Goal: Task Accomplishment & Management: Complete application form

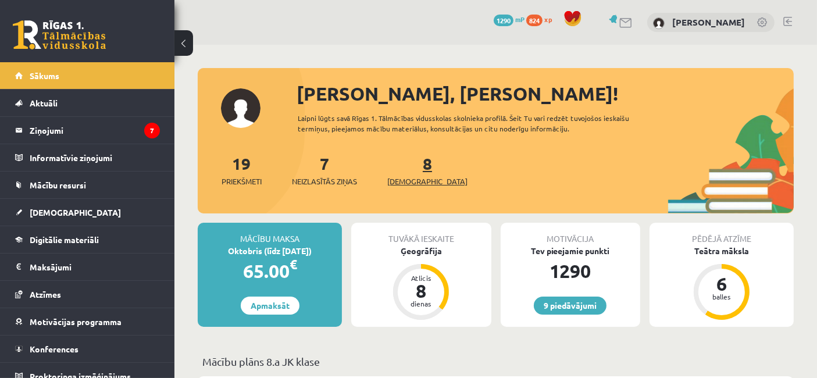
click at [407, 176] on span "[DEMOGRAPHIC_DATA]" at bounding box center [427, 182] width 80 height 12
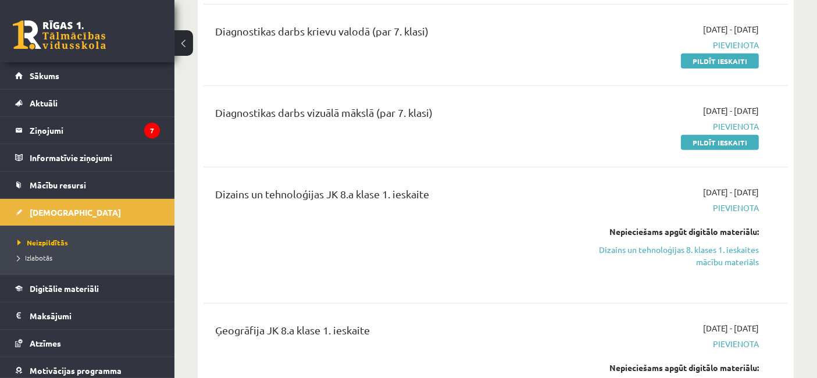
scroll to position [583, 0]
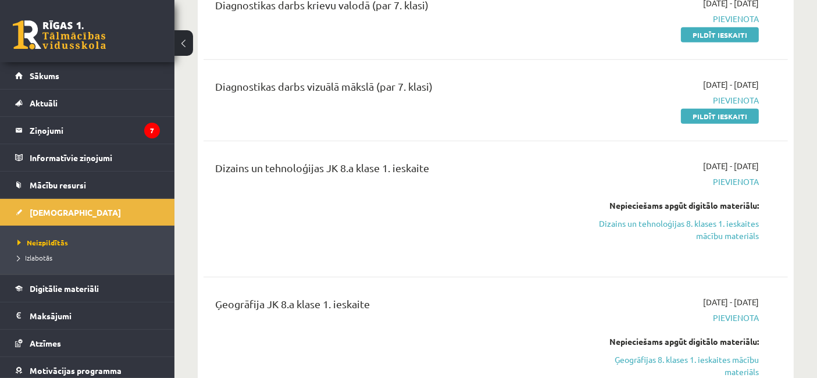
click at [719, 31] on link "Pildīt ieskaiti" at bounding box center [720, 34] width 78 height 15
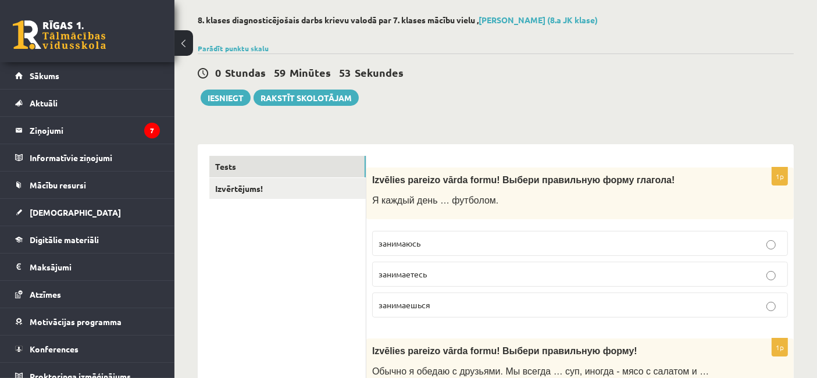
scroll to position [66, 0]
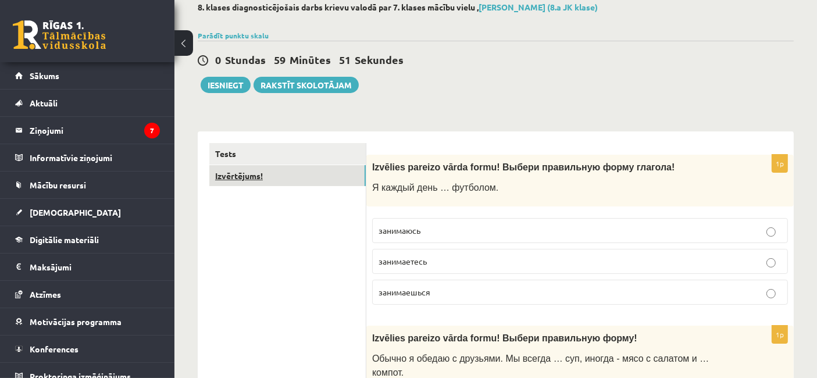
click at [224, 183] on link "Izvērtējums!" at bounding box center [287, 176] width 156 height 22
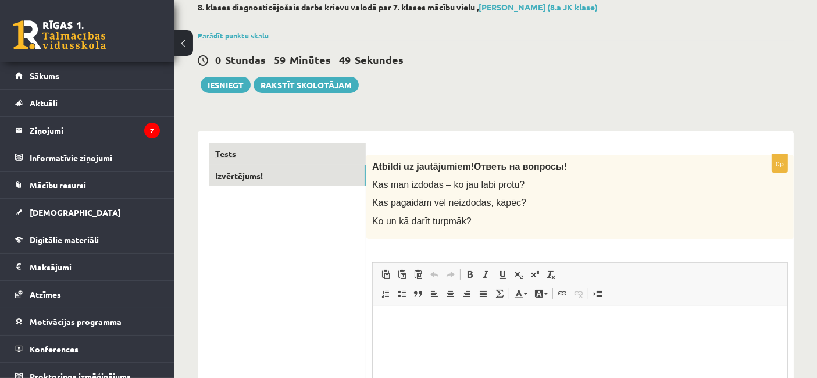
scroll to position [0, 0]
click at [246, 153] on link "Tests" at bounding box center [287, 154] width 156 height 22
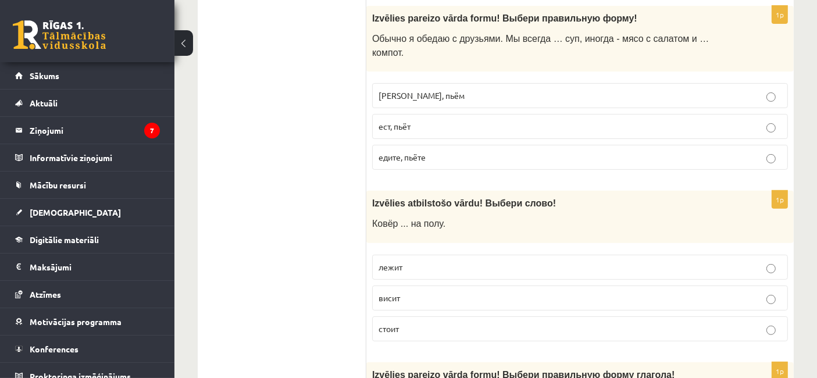
scroll to position [386, 0]
click at [762, 260] on p "лежит" at bounding box center [579, 266] width 403 height 12
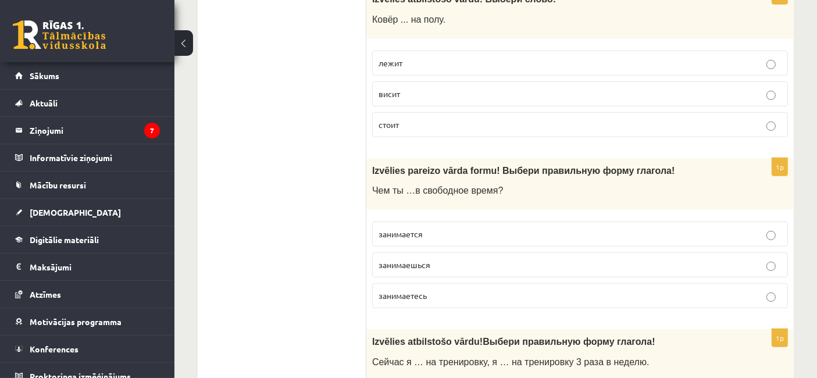
scroll to position [663, 0]
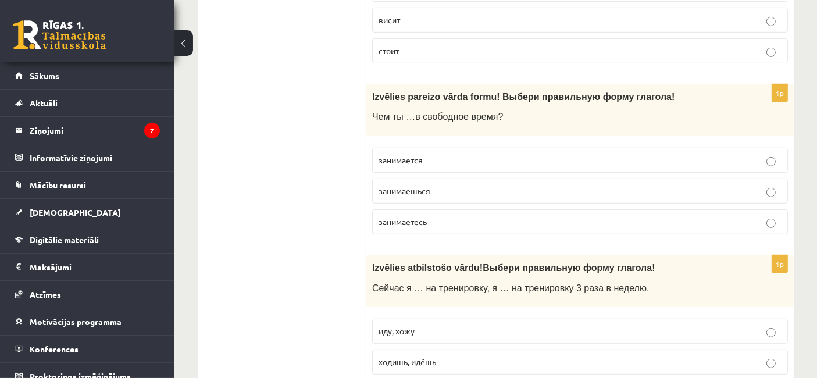
click at [713, 185] on p "занимаешься" at bounding box center [579, 191] width 403 height 12
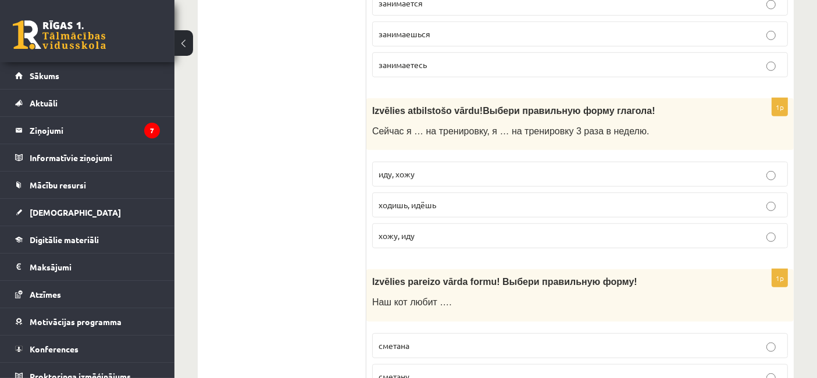
scroll to position [826, 0]
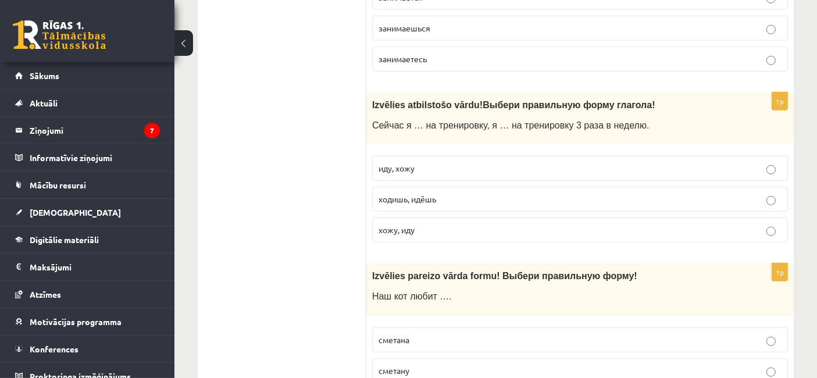
click at [484, 156] on label "иду, хожу" at bounding box center [580, 168] width 416 height 25
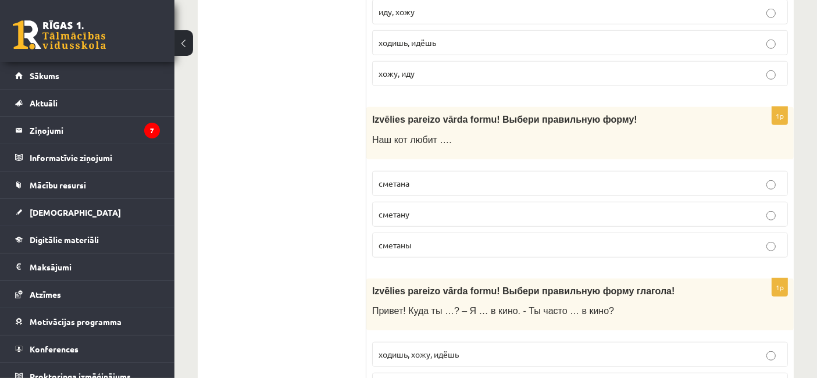
scroll to position [998, 0]
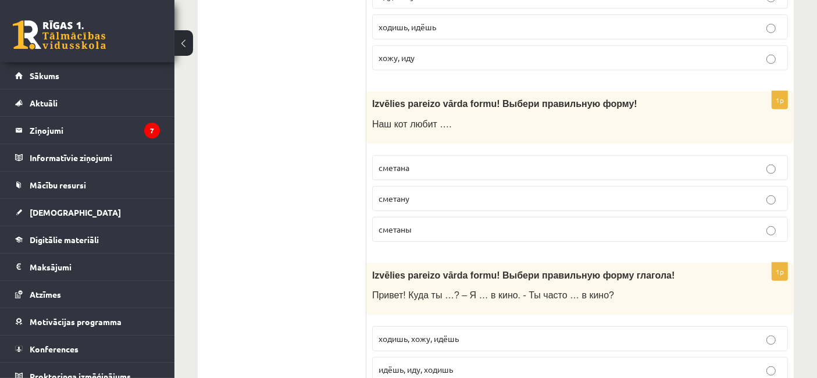
click at [425, 186] on label "сметану" at bounding box center [580, 198] width 416 height 25
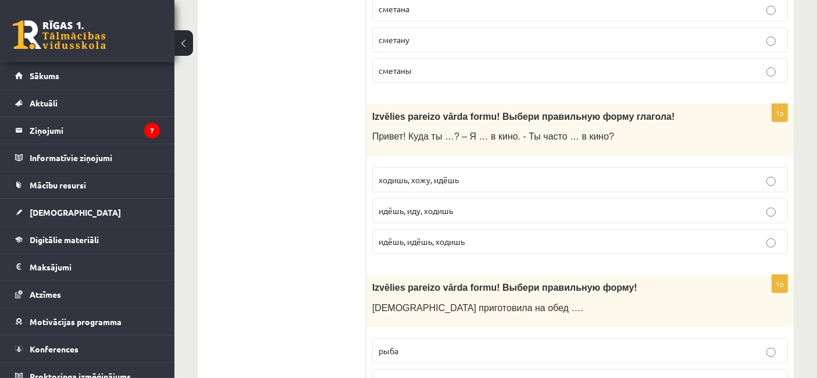
scroll to position [1164, 0]
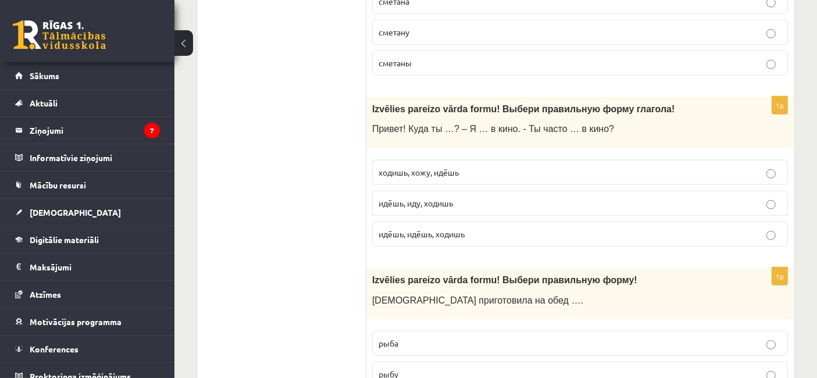
click at [415, 191] on label "идёшь, иду, ходишь" at bounding box center [580, 203] width 416 height 25
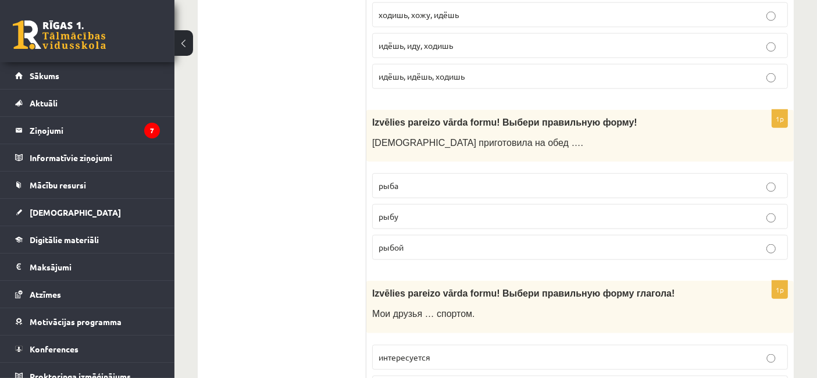
scroll to position [1344, 0]
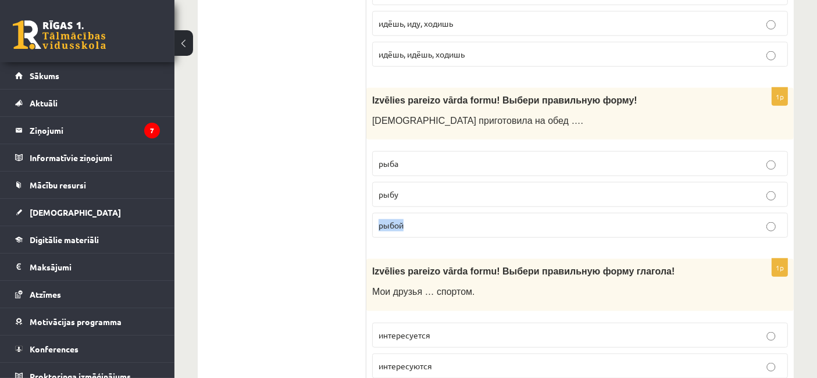
drag, startPoint x: 415, startPoint y: 188, endPoint x: 479, endPoint y: 177, distance: 65.0
click at [479, 177] on fieldset "рыба рыбу рыбой" at bounding box center [580, 193] width 416 height 96
click at [479, 188] on p "рыбу" at bounding box center [579, 194] width 403 height 12
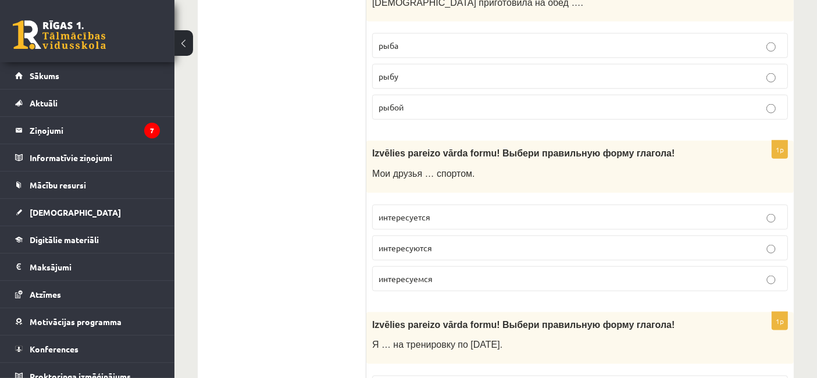
scroll to position [1463, 0]
click at [438, 241] on p "интересуются" at bounding box center [579, 247] width 403 height 12
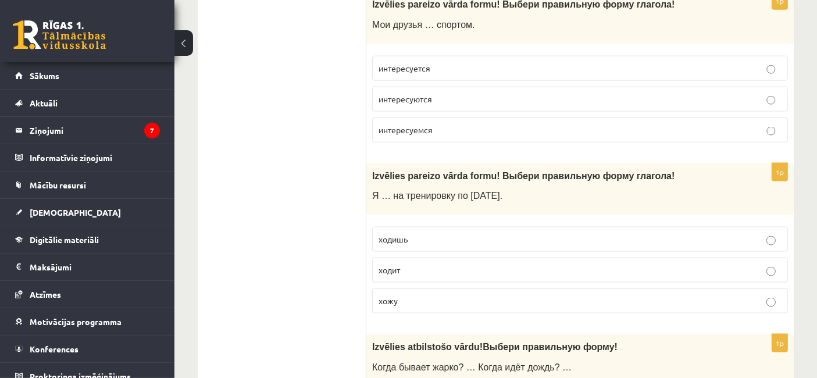
scroll to position [1612, 0]
click at [434, 288] on label "хожу" at bounding box center [580, 300] width 416 height 25
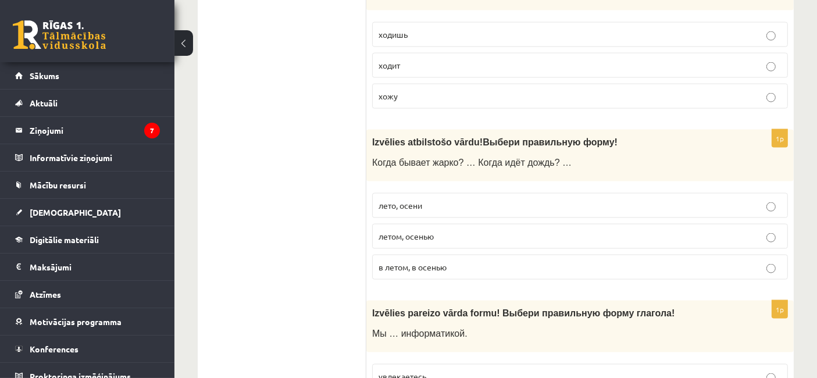
scroll to position [1815, 0]
click at [405, 231] on span "летом, осенью" at bounding box center [405, 236] width 55 height 10
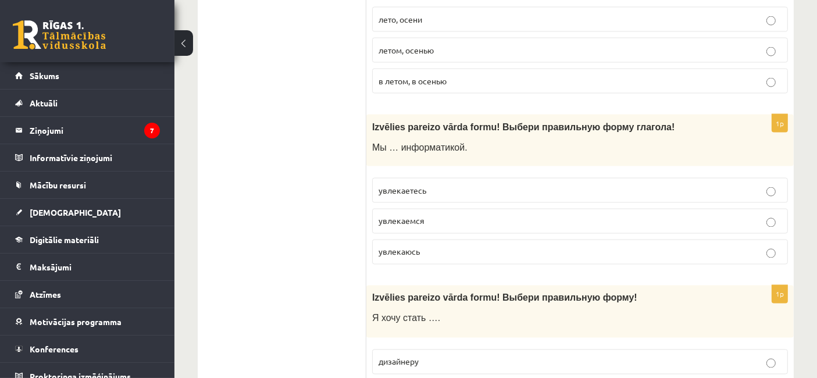
scroll to position [2002, 0]
click at [412, 215] on span "увлекаемся" at bounding box center [401, 220] width 46 height 10
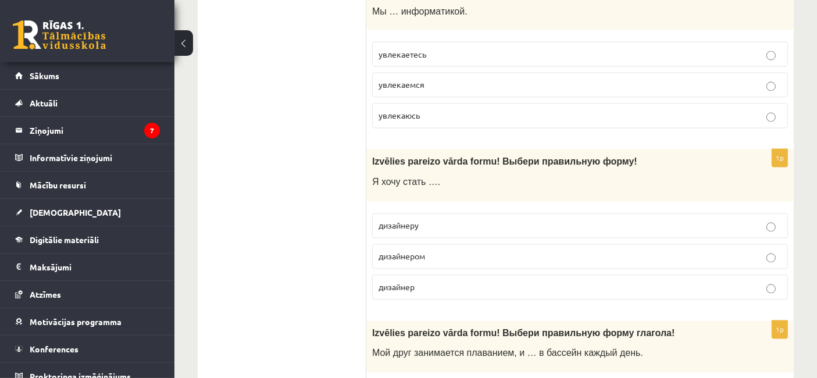
scroll to position [2138, 0]
click at [426, 251] on p "дизайнером" at bounding box center [579, 257] width 403 height 12
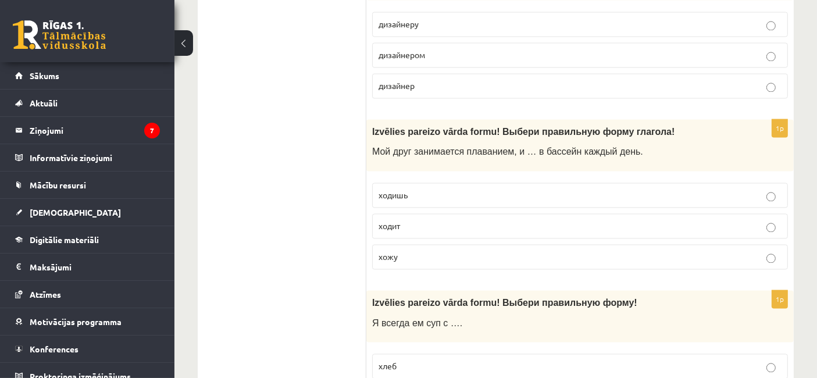
scroll to position [2342, 0]
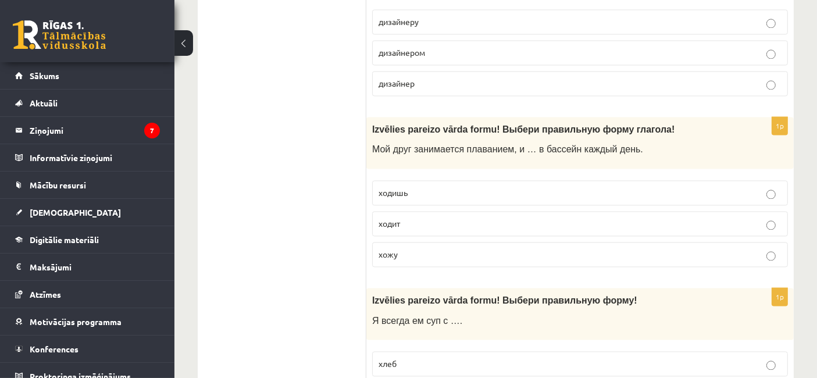
click at [394, 211] on label "ходит" at bounding box center [580, 223] width 416 height 25
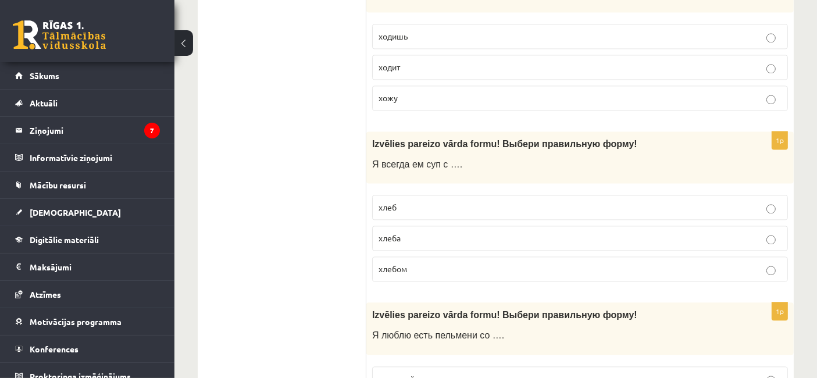
scroll to position [2506, 0]
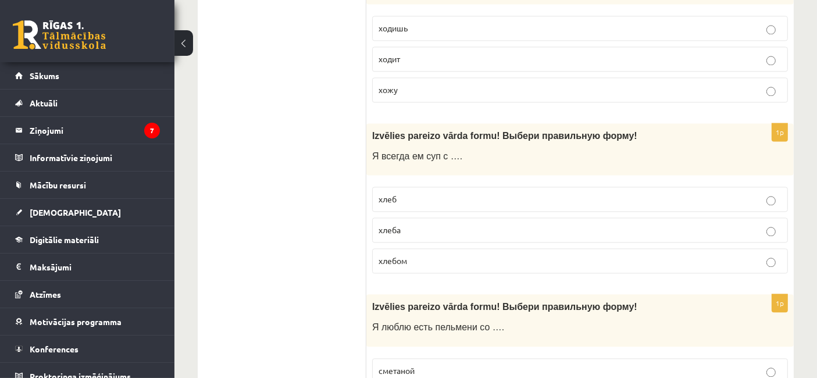
click at [390, 255] on span "хлебом" at bounding box center [392, 260] width 28 height 10
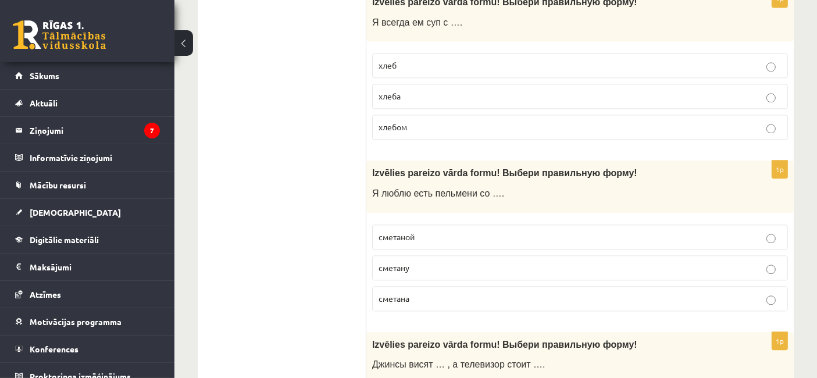
scroll to position [2641, 0]
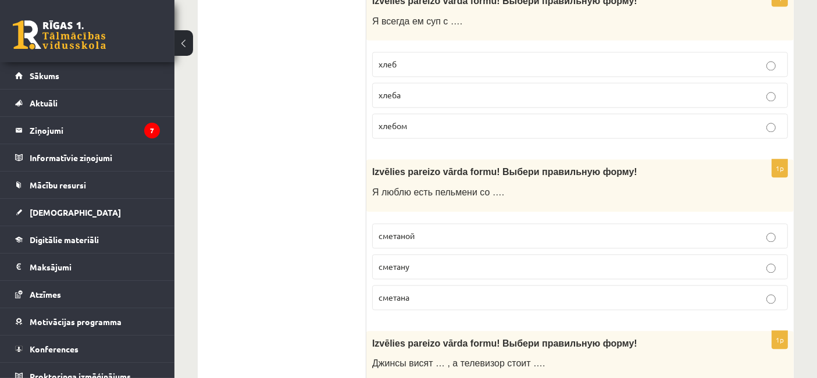
click at [407, 230] on span "сметаной" at bounding box center [396, 235] width 36 height 10
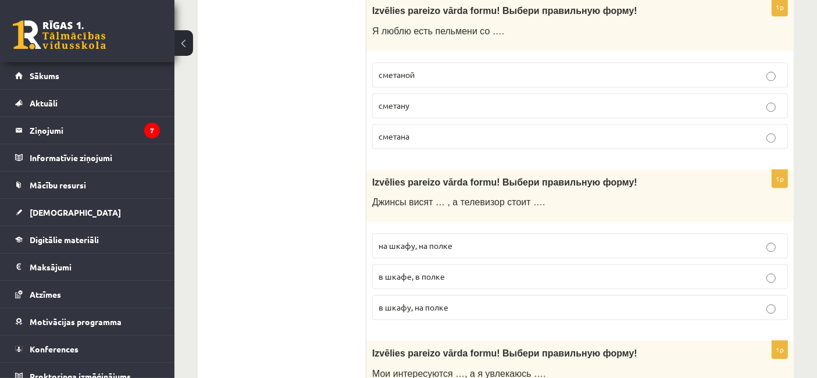
scroll to position [2803, 0]
click at [475, 301] on p "в шкафу, на полке" at bounding box center [579, 307] width 403 height 12
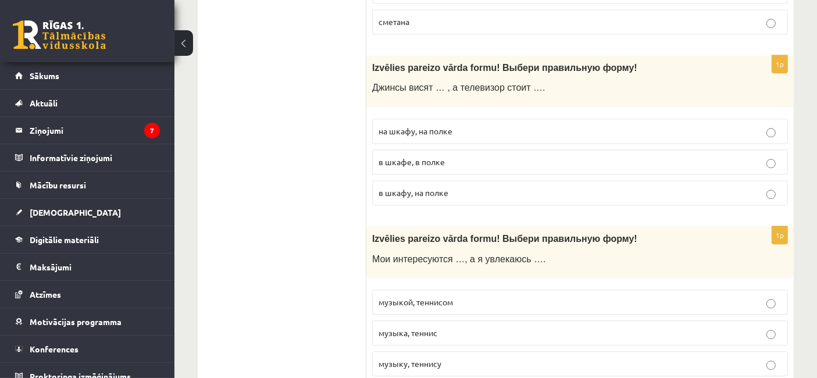
scroll to position [3046, 0]
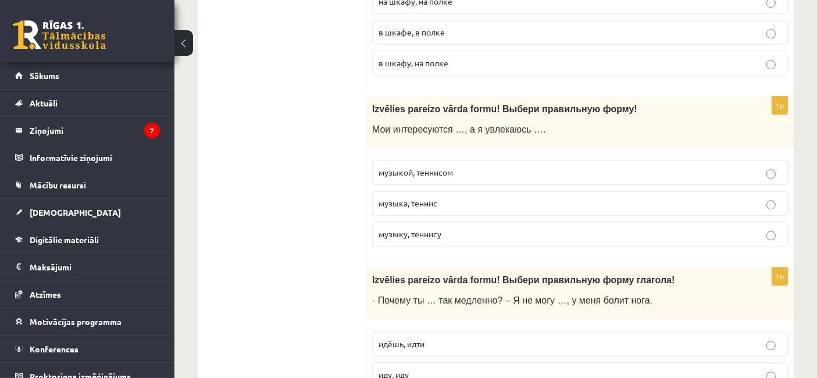
click at [441, 167] on span "музыкой, теннисом" at bounding box center [415, 172] width 74 height 10
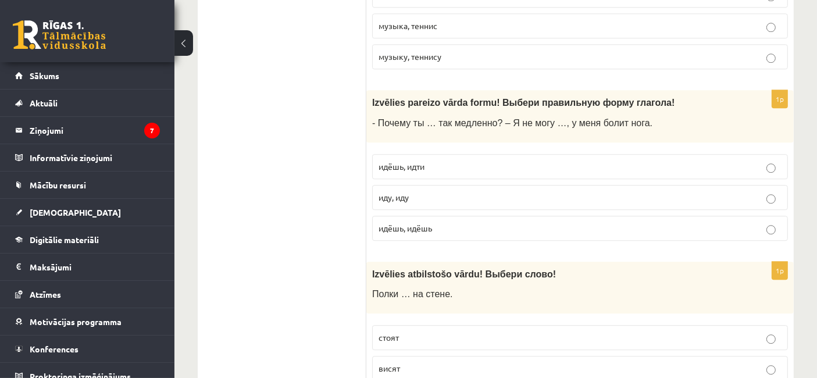
scroll to position [3224, 0]
click at [475, 160] on p "идёшь, идти" at bounding box center [579, 166] width 403 height 12
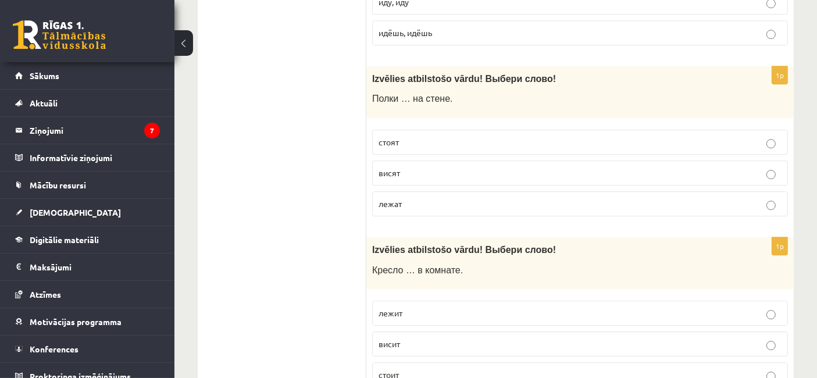
scroll to position [3420, 0]
click at [456, 166] on p "висят" at bounding box center [579, 172] width 403 height 12
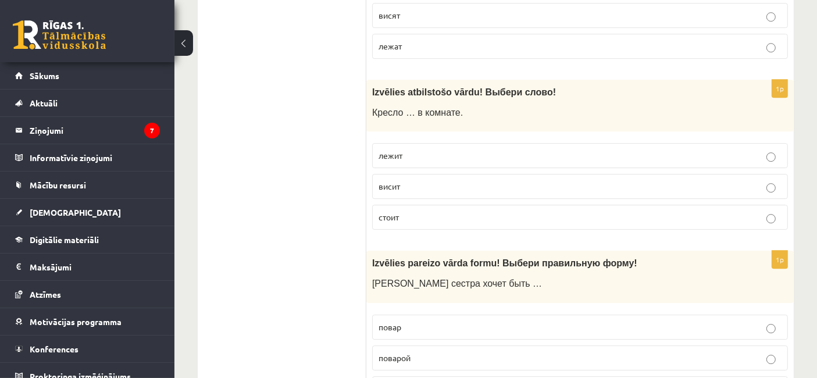
scroll to position [3579, 0]
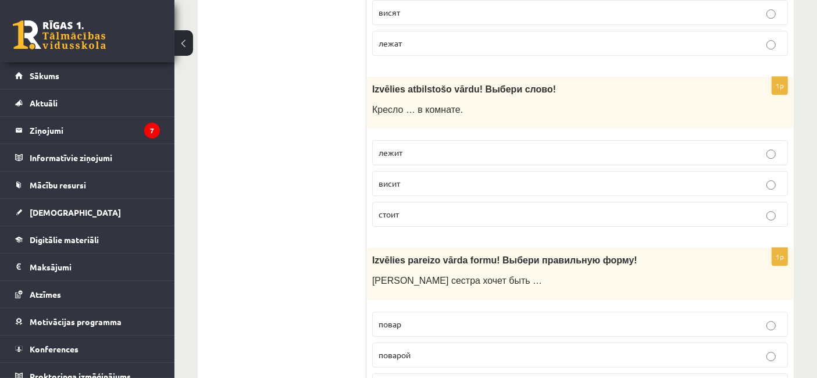
click at [417, 208] on p "стоит" at bounding box center [579, 214] width 403 height 12
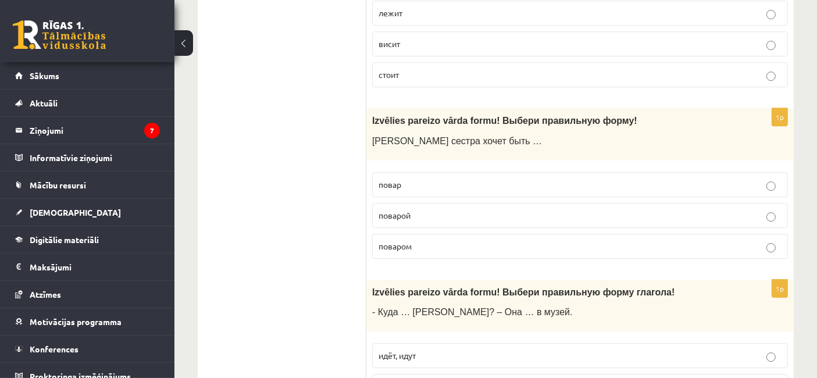
scroll to position [3720, 0]
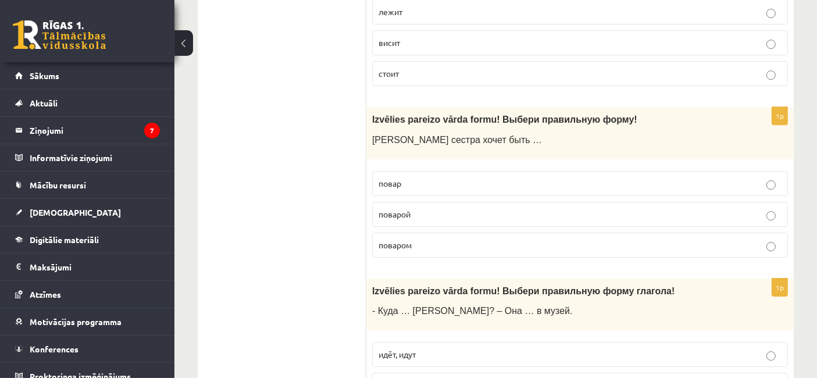
click at [496, 239] on p "поваром" at bounding box center [579, 245] width 403 height 12
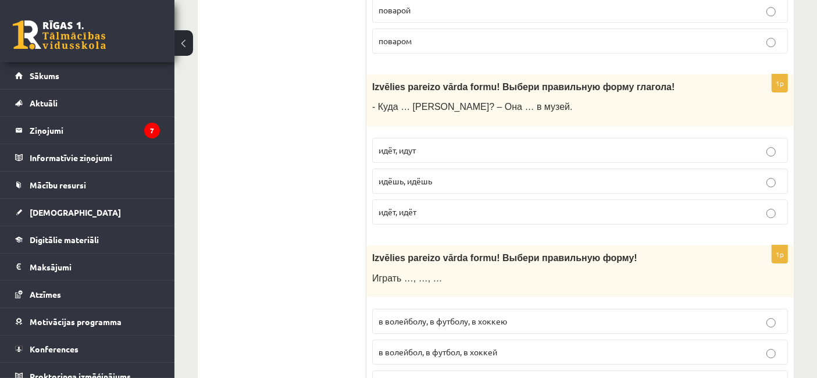
scroll to position [3920, 0]
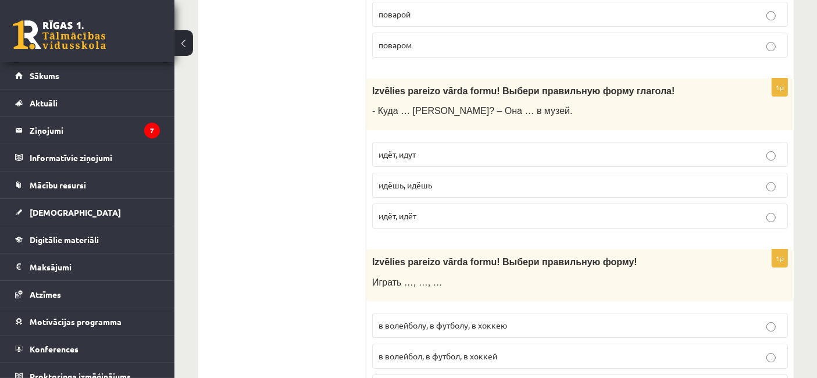
click at [442, 142] on label "идёт, идут" at bounding box center [580, 154] width 416 height 25
click at [457, 203] on label "идёт, идёт" at bounding box center [580, 215] width 416 height 25
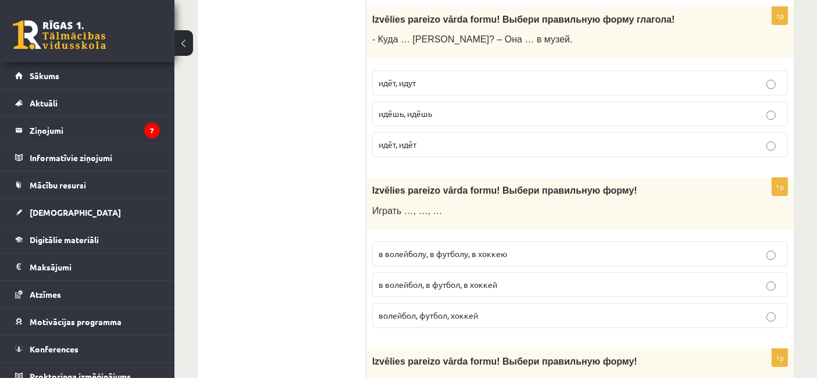
scroll to position [3993, 0]
click at [502, 277] on p "в волейбол, в футбол, в хоккей" at bounding box center [579, 283] width 403 height 12
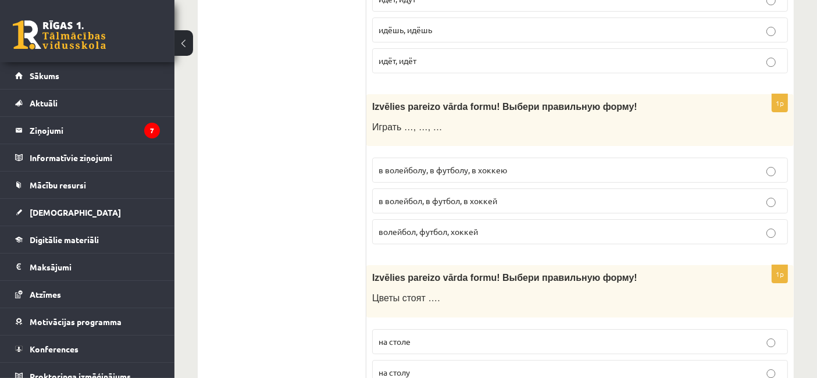
scroll to position [4079, 0]
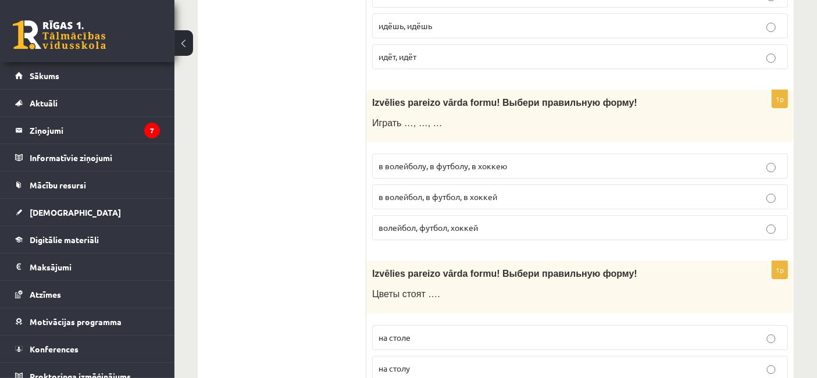
click at [506, 269] on span "Izvēlies pareizo vārda formu! Выбери правильную форму" at bounding box center [503, 274] width 262 height 10
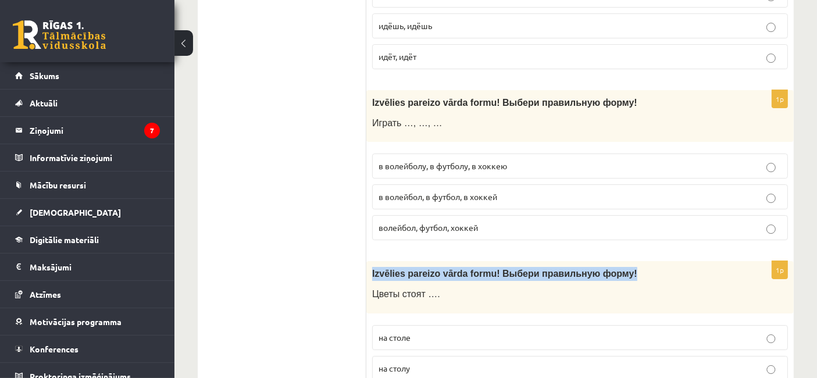
click at [506, 269] on span "Izvēlies pareizo vārda formu! Выбери правильную форму" at bounding box center [503, 274] width 262 height 10
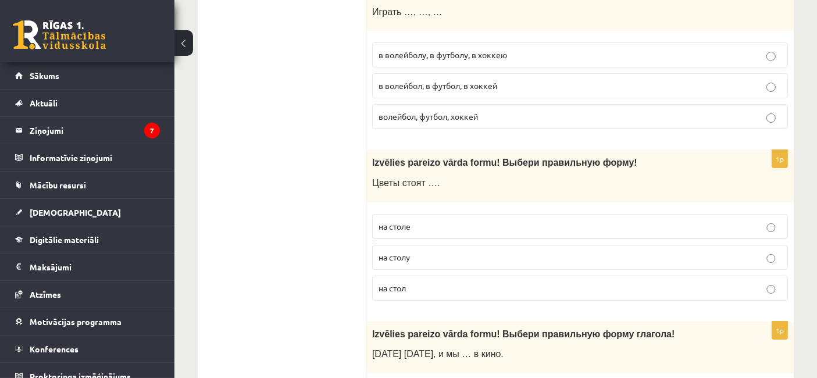
scroll to position [4192, 0]
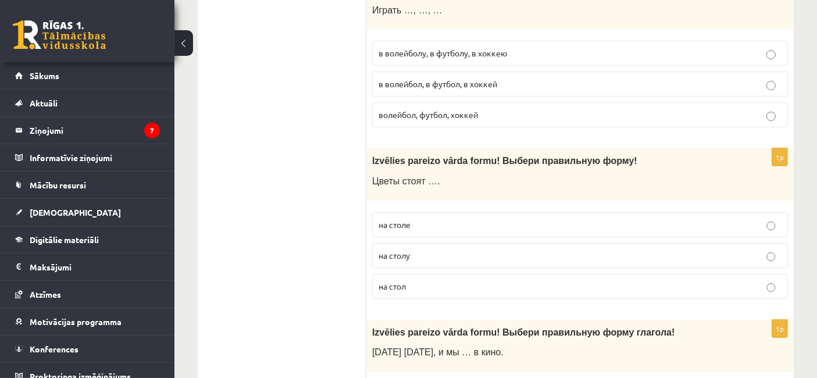
click at [426, 219] on p "на столе" at bounding box center [579, 225] width 403 height 12
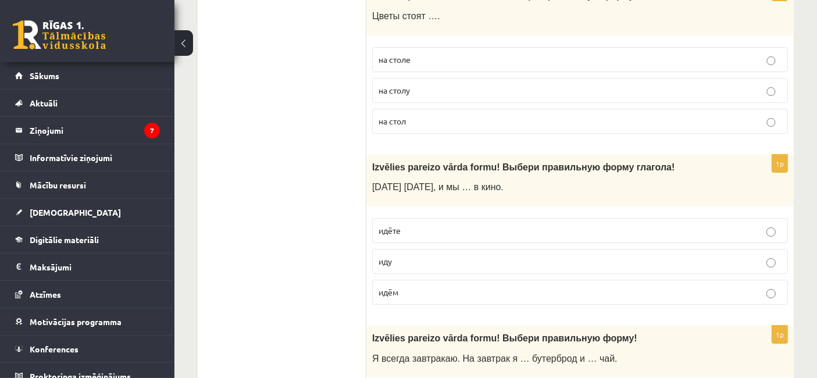
scroll to position [4360, 0]
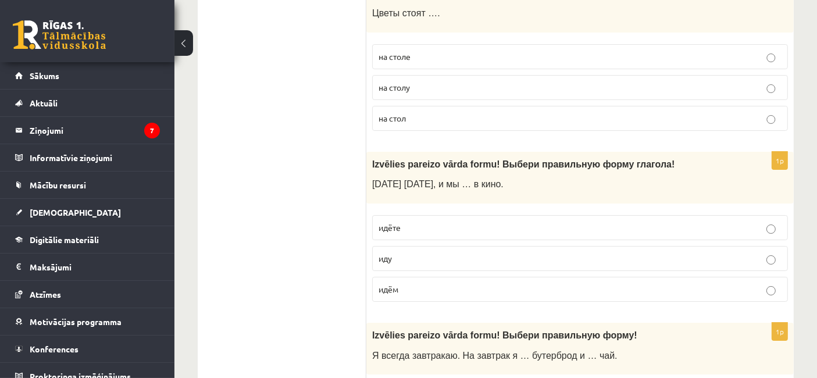
click at [437, 283] on p "идём" at bounding box center [579, 289] width 403 height 12
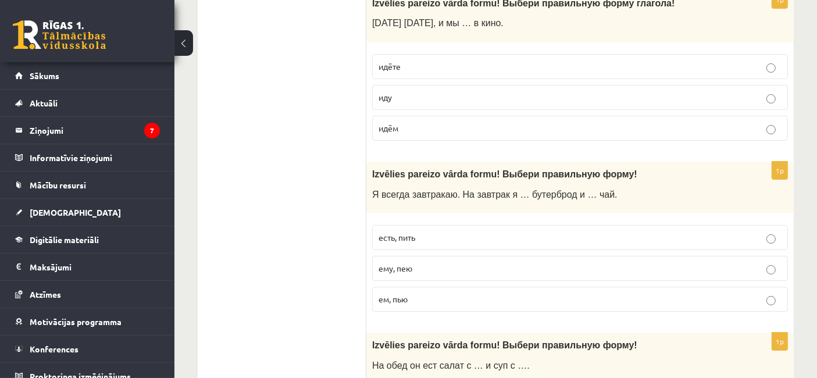
scroll to position [4522, 0]
click at [437, 255] on label "ему, пею" at bounding box center [580, 267] width 416 height 25
click at [434, 285] on label "ем, пью" at bounding box center [580, 297] width 416 height 25
click at [437, 255] on label "ему, пею" at bounding box center [580, 267] width 416 height 25
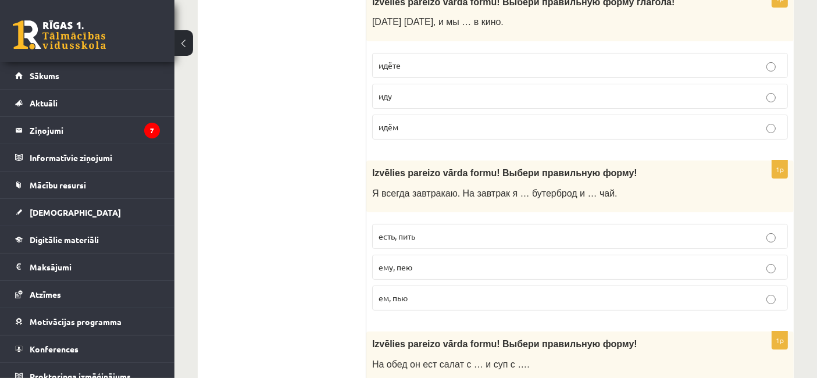
scroll to position [4535, 0]
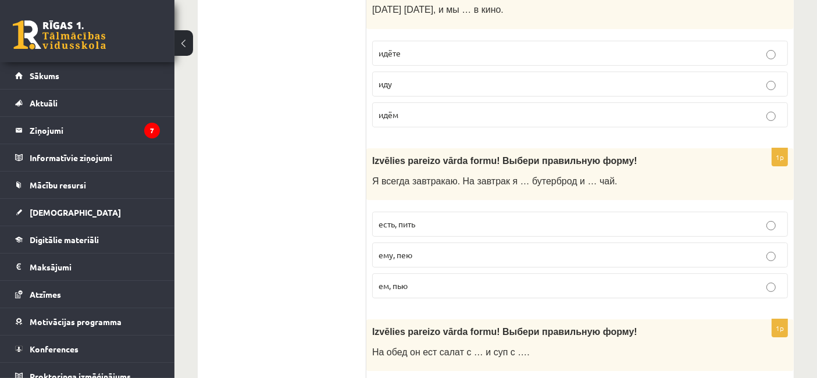
click at [448, 280] on p "ем, пью" at bounding box center [579, 286] width 403 height 12
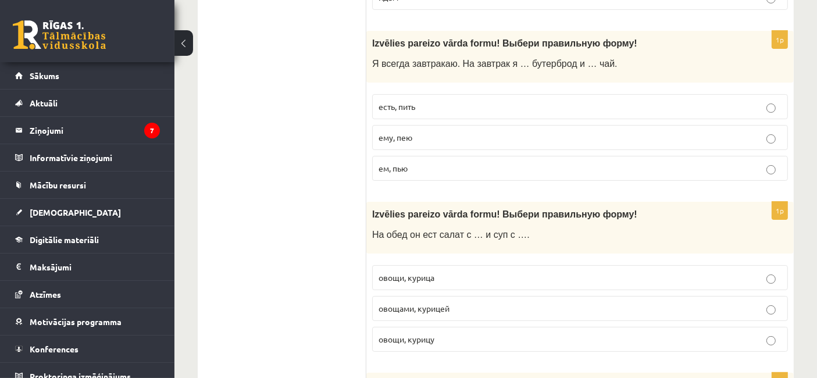
scroll to position [4653, 0]
drag, startPoint x: 449, startPoint y: 220, endPoint x: 254, endPoint y: 176, distance: 200.4
click at [445, 302] on span "овощами, курицей" at bounding box center [413, 307] width 71 height 10
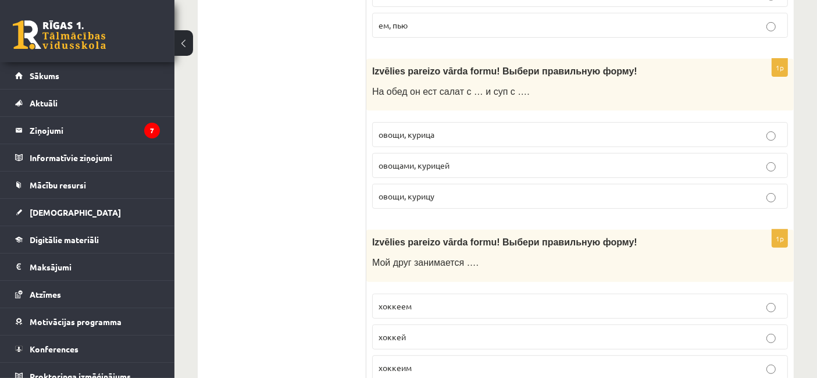
scroll to position [4798, 0]
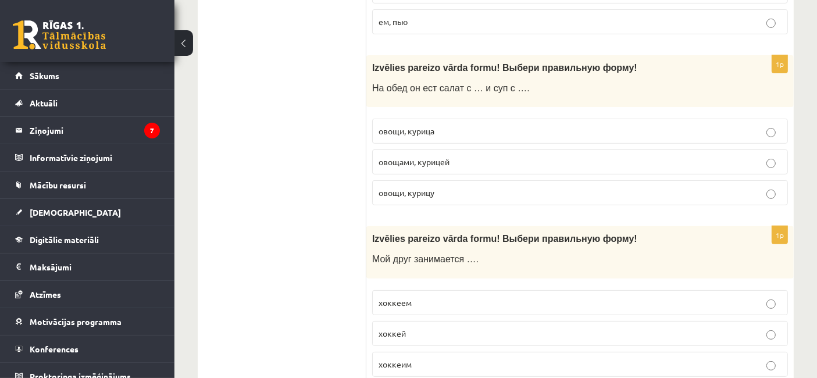
click at [434, 296] on p "хоккеем" at bounding box center [579, 302] width 403 height 12
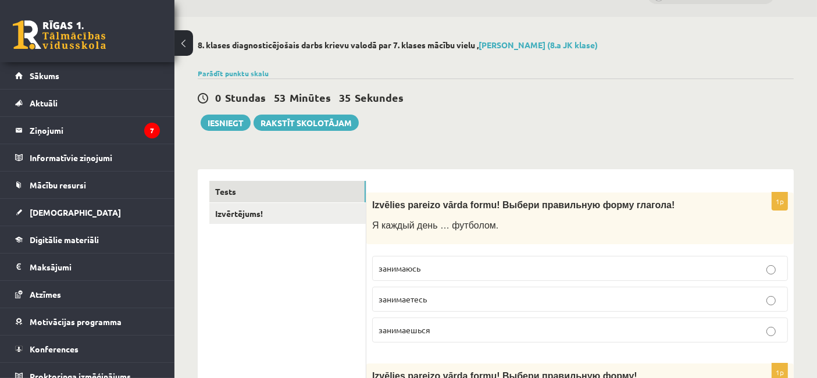
scroll to position [0, 0]
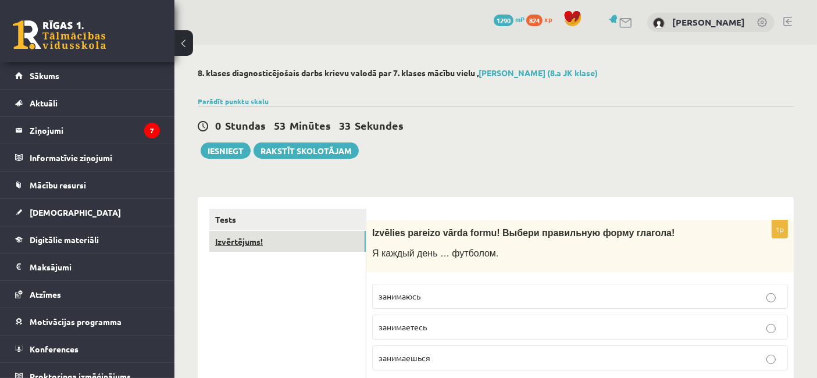
click at [310, 240] on link "Izvērtējums!" at bounding box center [287, 242] width 156 height 22
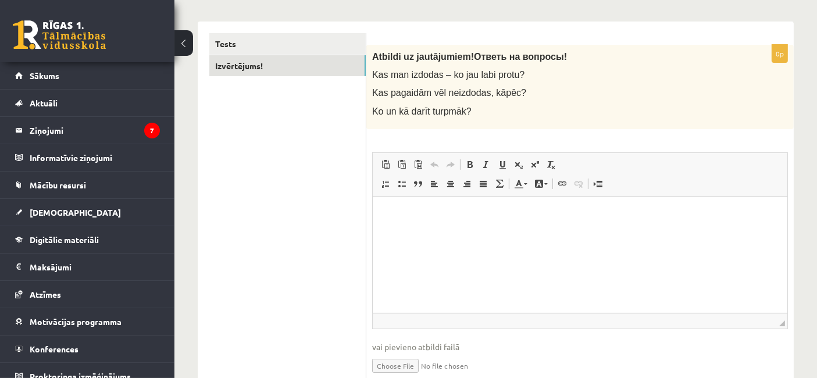
scroll to position [176, 0]
click at [461, 231] on html at bounding box center [579, 213] width 415 height 35
drag, startPoint x: 783, startPoint y: 381, endPoint x: 429, endPoint y: 198, distance: 398.4
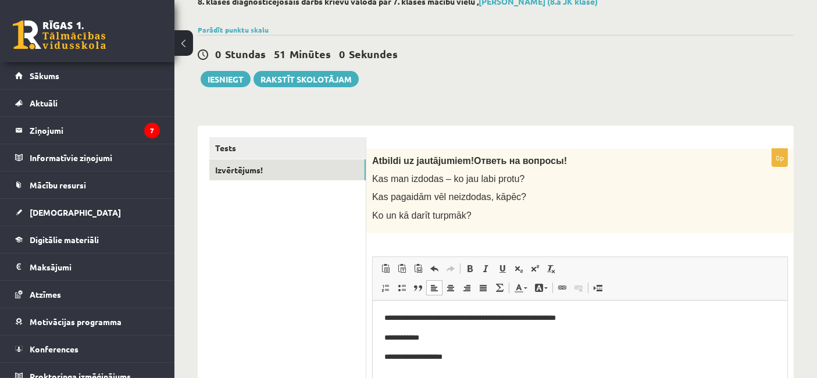
scroll to position [0, 0]
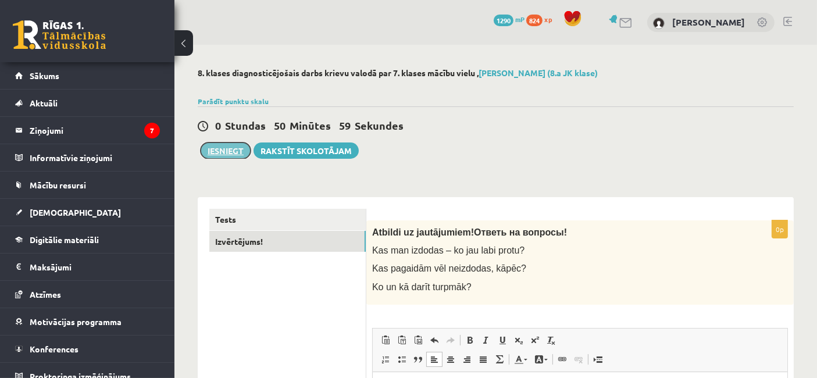
click at [233, 148] on button "Iesniegt" at bounding box center [226, 150] width 50 height 16
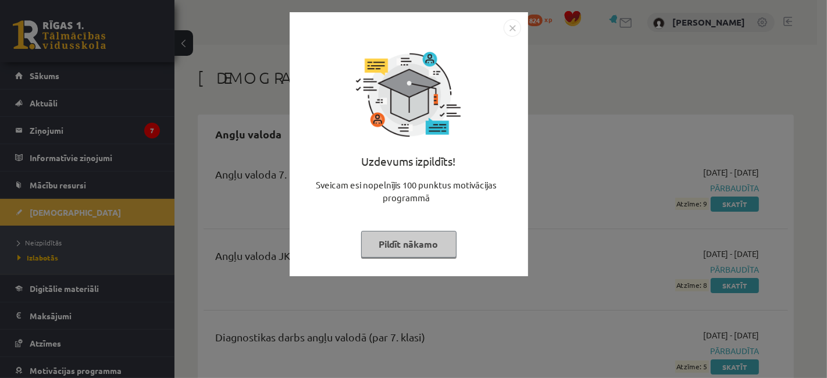
click at [414, 244] on button "Pildīt nākamo" at bounding box center [408, 244] width 95 height 27
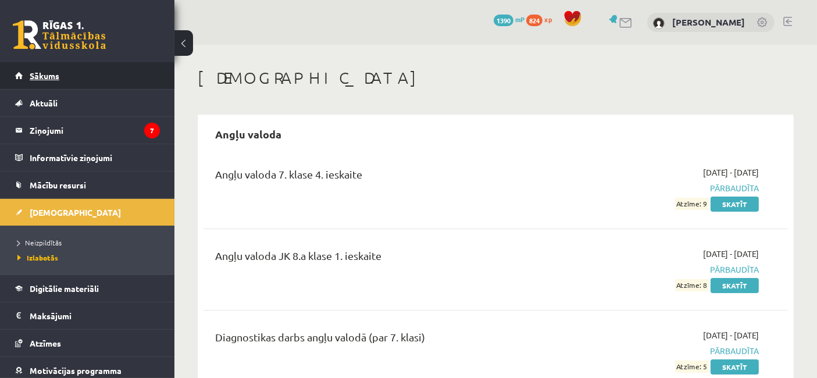
click at [51, 72] on span "Sākums" at bounding box center [45, 75] width 30 height 10
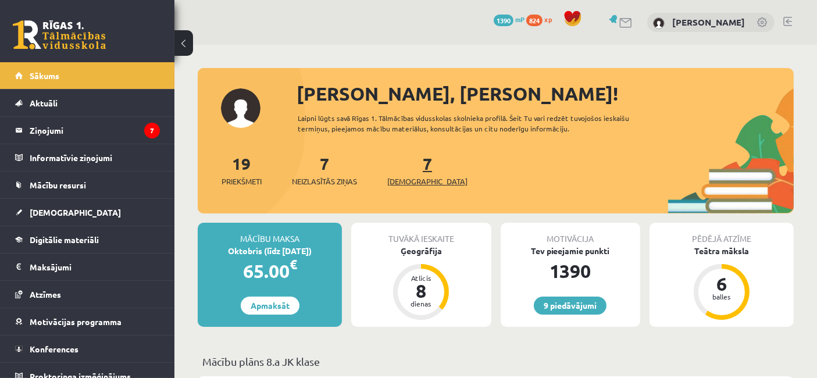
click at [419, 181] on span "[DEMOGRAPHIC_DATA]" at bounding box center [427, 182] width 80 height 12
click at [420, 182] on span "[DEMOGRAPHIC_DATA]" at bounding box center [427, 182] width 80 height 12
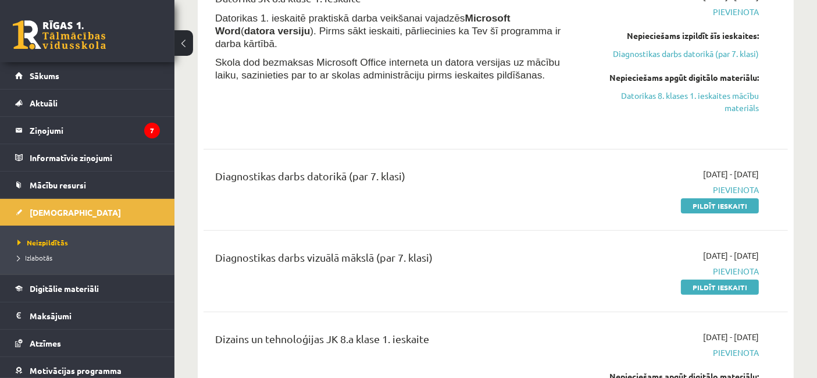
scroll to position [441, 0]
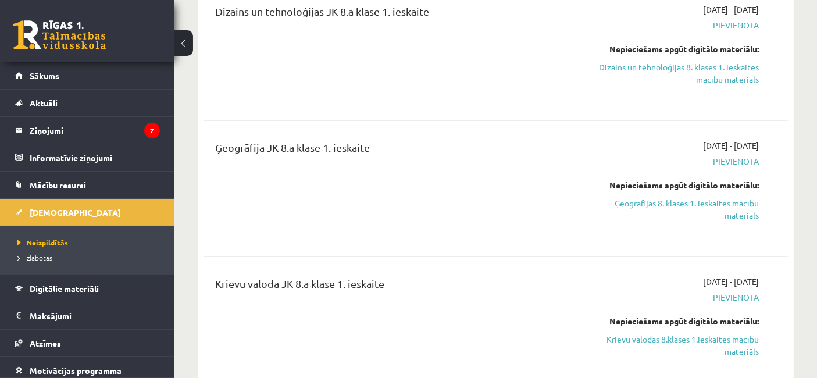
scroll to position [644, 0]
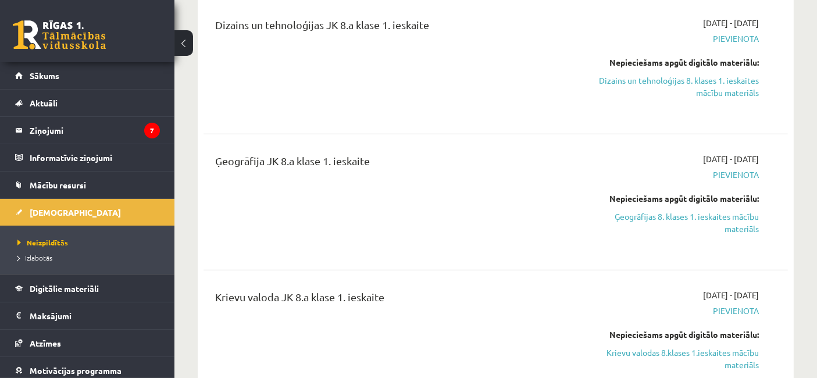
drag, startPoint x: 812, startPoint y: 37, endPoint x: 814, endPoint y: 50, distance: 13.1
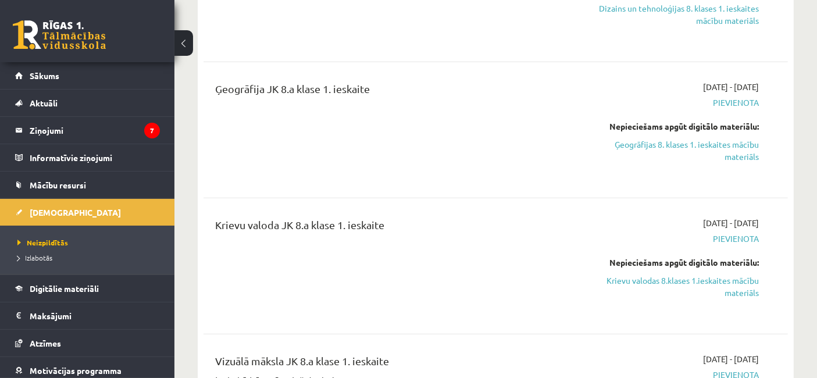
scroll to position [769, 0]
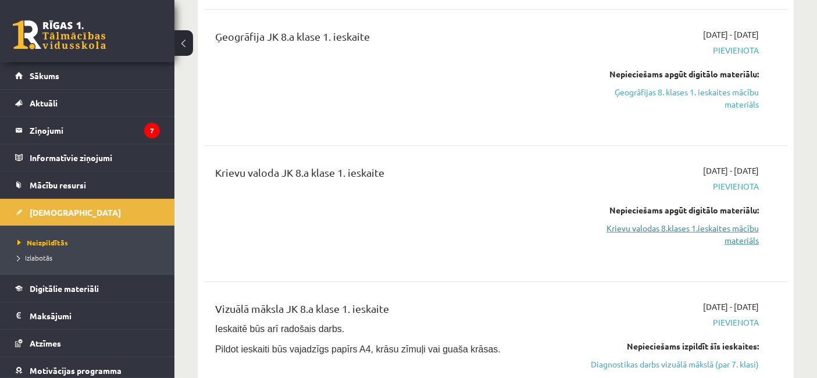
click at [724, 237] on link "Krievu valodas 8.klases 1.ieskaites mācību materiāls" at bounding box center [674, 234] width 170 height 24
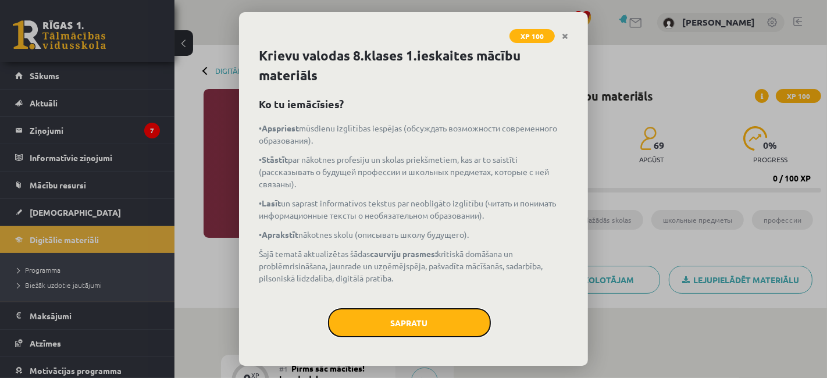
click at [442, 317] on button "Sapratu" at bounding box center [409, 322] width 163 height 29
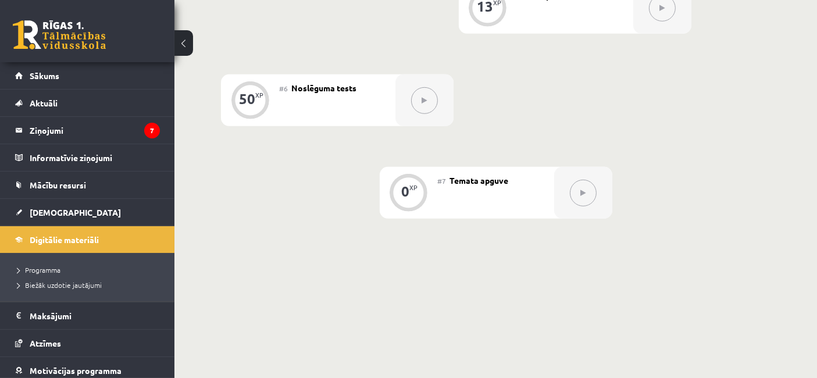
scroll to position [748, 0]
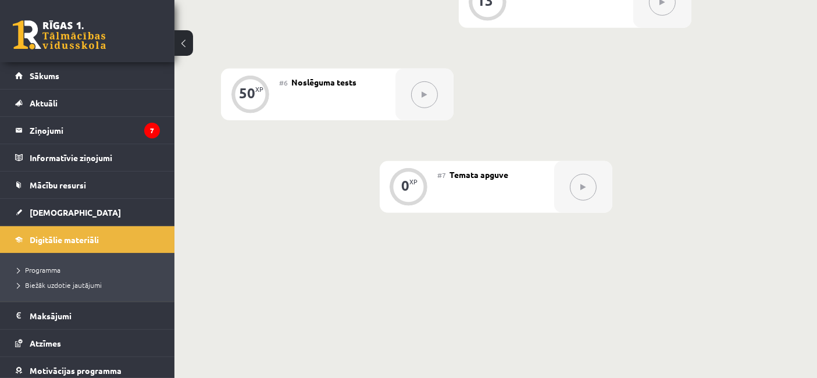
drag, startPoint x: 799, startPoint y: 299, endPoint x: 801, endPoint y: 195, distance: 104.7
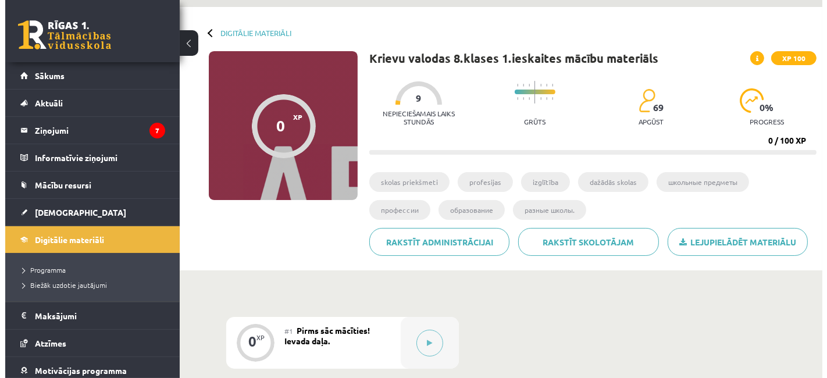
scroll to position [56, 0]
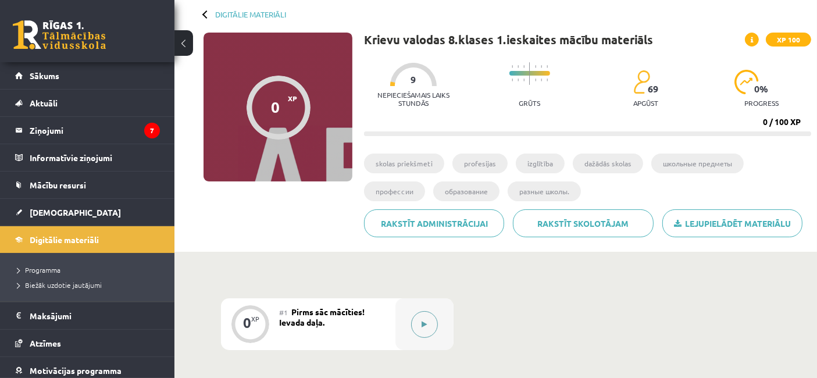
click at [433, 328] on button at bounding box center [424, 324] width 27 height 27
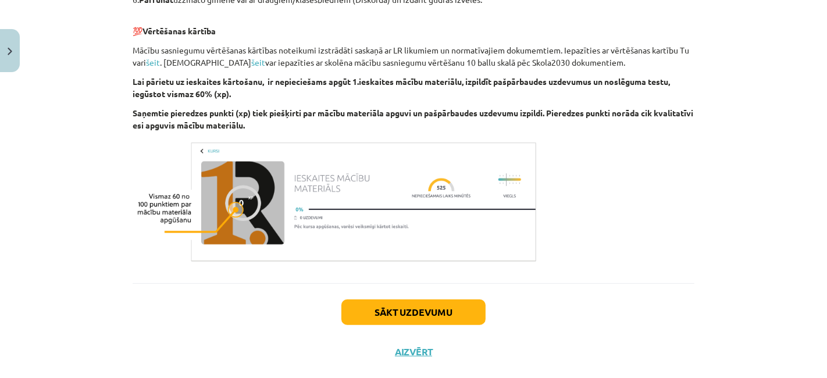
scroll to position [695, 0]
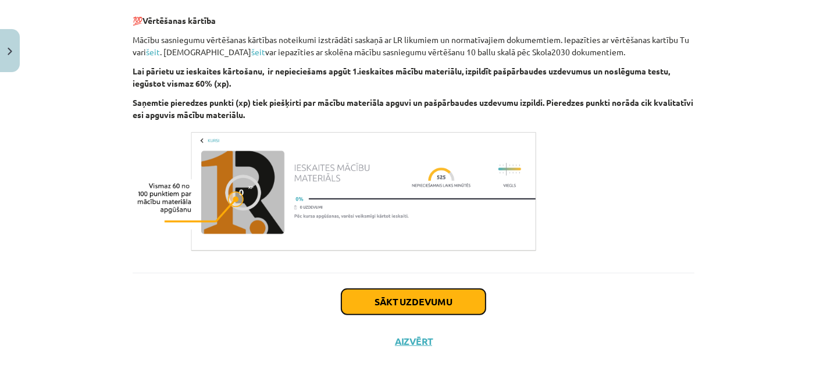
click at [367, 308] on button "Sākt uzdevumu" at bounding box center [413, 302] width 144 height 26
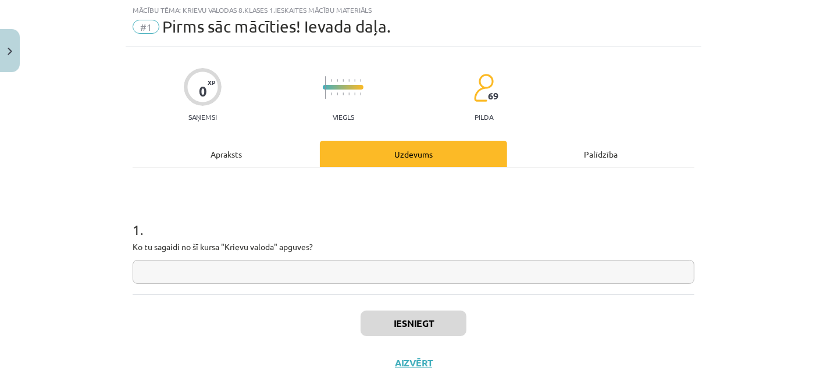
scroll to position [28, 0]
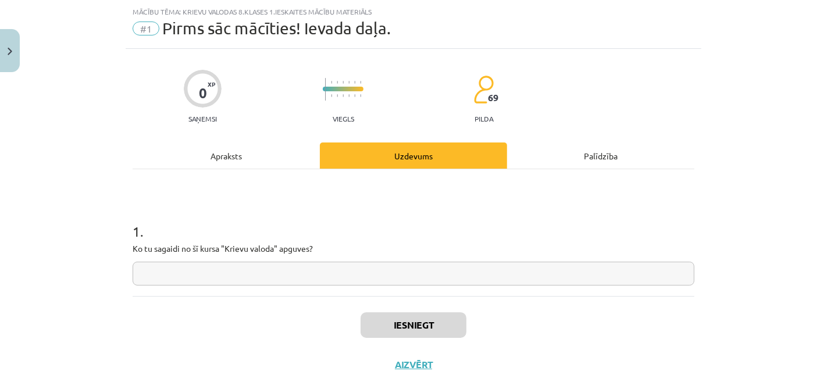
click at [360, 281] on input "text" at bounding box center [414, 274] width 562 height 24
type input "**"
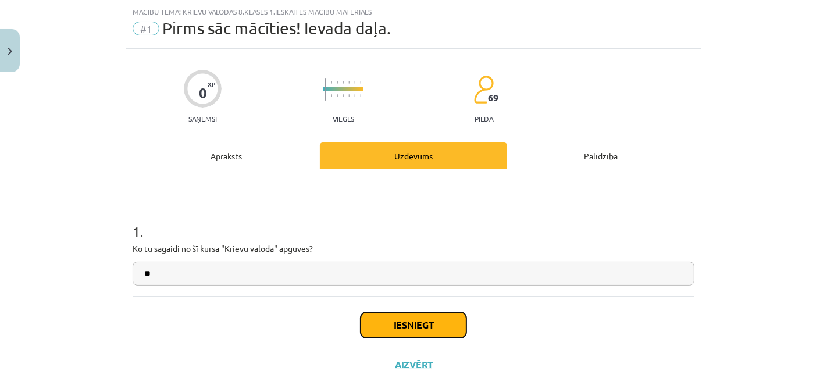
click at [404, 334] on button "Iesniegt" at bounding box center [413, 325] width 106 height 26
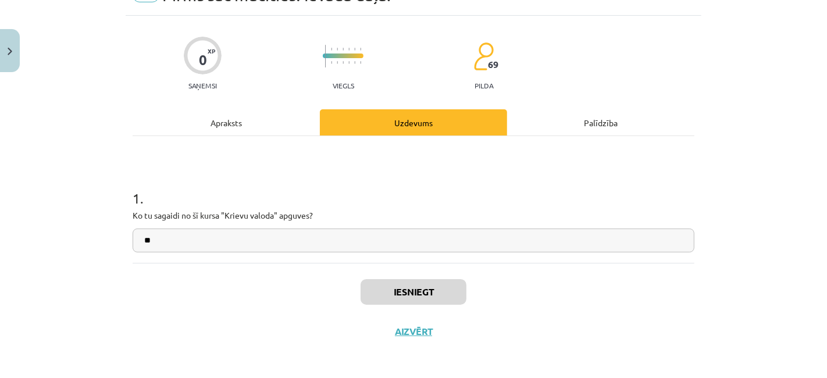
scroll to position [63, 0]
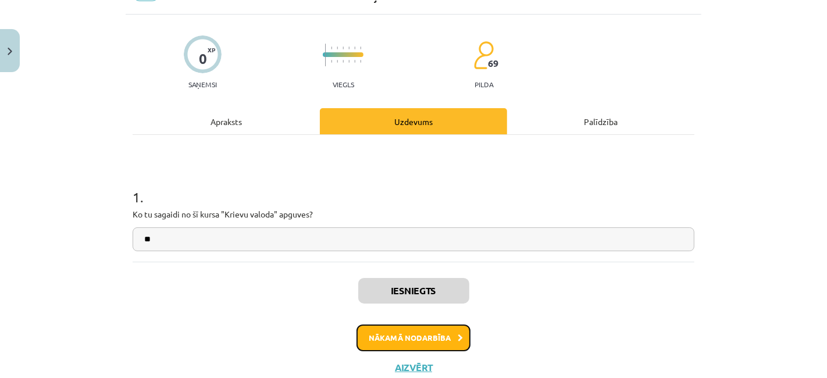
click at [376, 325] on button "Nākamā nodarbība" at bounding box center [413, 337] width 114 height 27
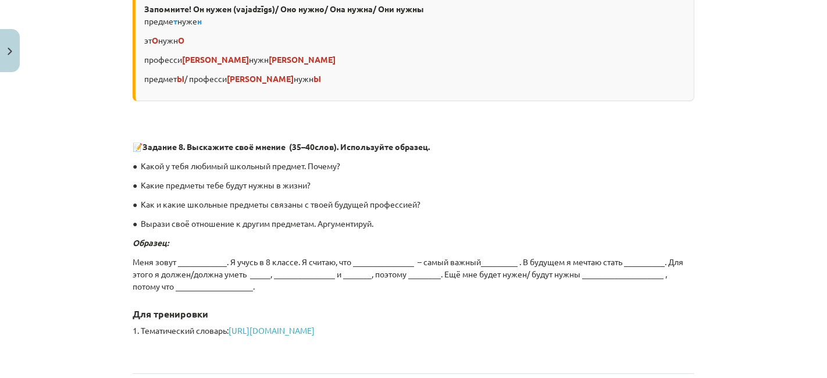
scroll to position [3411, 0]
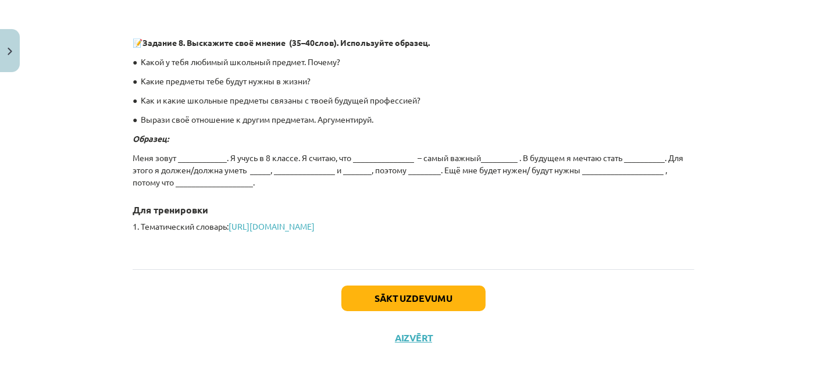
click at [201, 152] on p "Меня зовут ____________. Я учусь в 8 классе. Я считаю, что _______________ – са…" at bounding box center [414, 170] width 562 height 37
click at [203, 152] on p "Меня зовут ____________. Я учусь в 8 классе. Я считаю, что _______________ – са…" at bounding box center [414, 170] width 562 height 37
click at [315, 221] on link "https://www.uzdevumi.lv/p/krievu-valoda/7-klase/tematicheskii-slovar-11143" at bounding box center [271, 226] width 86 height 10
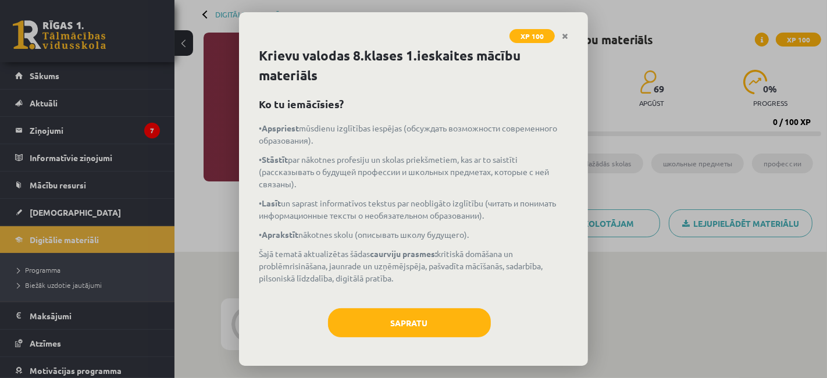
scroll to position [56, 0]
click at [391, 318] on button "Sapratu" at bounding box center [409, 322] width 163 height 29
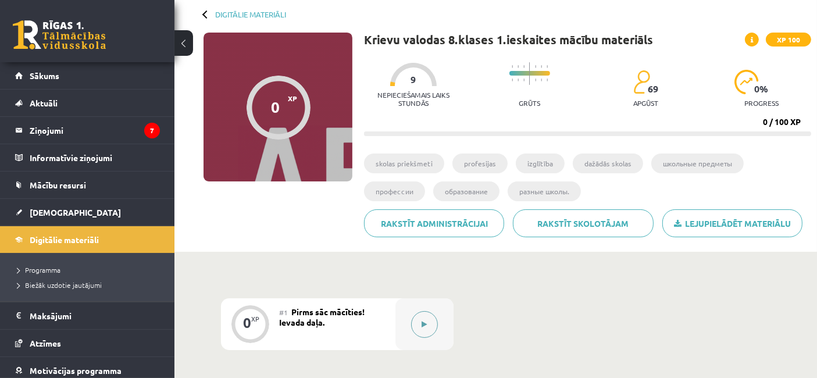
click at [410, 319] on div at bounding box center [424, 324] width 58 height 52
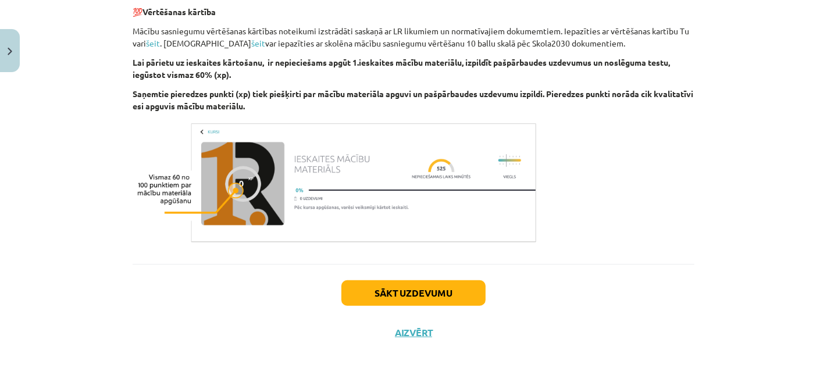
scroll to position [706, 0]
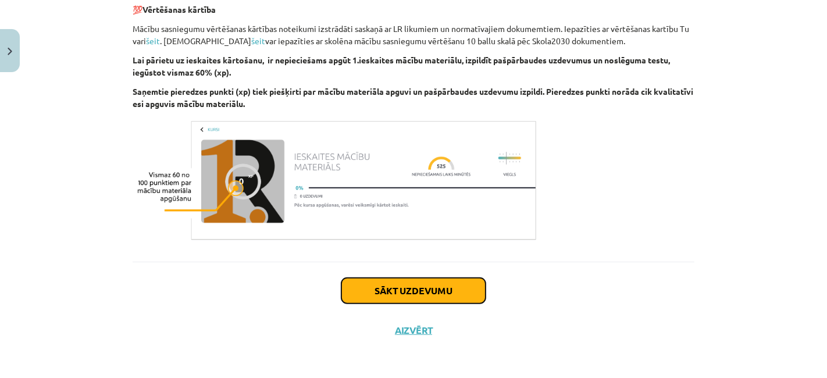
click at [416, 279] on button "Sākt uzdevumu" at bounding box center [413, 291] width 144 height 26
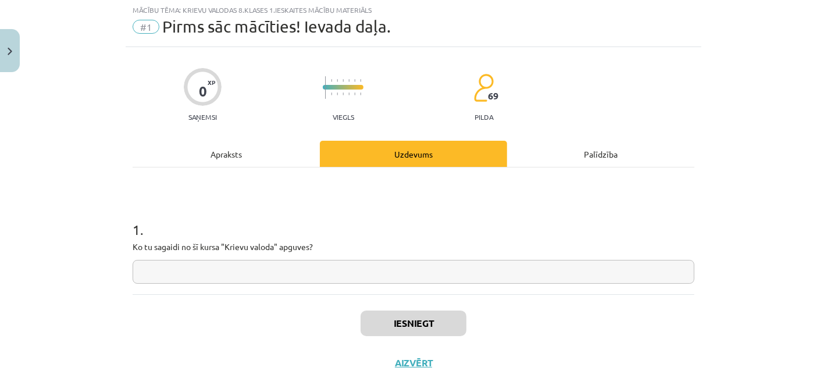
scroll to position [28, 0]
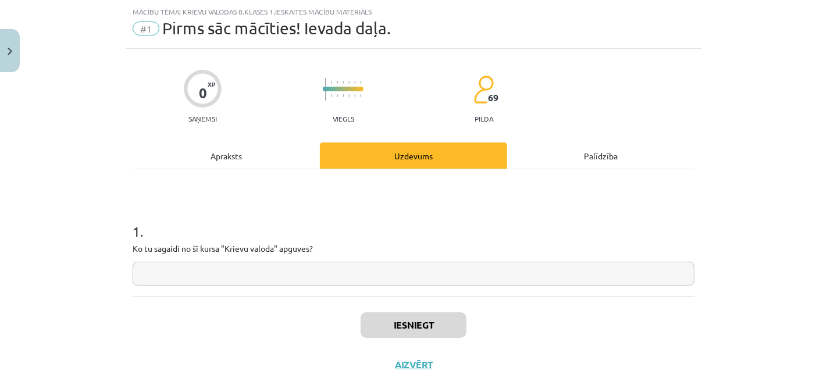
click at [421, 276] on input "text" at bounding box center [414, 274] width 562 height 24
click at [434, 373] on button "Nākamā nodarbība" at bounding box center [413, 372] width 114 height 27
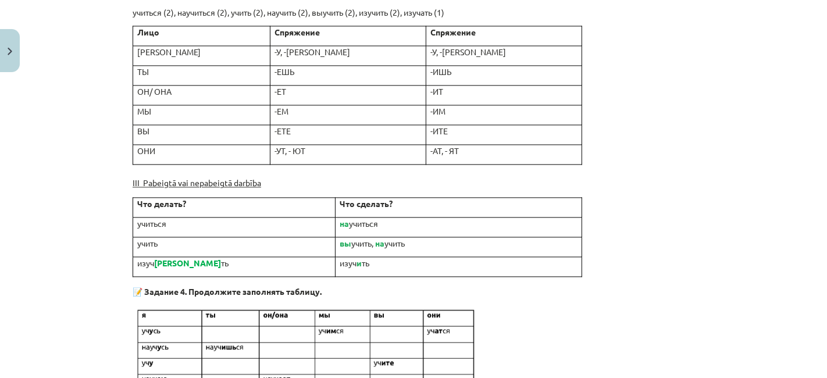
scroll to position [3411, 0]
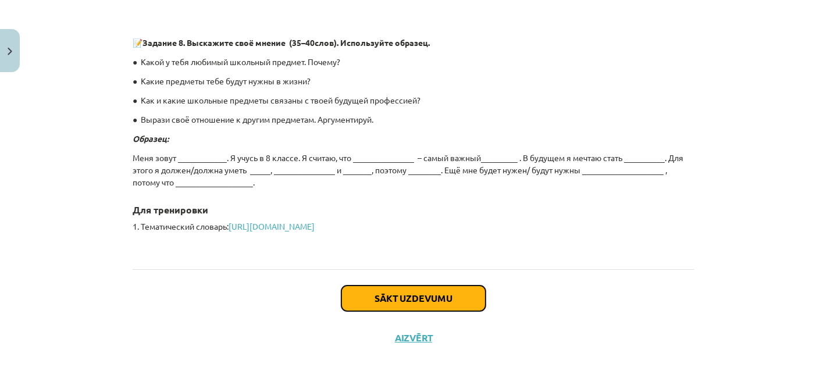
click at [406, 291] on button "Sākt uzdevumu" at bounding box center [413, 298] width 144 height 26
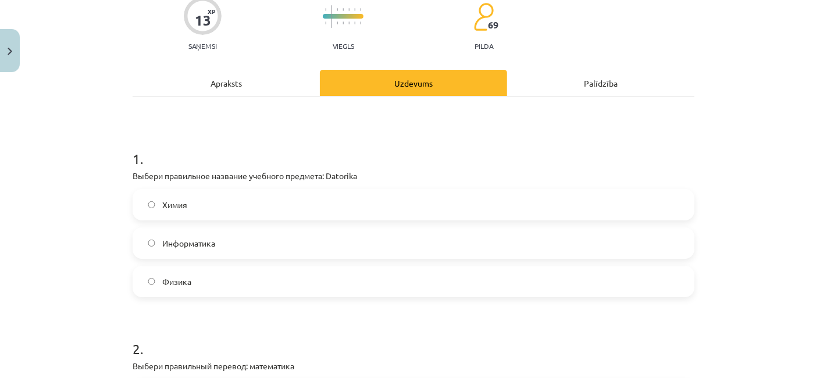
scroll to position [190, 0]
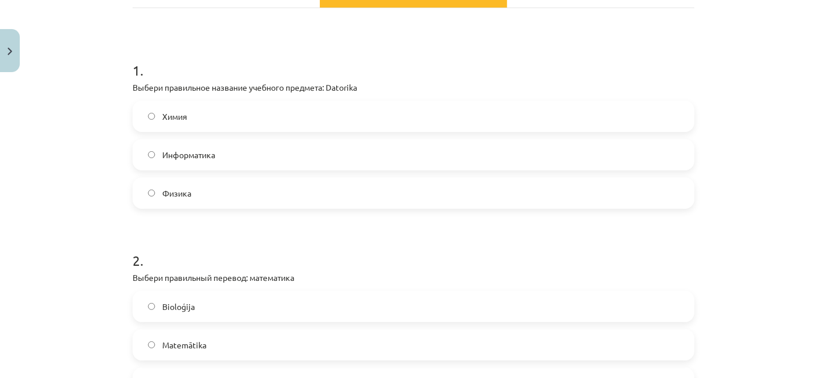
click at [341, 155] on label "Информатика" at bounding box center [413, 154] width 559 height 29
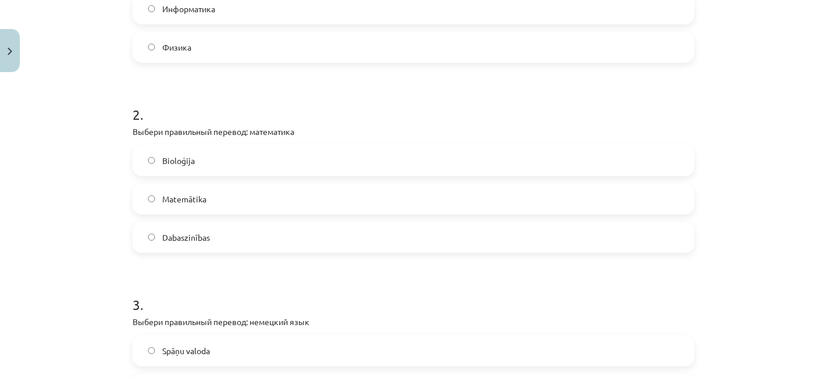
scroll to position [340, 0]
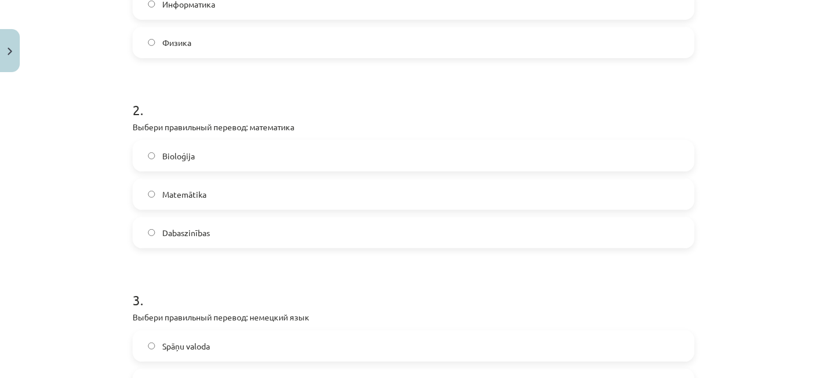
click at [220, 203] on label "Matemātika" at bounding box center [413, 194] width 559 height 29
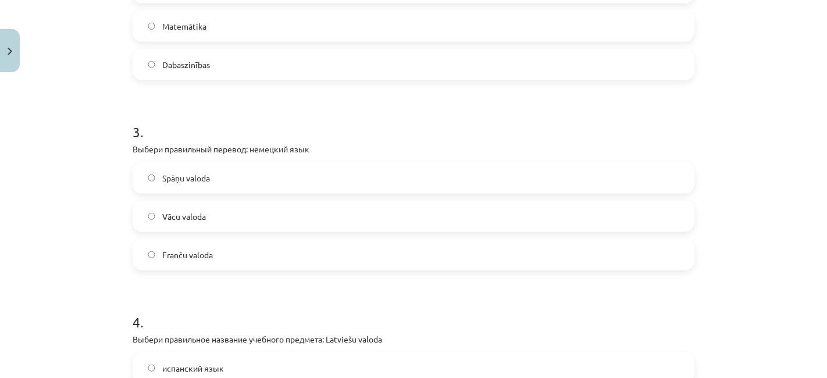
scroll to position [518, 0]
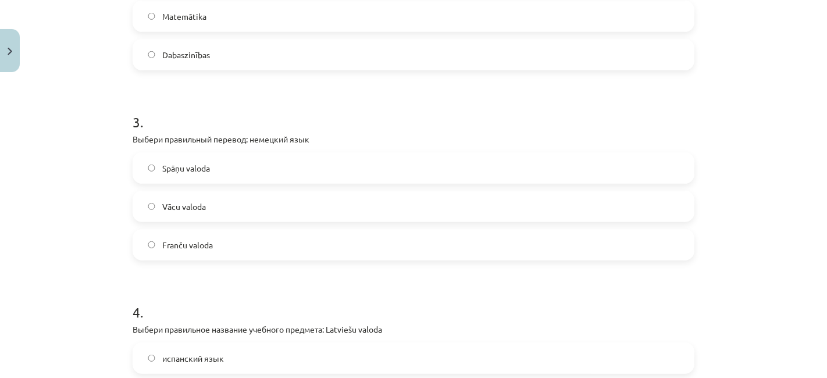
click at [205, 209] on label "Vācu valoda" at bounding box center [413, 206] width 559 height 29
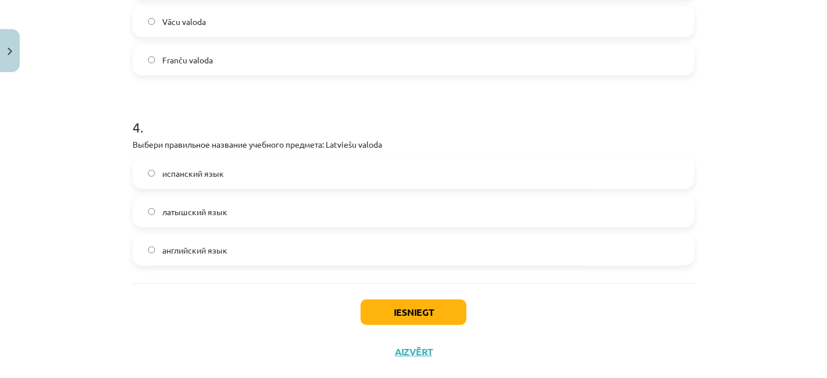
scroll to position [703, 0]
click at [221, 223] on label "латышский язык" at bounding box center [413, 211] width 559 height 29
click at [398, 316] on button "Iesniegt" at bounding box center [413, 312] width 106 height 26
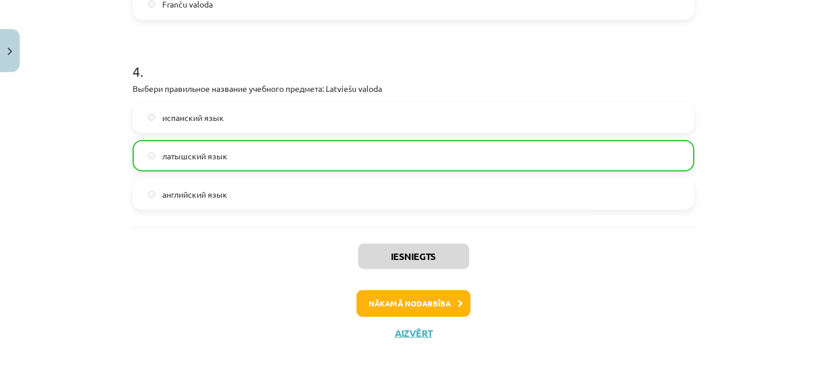
scroll to position [761, 0]
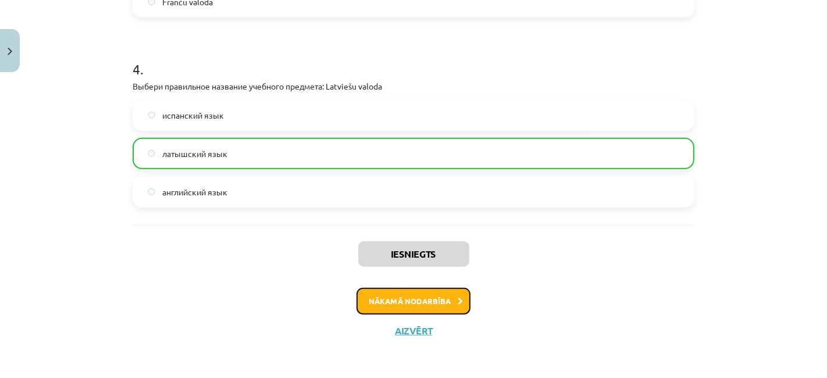
click at [405, 293] on button "Nākamā nodarbība" at bounding box center [413, 301] width 114 height 27
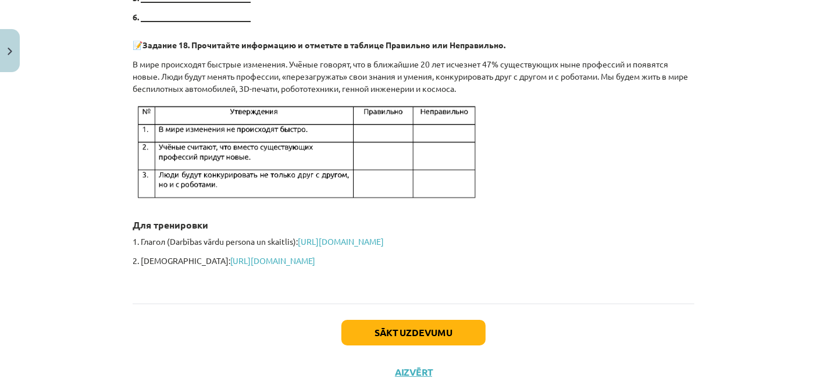
scroll to position [3789, 0]
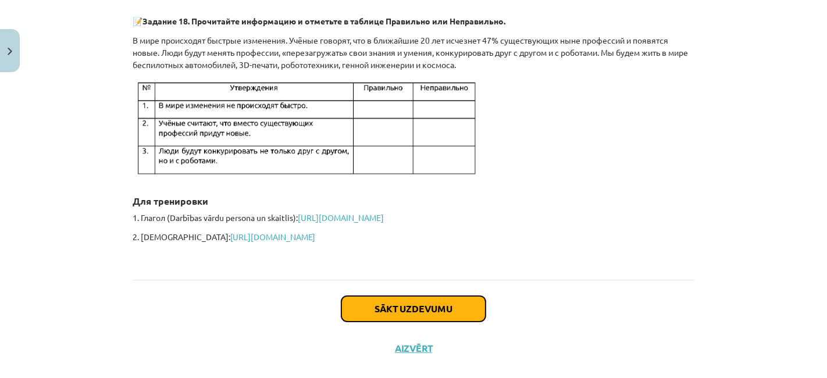
drag, startPoint x: 415, startPoint y: 293, endPoint x: 410, endPoint y: 286, distance: 8.7
click at [410, 296] on button "Sākt uzdevumu" at bounding box center [413, 309] width 144 height 26
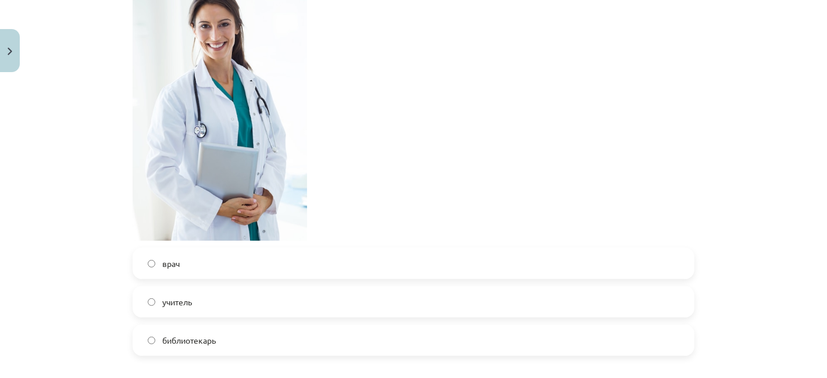
scroll to position [314, 0]
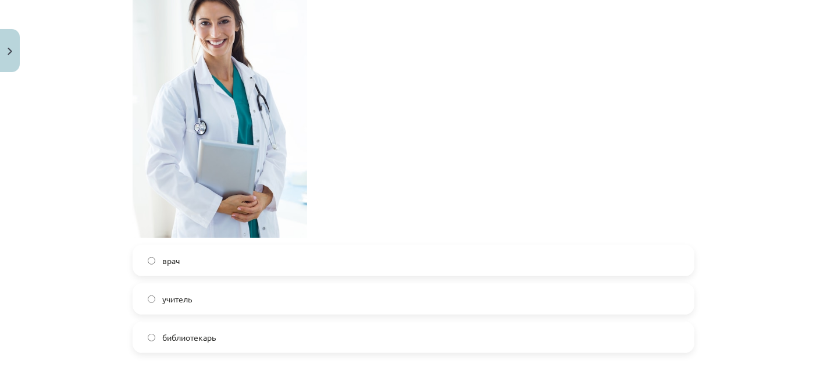
click at [268, 251] on label "врач" at bounding box center [413, 260] width 559 height 29
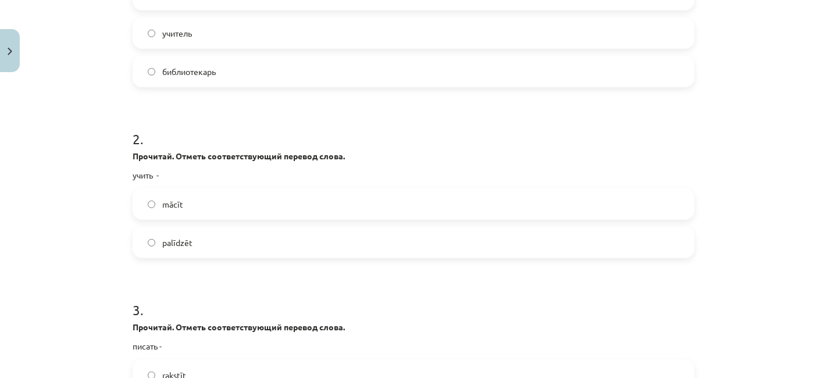
scroll to position [583, 0]
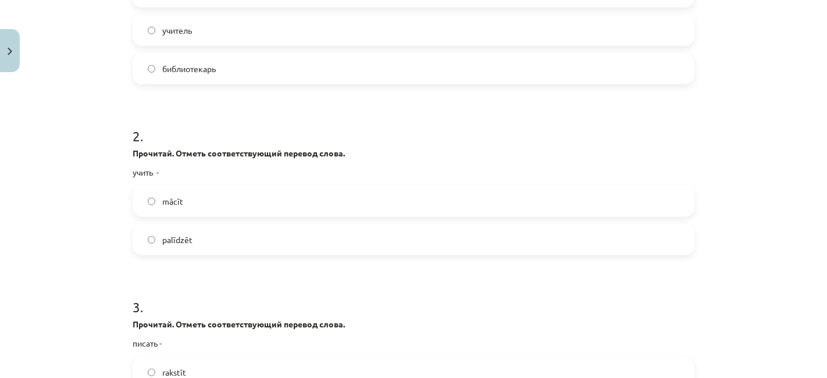
click at [187, 191] on label "mācīt" at bounding box center [413, 201] width 559 height 29
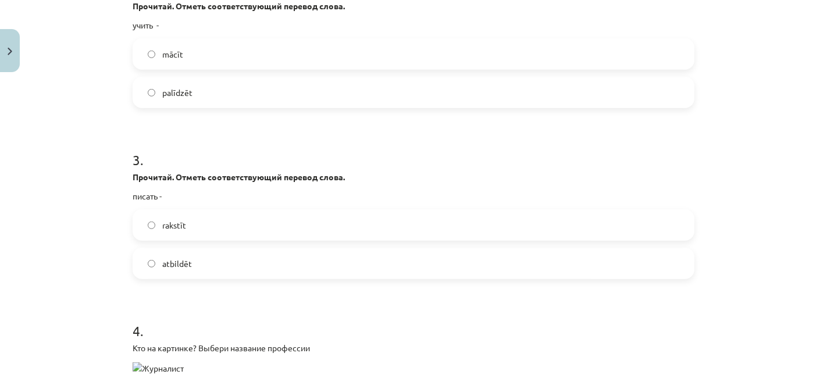
scroll to position [735, 0]
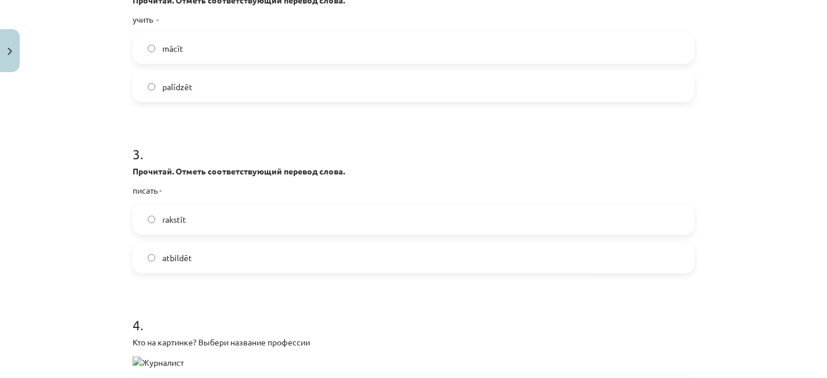
click at [177, 220] on span "rakstīt" at bounding box center [174, 219] width 24 height 12
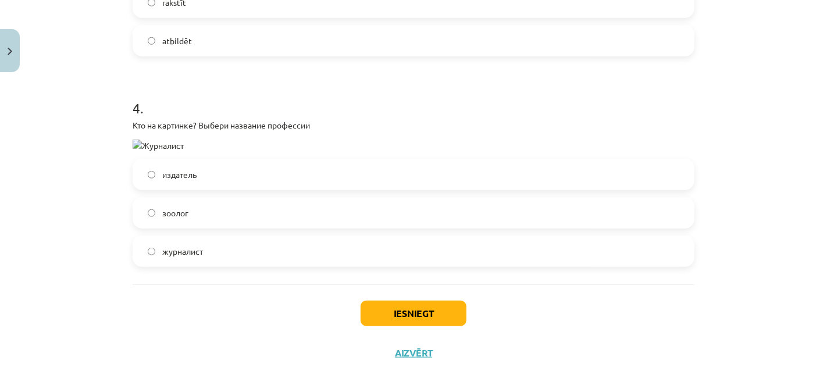
scroll to position [953, 0]
click at [155, 141] on img at bounding box center [158, 144] width 51 height 12
click at [133, 144] on img at bounding box center [158, 144] width 51 height 12
click at [184, 244] on span "журналист" at bounding box center [182, 250] width 41 height 12
click at [382, 309] on button "Iesniegt" at bounding box center [413, 312] width 106 height 26
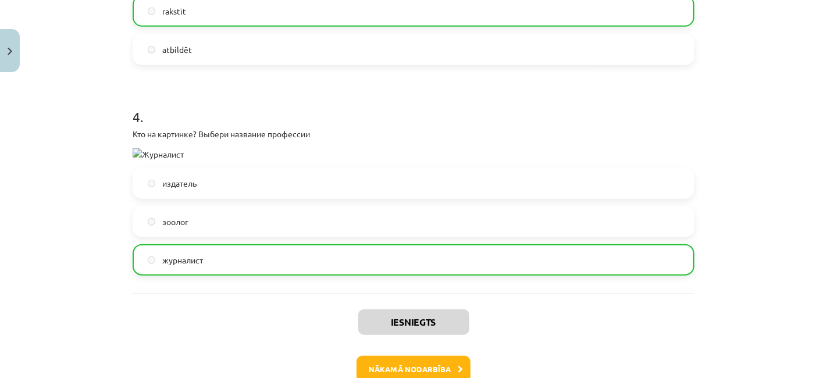
scroll to position [1012, 0]
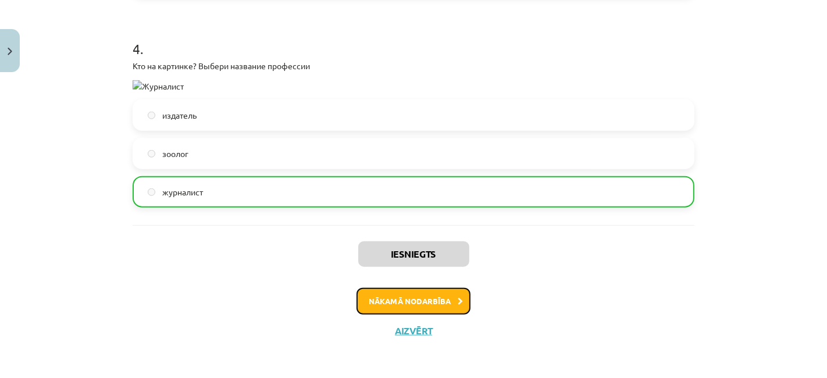
click at [415, 297] on button "Nākamā nodarbība" at bounding box center [413, 301] width 114 height 27
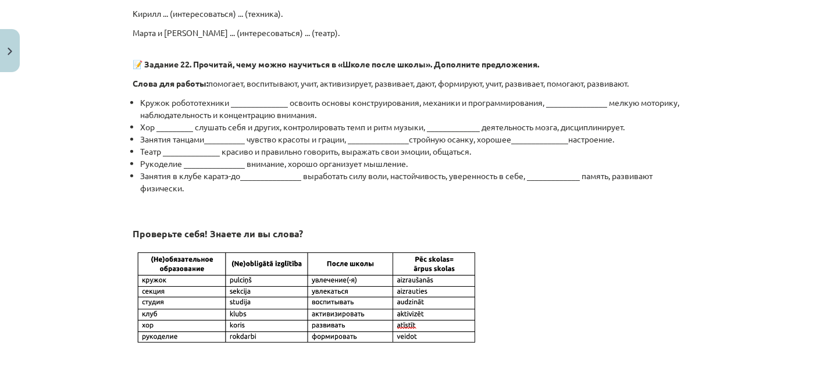
scroll to position [1013, 0]
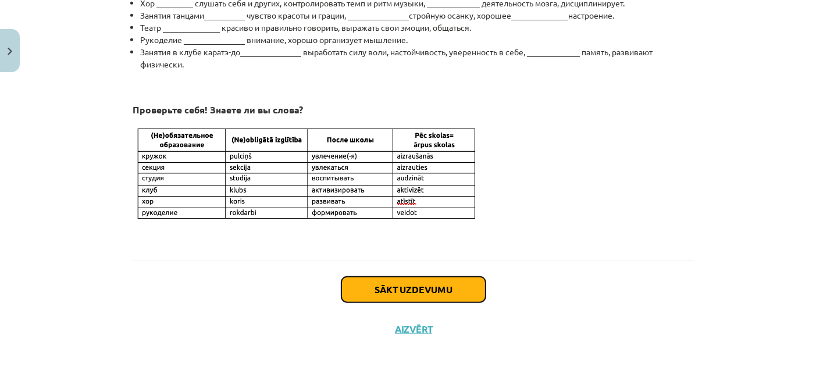
click at [398, 298] on button "Sākt uzdevumu" at bounding box center [413, 290] width 144 height 26
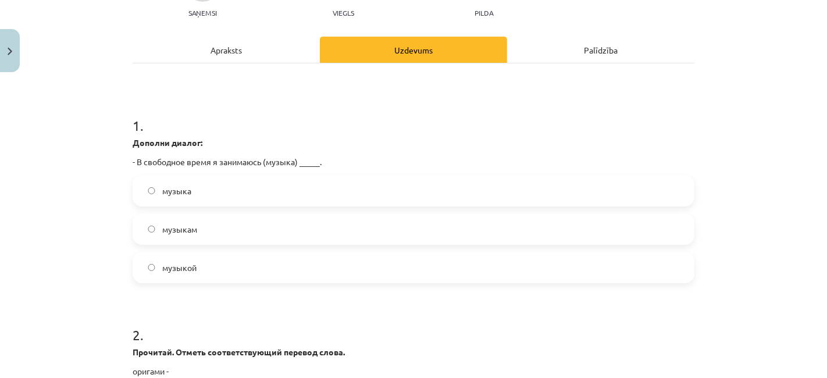
scroll to position [138, 0]
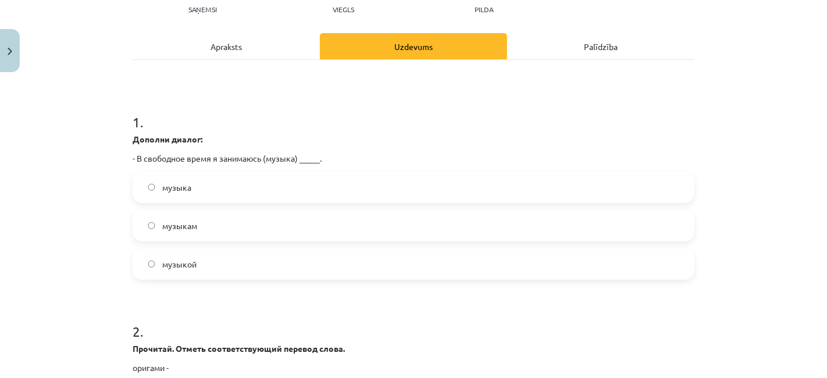
click at [208, 266] on label "музыкой" at bounding box center [413, 263] width 559 height 29
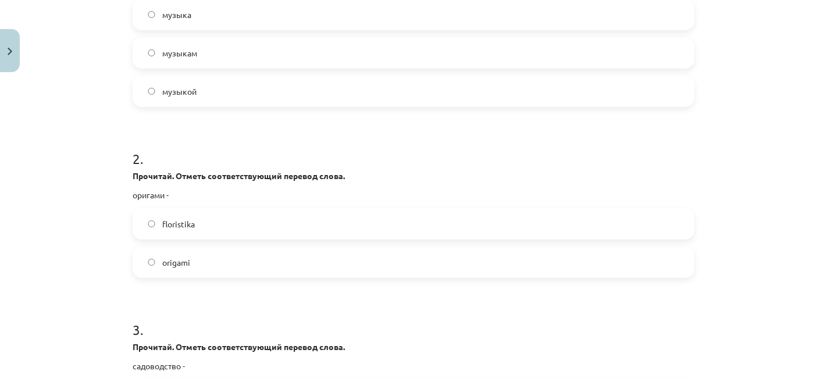
scroll to position [315, 0]
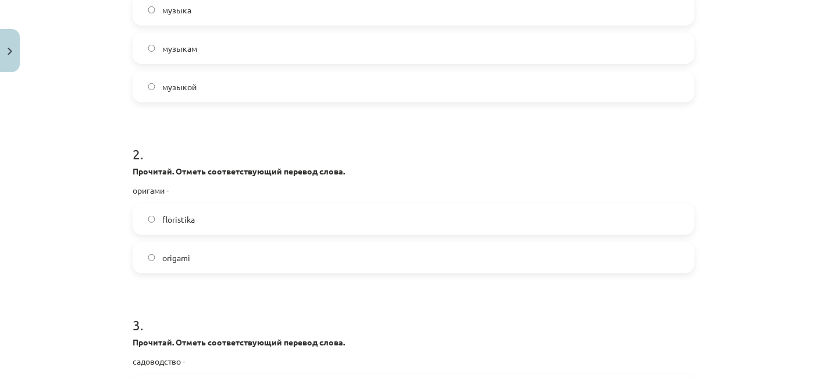
click at [187, 252] on label "origami" at bounding box center [413, 257] width 559 height 29
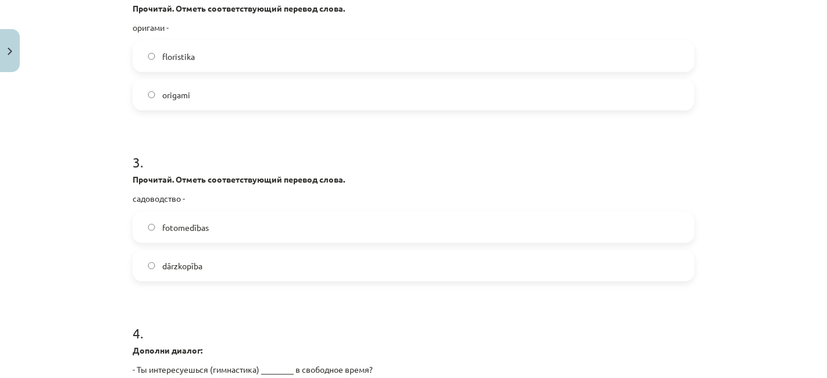
scroll to position [482, 0]
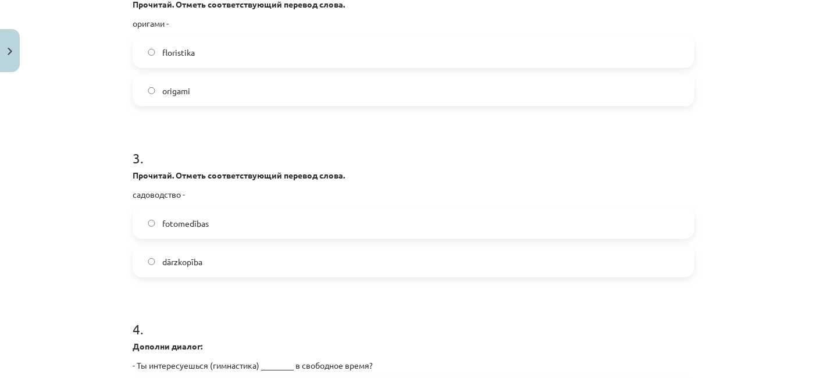
click at [184, 260] on span "dārzkopība" at bounding box center [182, 262] width 40 height 12
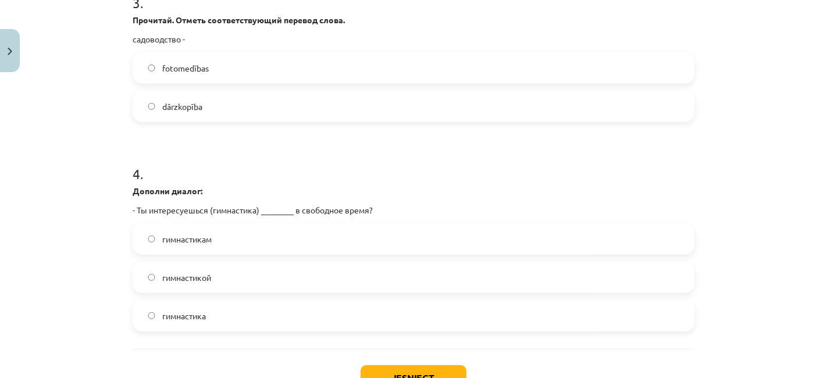
scroll to position [638, 0]
click at [198, 271] on span "гимнастикой" at bounding box center [186, 277] width 49 height 12
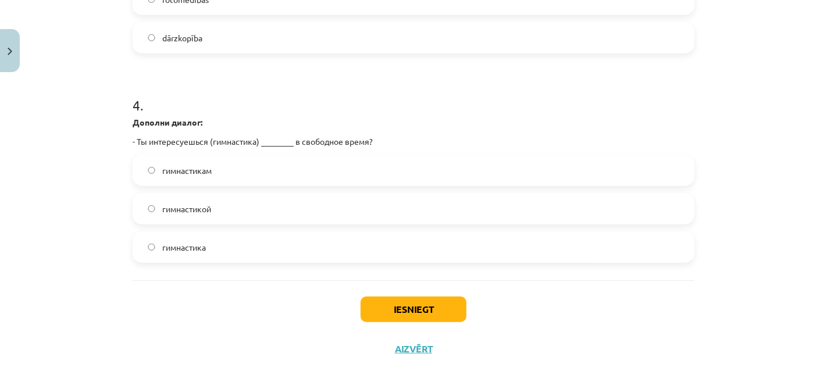
scroll to position [716, 0]
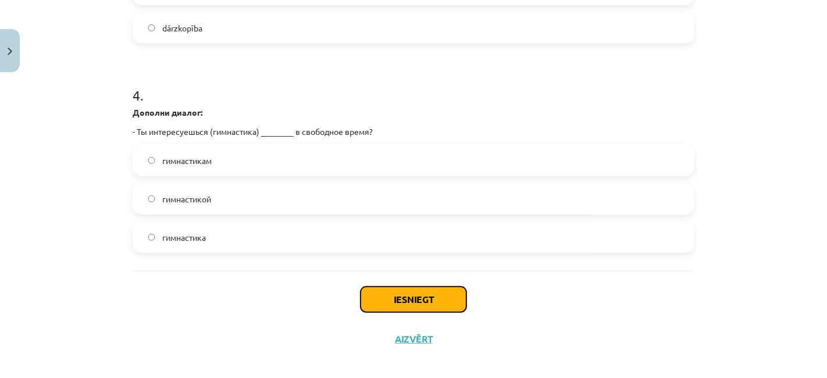
click at [423, 291] on button "Iesniegt" at bounding box center [413, 300] width 106 height 26
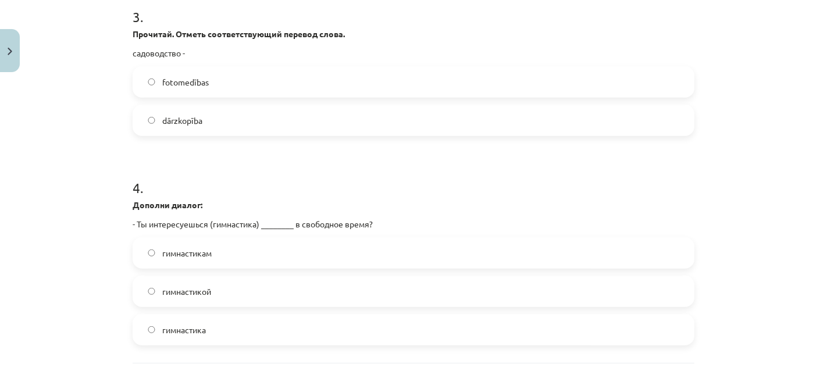
scroll to position [724, 0]
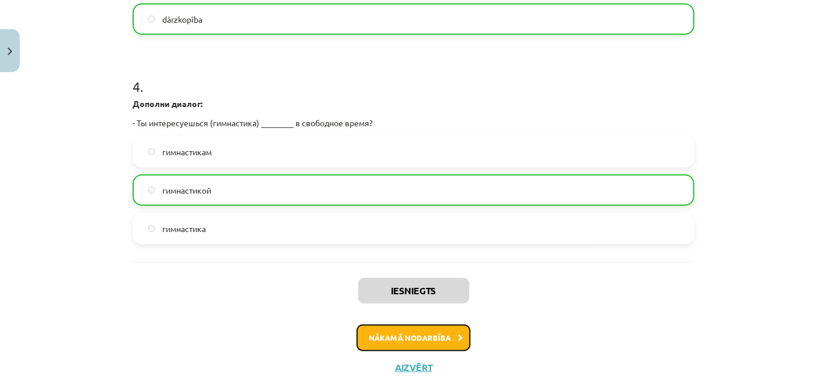
click at [442, 334] on button "Nākamā nodarbība" at bounding box center [413, 337] width 114 height 27
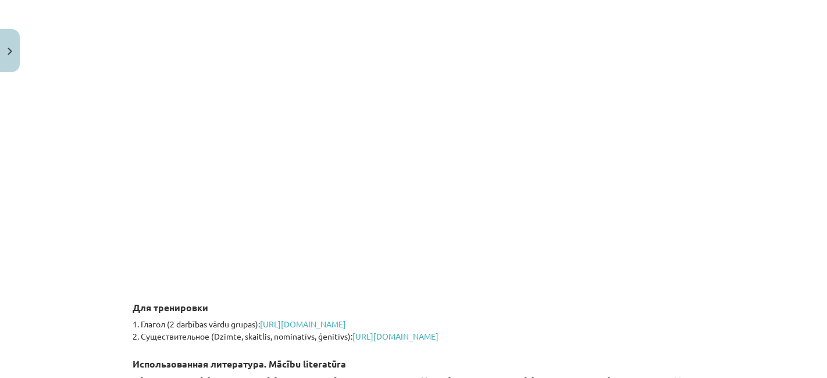
scroll to position [2703, 0]
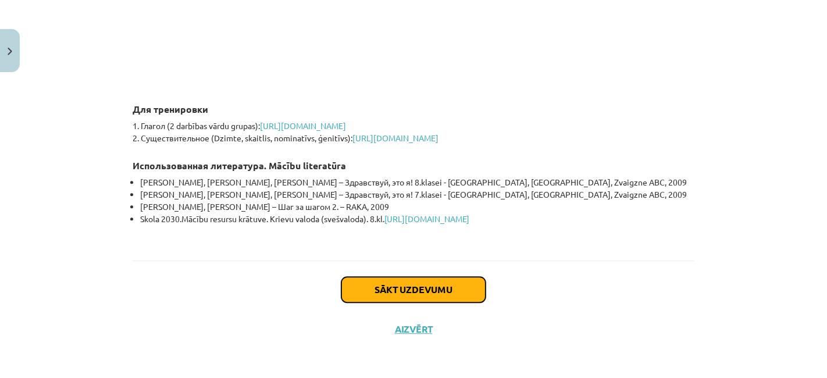
click at [442, 277] on button "Sākt uzdevumu" at bounding box center [413, 290] width 144 height 26
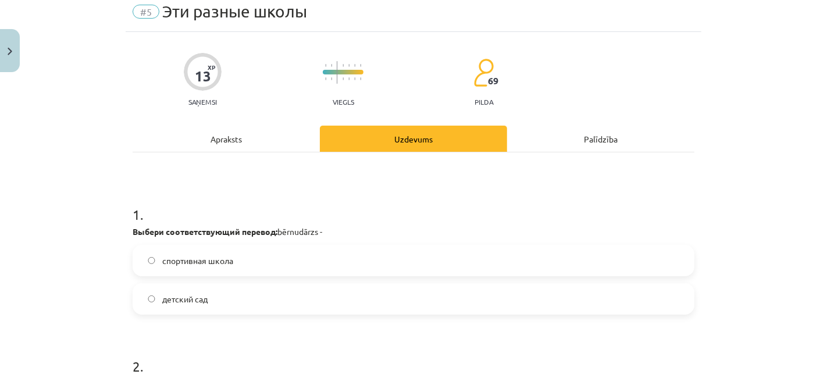
scroll to position [28, 0]
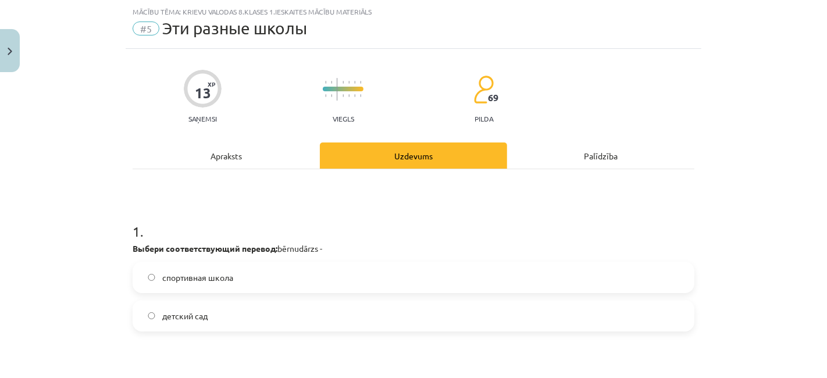
click at [195, 313] on span "детский сад" at bounding box center [184, 316] width 45 height 12
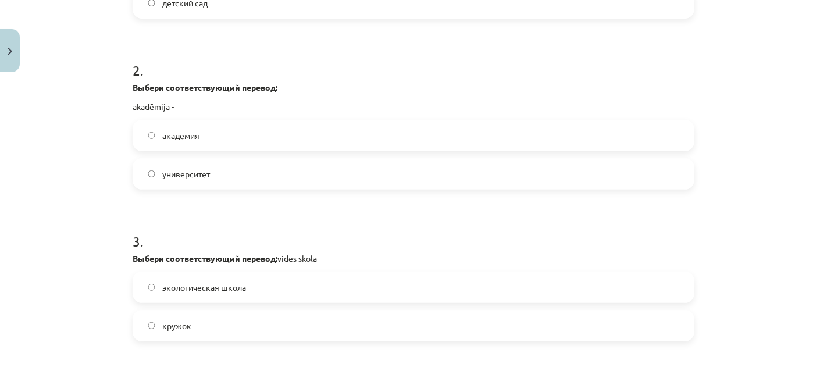
scroll to position [342, 0]
click at [198, 138] on label "академия" at bounding box center [413, 134] width 559 height 29
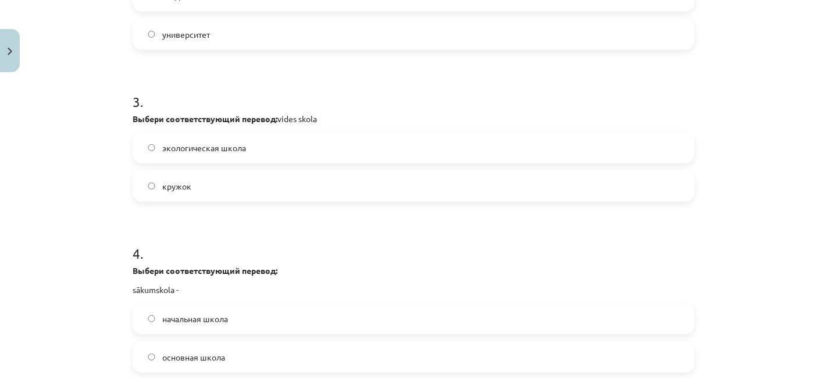
scroll to position [481, 0]
click at [217, 137] on label "экологическая школа" at bounding box center [413, 147] width 559 height 29
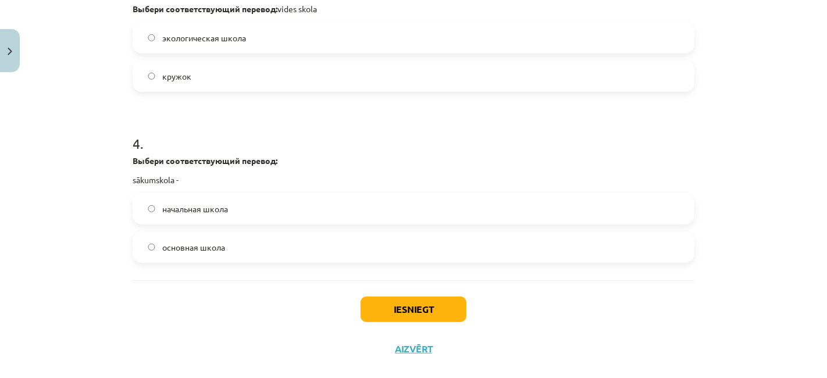
scroll to position [609, 0]
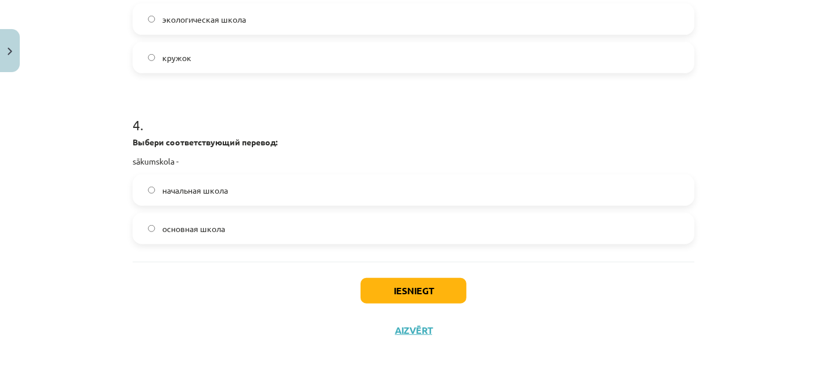
click at [162, 187] on span "начальная школа" at bounding box center [195, 190] width 66 height 12
click at [405, 285] on button "Iesniegt" at bounding box center [413, 291] width 106 height 26
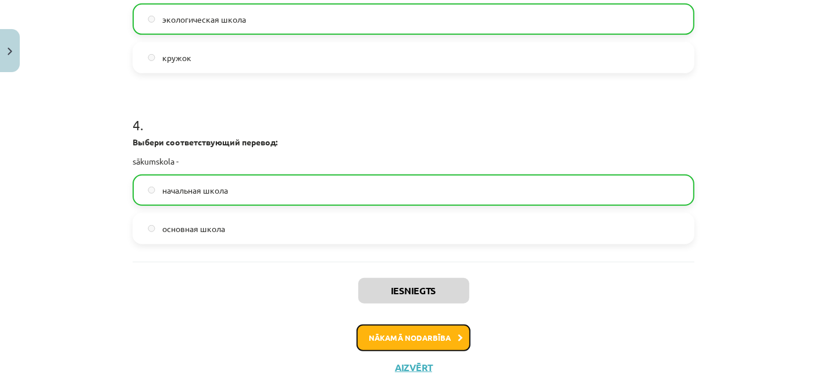
click at [435, 326] on button "Nākamā nodarbība" at bounding box center [413, 337] width 114 height 27
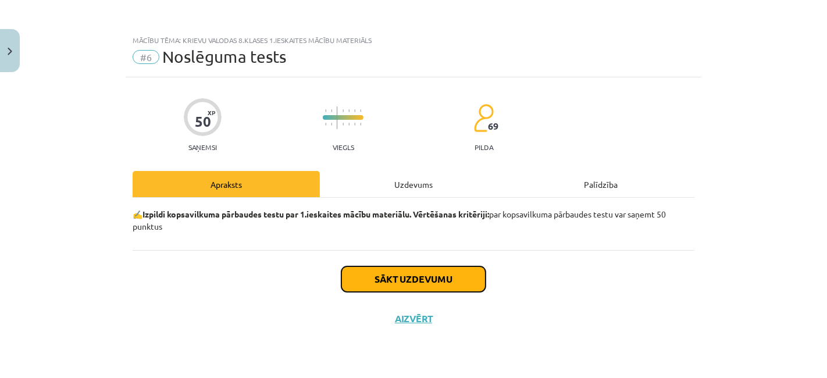
click at [431, 278] on button "Sākt uzdevumu" at bounding box center [413, 279] width 144 height 26
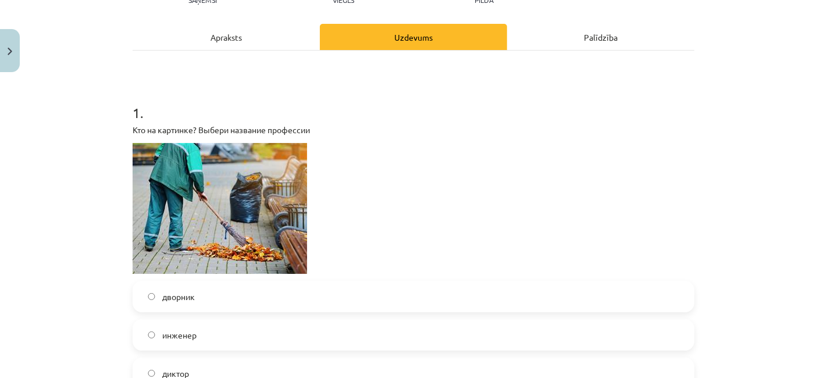
scroll to position [239, 0]
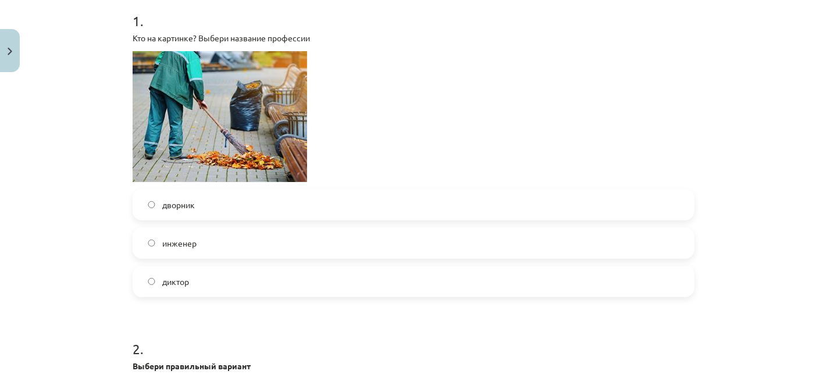
click at [301, 189] on div "дворник" at bounding box center [414, 204] width 562 height 31
click at [293, 195] on label "дворник" at bounding box center [413, 204] width 559 height 29
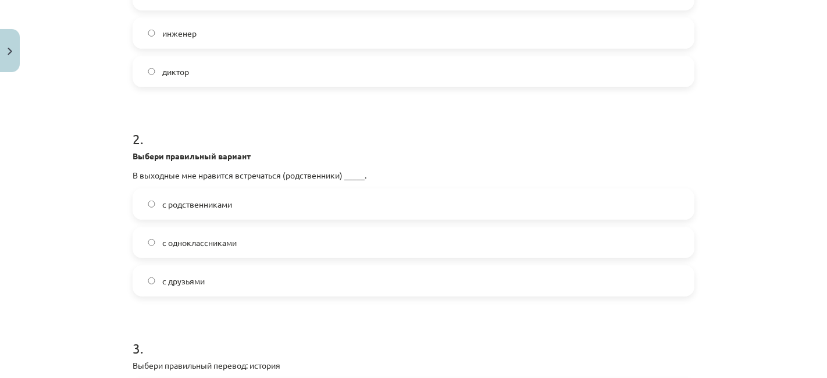
scroll to position [449, 0]
click at [293, 195] on label "с родственниками" at bounding box center [413, 203] width 559 height 29
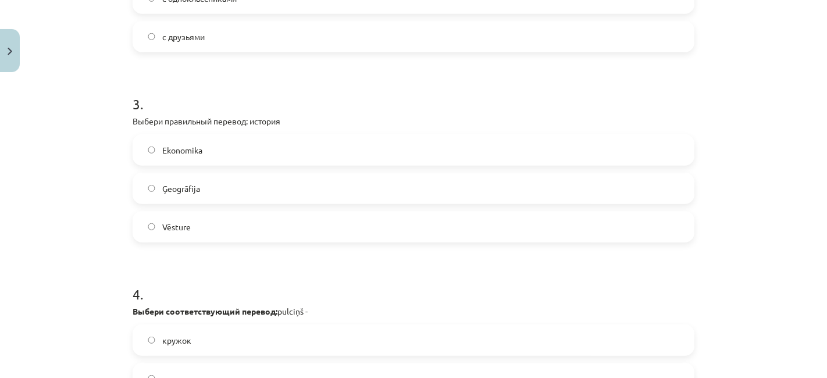
scroll to position [702, 0]
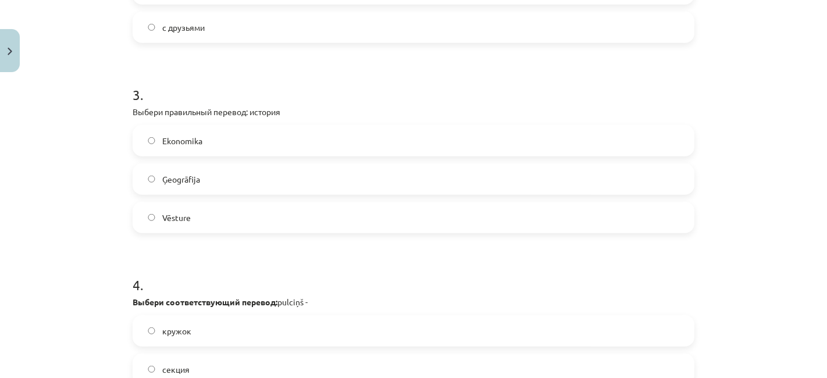
click at [195, 223] on label "Vēsture" at bounding box center [413, 217] width 559 height 29
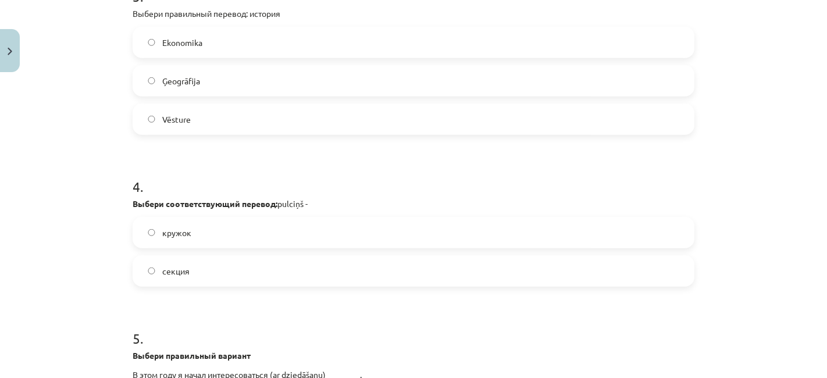
scroll to position [847, 0]
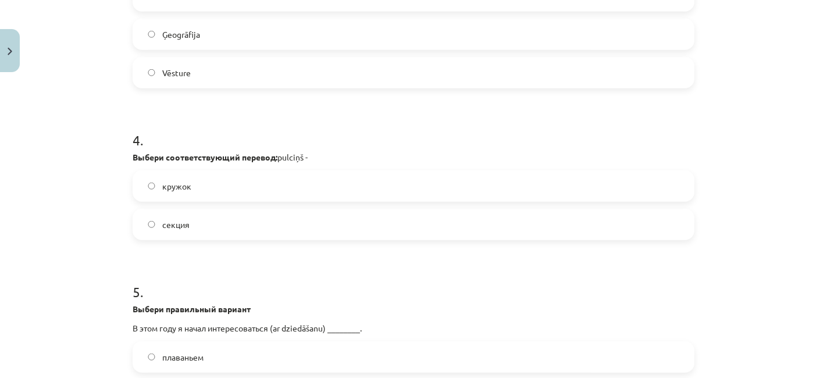
click at [187, 183] on label "кружок" at bounding box center [413, 185] width 559 height 29
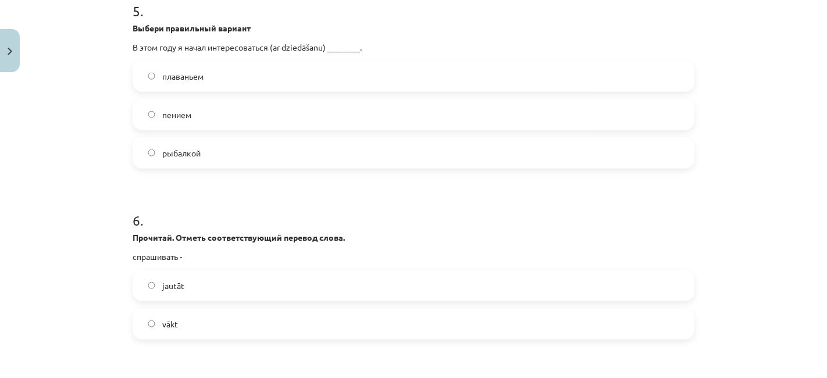
scroll to position [1131, 0]
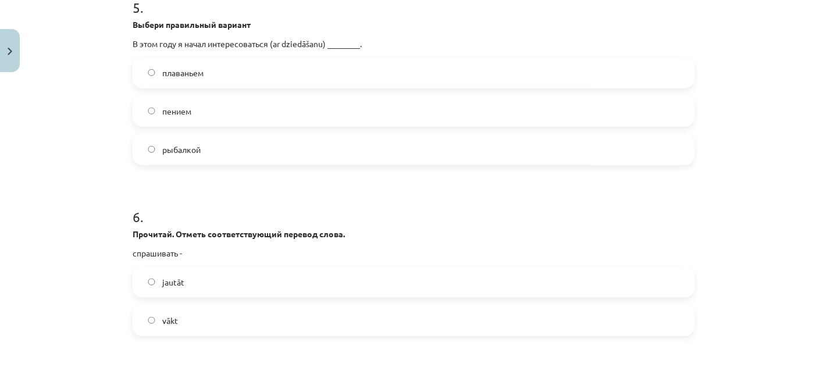
click at [249, 107] on label "пением" at bounding box center [413, 111] width 559 height 29
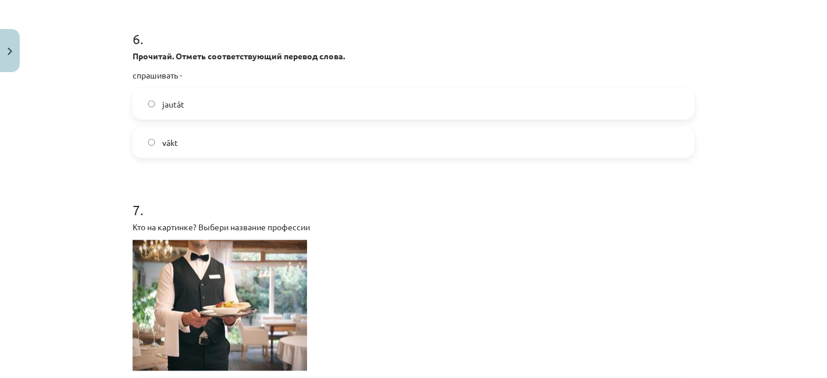
scroll to position [1310, 0]
click at [189, 102] on label "jautāt" at bounding box center [413, 103] width 559 height 29
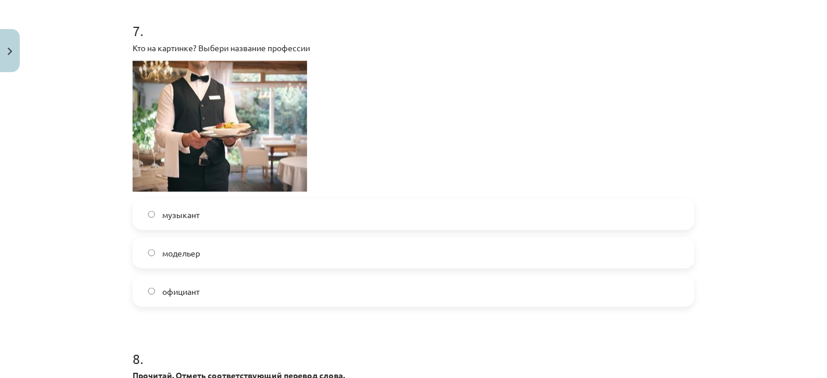
scroll to position [1491, 0]
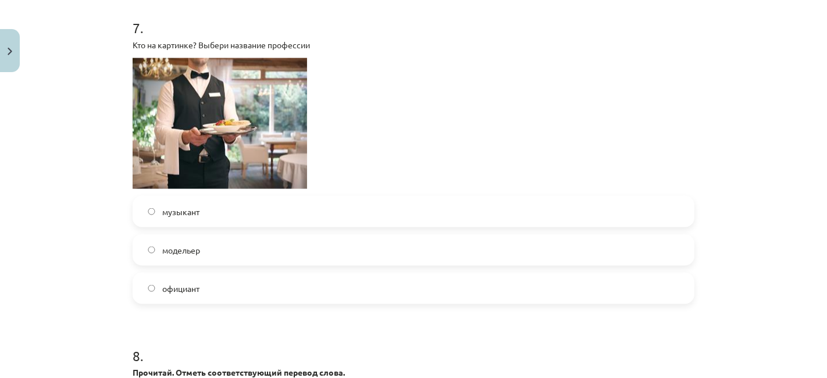
click at [215, 294] on label "официант" at bounding box center [413, 288] width 559 height 29
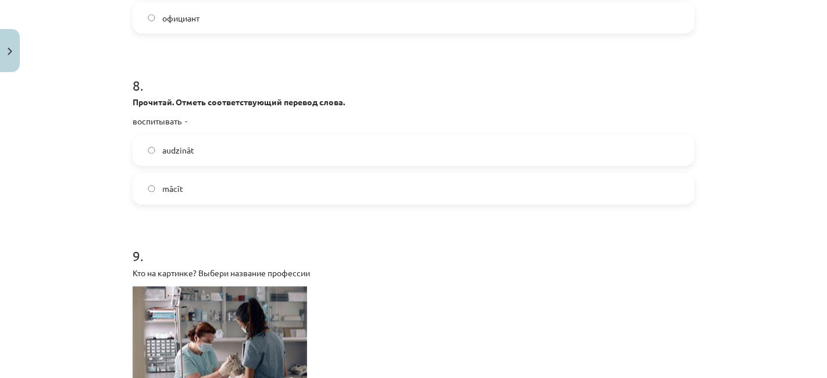
scroll to position [1768, 0]
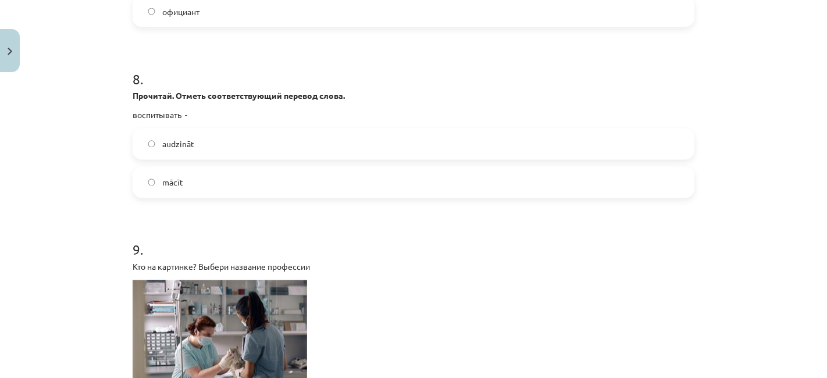
click at [209, 136] on label "audzināt" at bounding box center [413, 144] width 559 height 29
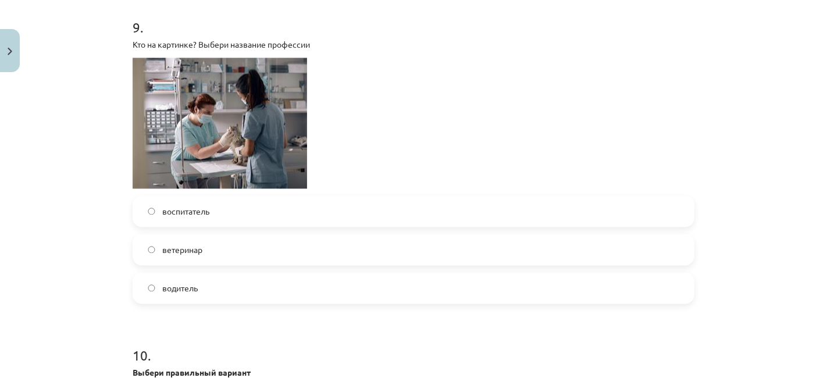
scroll to position [1994, 0]
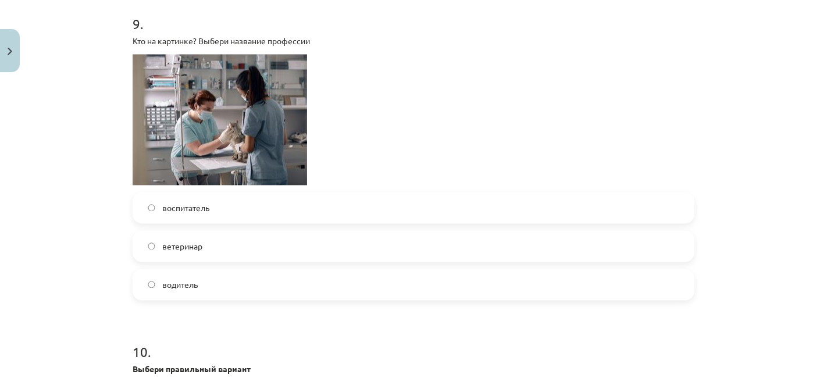
click at [208, 231] on label "ветеринар" at bounding box center [413, 245] width 559 height 29
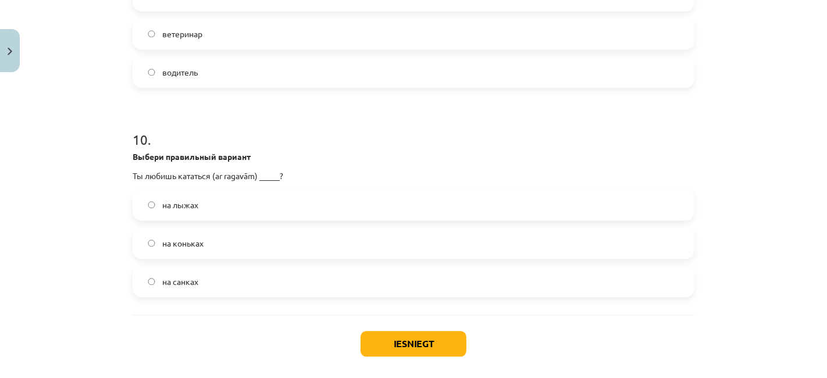
scroll to position [2207, 0]
click at [194, 236] on span "на коньках" at bounding box center [182, 242] width 41 height 12
click at [245, 202] on label "на лыжах" at bounding box center [413, 203] width 559 height 29
click at [228, 278] on label "на санках" at bounding box center [413, 280] width 559 height 29
click at [402, 341] on button "Iesniegt" at bounding box center [413, 343] width 106 height 26
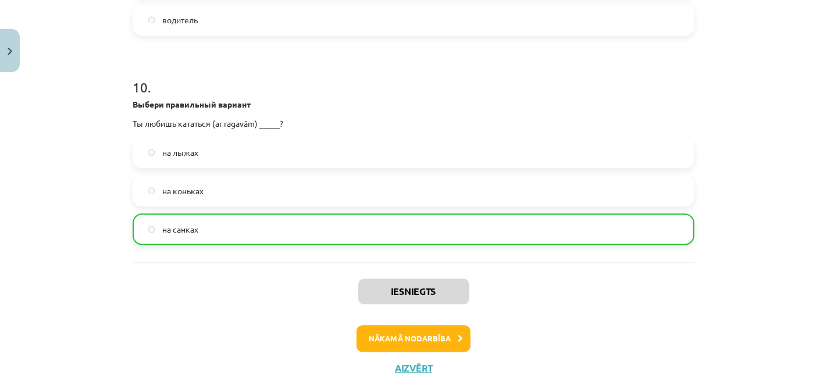
scroll to position [2295, 0]
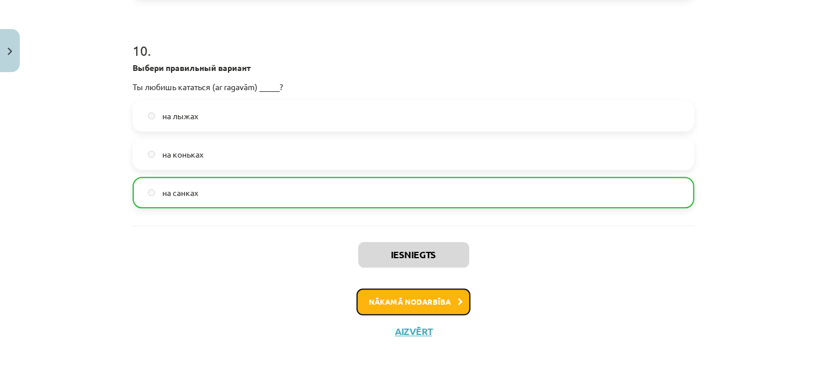
click at [410, 311] on button "Nākamā nodarbība" at bounding box center [413, 301] width 114 height 27
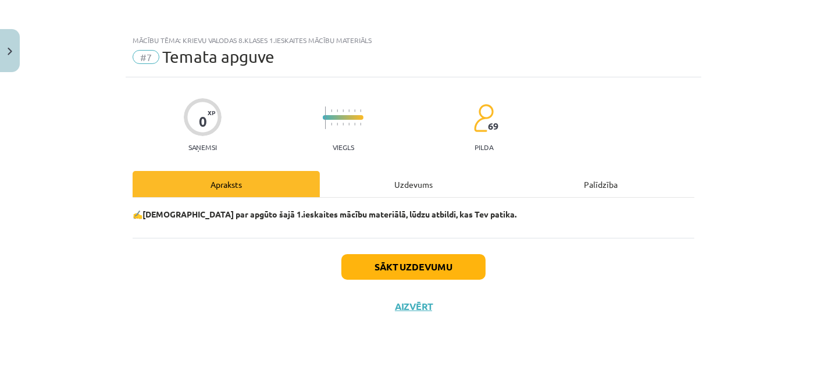
scroll to position [0, 0]
click at [392, 262] on button "Sākt uzdevumu" at bounding box center [413, 267] width 144 height 26
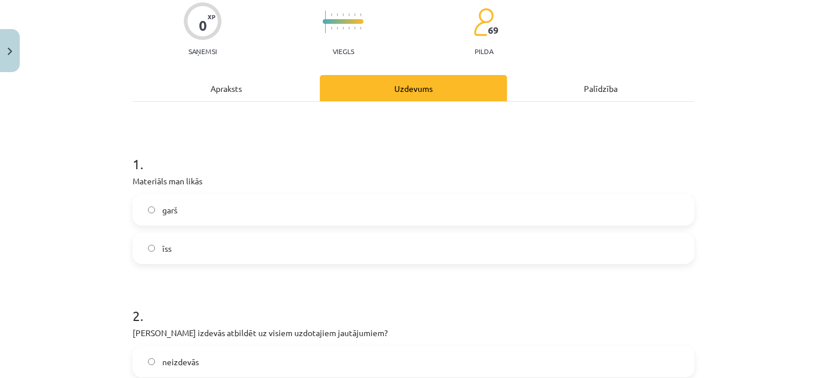
scroll to position [101, 0]
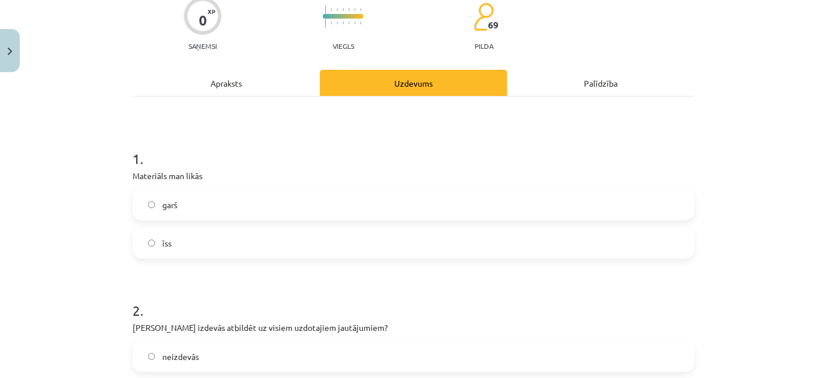
click at [221, 239] on label "īss" at bounding box center [413, 242] width 559 height 29
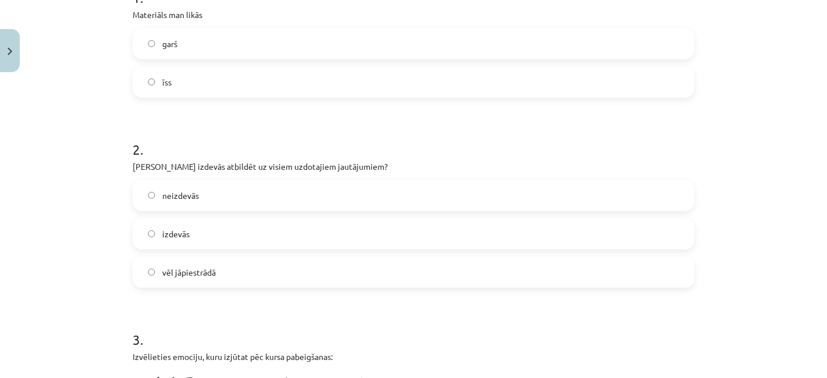
scroll to position [263, 0]
click at [201, 228] on label "izdevās" at bounding box center [413, 233] width 559 height 29
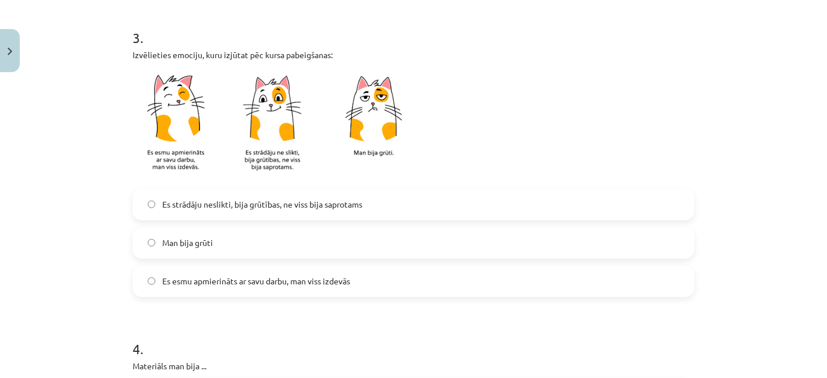
scroll to position [564, 0]
click at [315, 284] on span "Es esmu apmierināts ar savu darbu, man viss izdevās" at bounding box center [256, 280] width 188 height 12
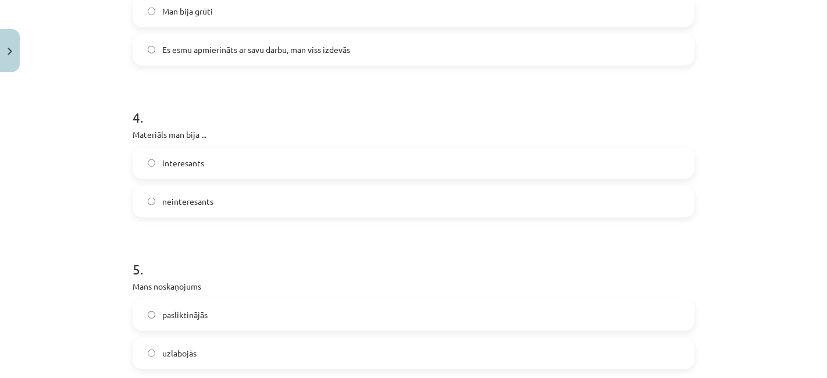
scroll to position [799, 0]
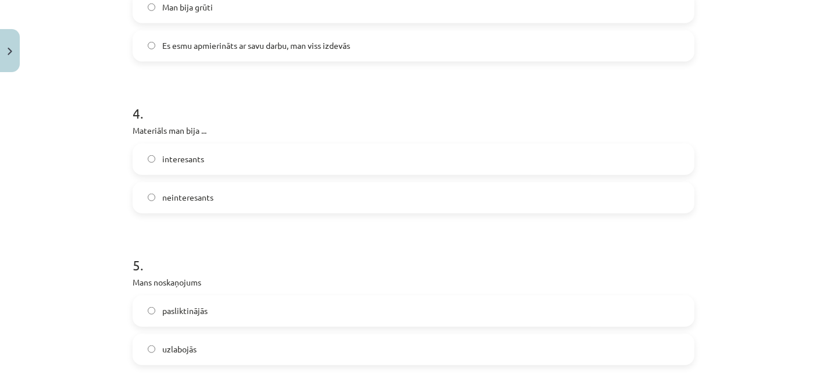
click at [209, 195] on label "neinteresants" at bounding box center [413, 197] width 559 height 29
click at [210, 165] on label "interesants" at bounding box center [413, 159] width 559 height 29
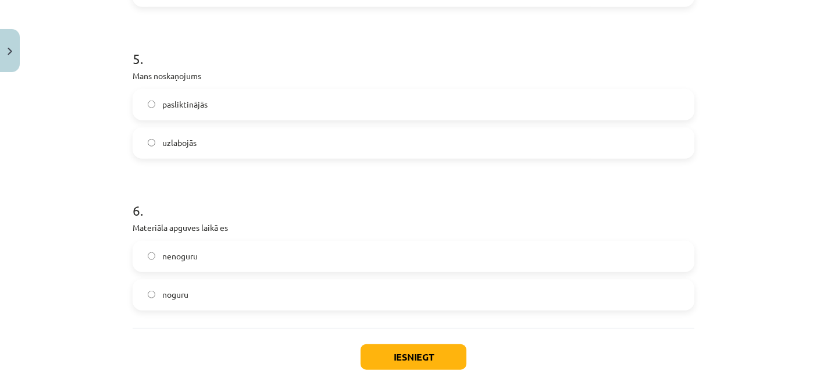
scroll to position [1005, 0]
click at [191, 140] on label "uzlabojās" at bounding box center [413, 144] width 559 height 29
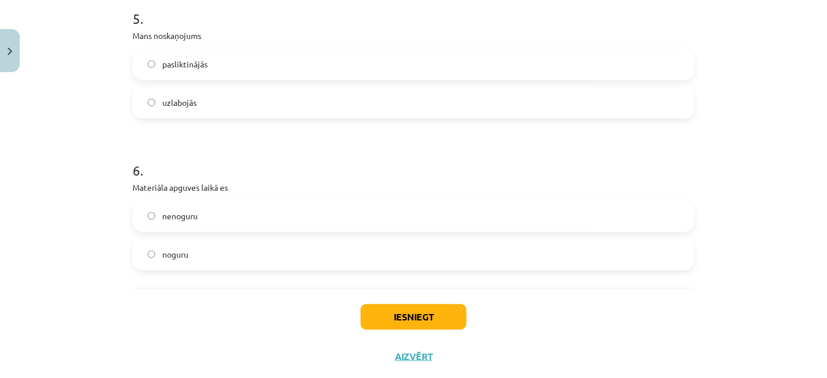
scroll to position [1071, 0]
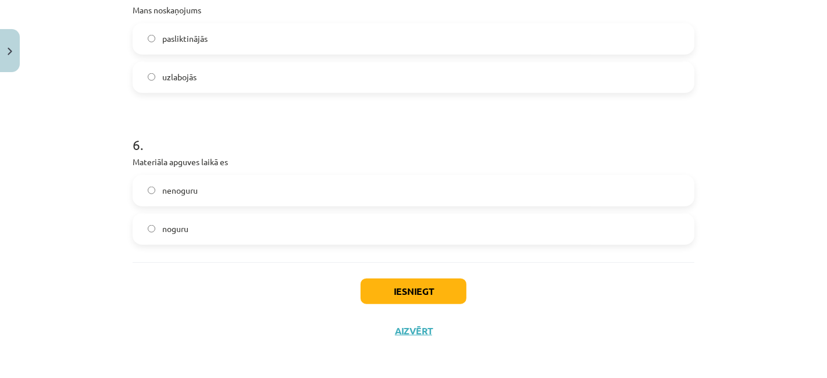
click at [220, 185] on label "nenoguru" at bounding box center [413, 190] width 559 height 29
click at [409, 287] on button "Iesniegt" at bounding box center [413, 291] width 106 height 26
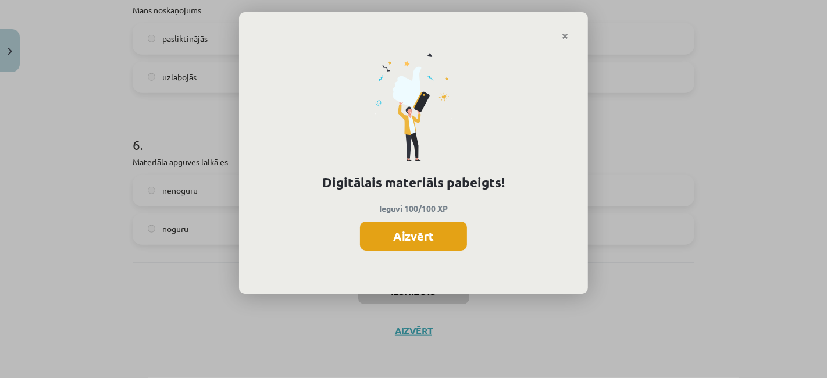
click at [415, 233] on button "Aizvērt" at bounding box center [413, 235] width 107 height 29
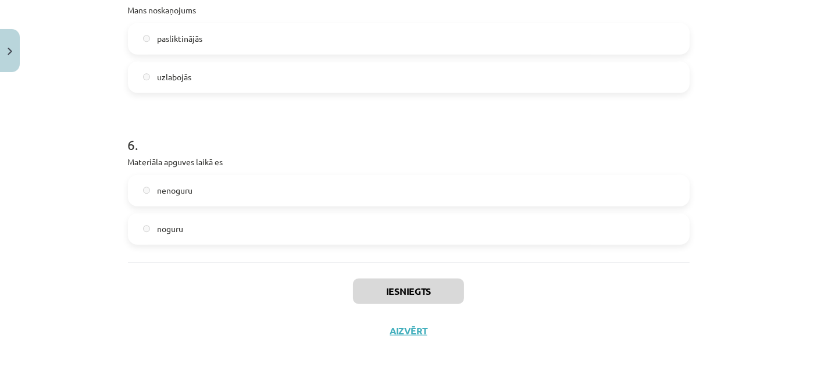
scroll to position [65, 0]
click at [403, 330] on button "Aizvērt" at bounding box center [409, 331] width 44 height 12
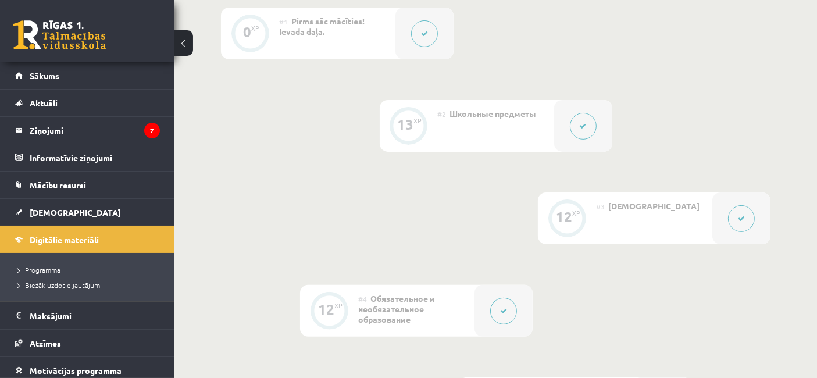
scroll to position [324, 0]
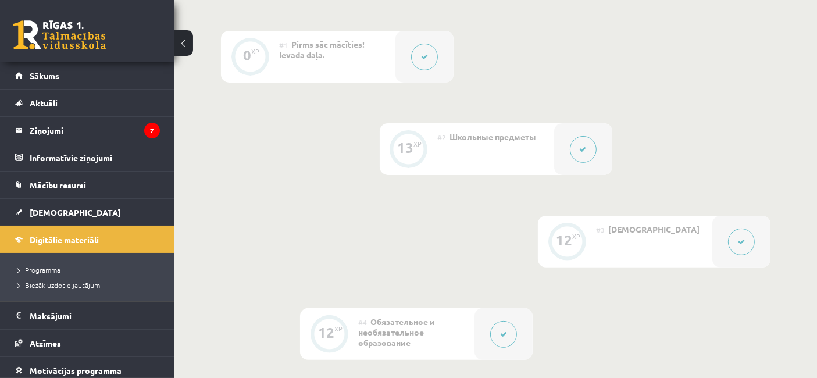
drag, startPoint x: 815, startPoint y: 151, endPoint x: 816, endPoint y: 119, distance: 32.0
click at [816, 122] on div "0 XP #1 Pirms sāc mācīties! Ievada daļa. 13 XP #2 Школьные предметы 12 XP #3 Пр…" at bounding box center [495, 354] width 642 height 740
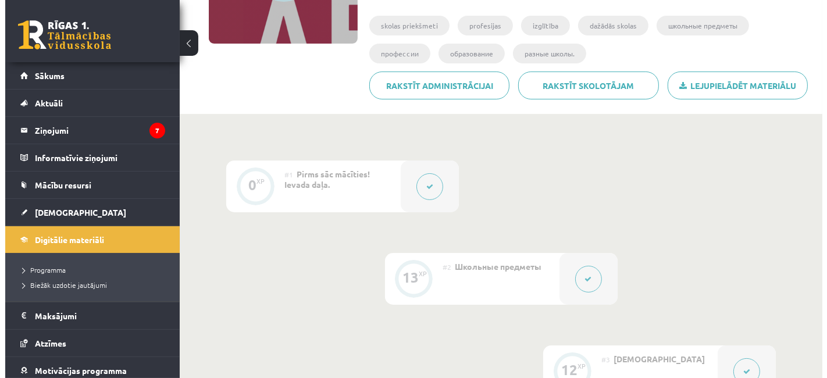
scroll to position [0, 0]
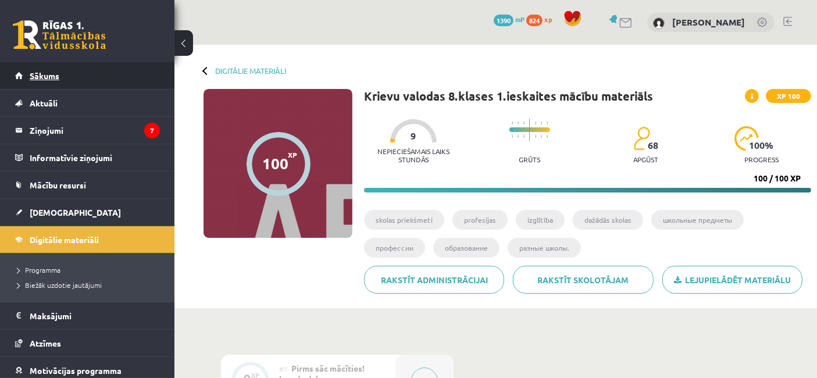
click at [40, 70] on span "Sākums" at bounding box center [45, 75] width 30 height 10
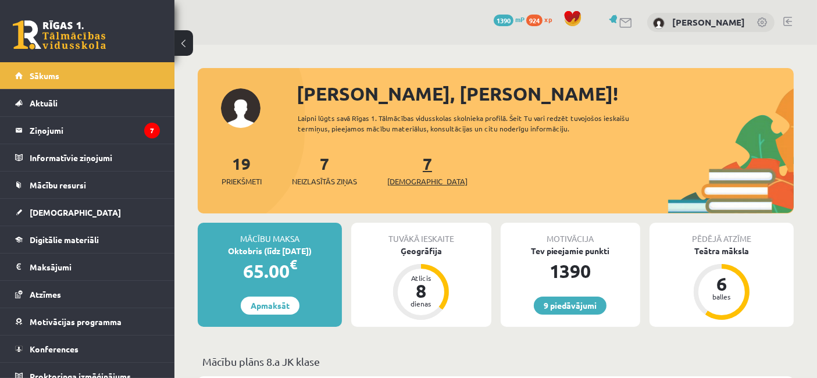
click at [411, 183] on span "[DEMOGRAPHIC_DATA]" at bounding box center [427, 182] width 80 height 12
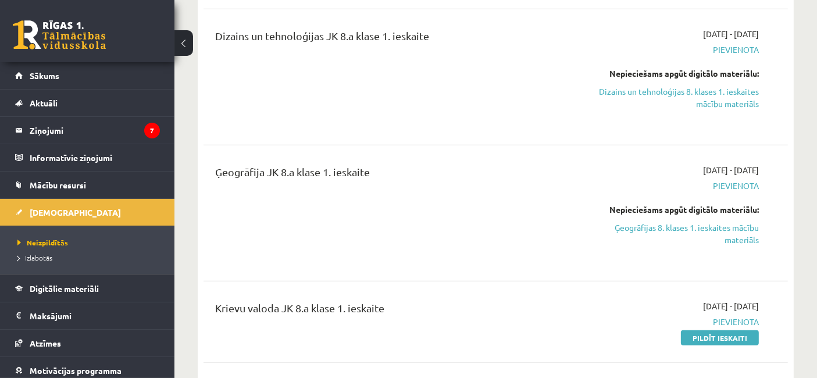
scroll to position [646, 0]
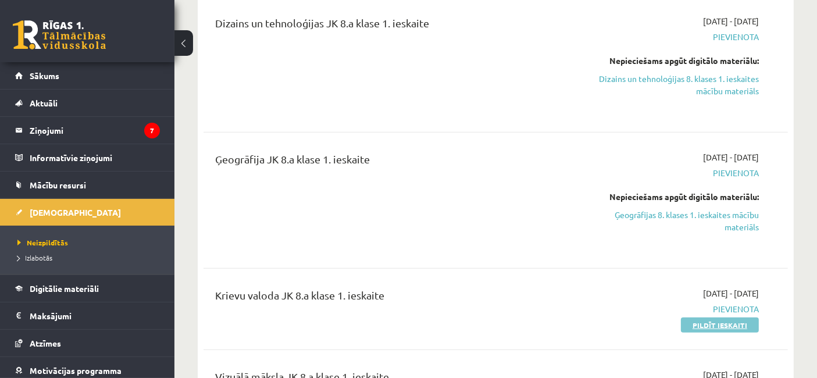
click at [744, 323] on link "Pildīt ieskaiti" at bounding box center [720, 324] width 78 height 15
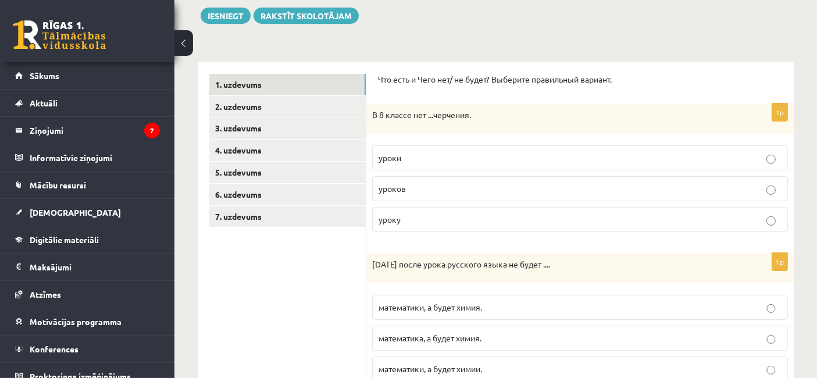
scroll to position [145, 0]
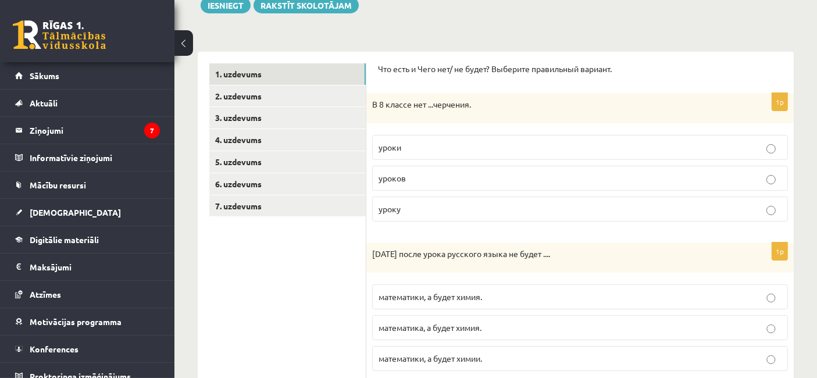
click at [468, 172] on p "уроков" at bounding box center [579, 178] width 403 height 12
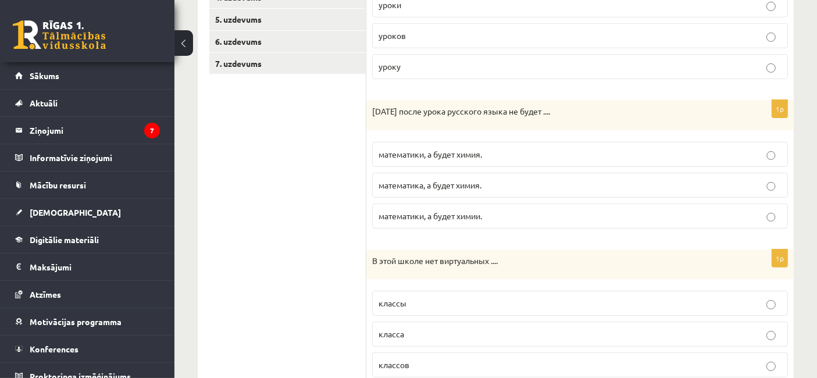
scroll to position [289, 0]
click at [509, 144] on label "математики, а будет химия." at bounding box center [580, 153] width 416 height 25
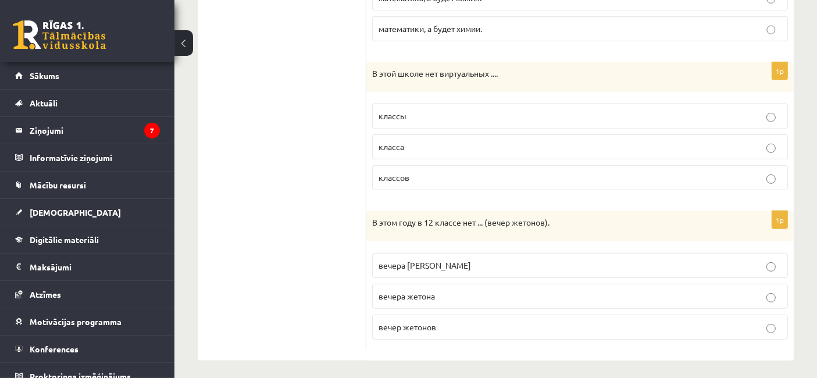
scroll to position [476, 0]
click at [438, 170] on p "классов" at bounding box center [579, 176] width 403 height 12
click at [450, 258] on p "вечера [PERSON_NAME]" at bounding box center [579, 264] width 403 height 12
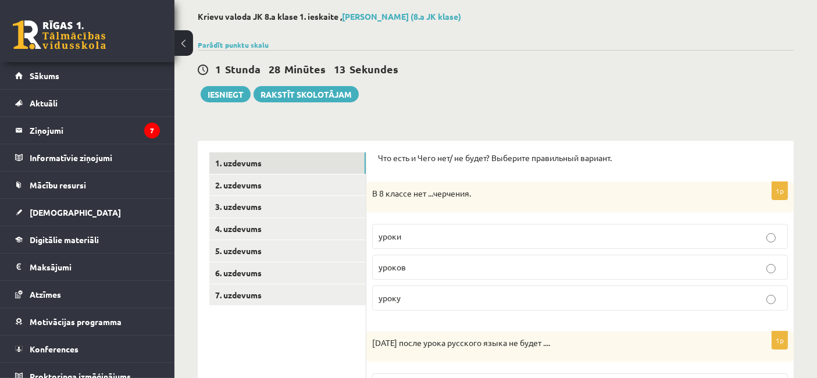
scroll to position [0, 0]
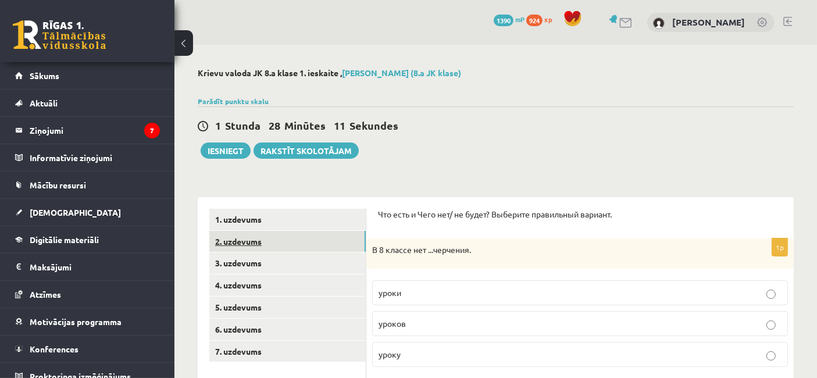
click at [284, 244] on link "2. uzdevums" at bounding box center [287, 242] width 156 height 22
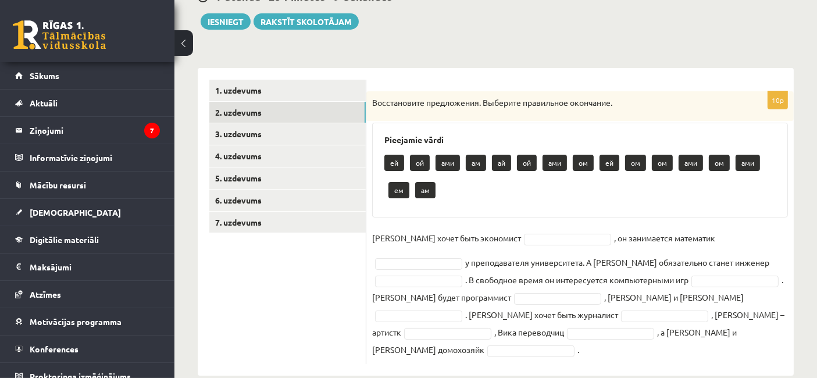
scroll to position [131, 0]
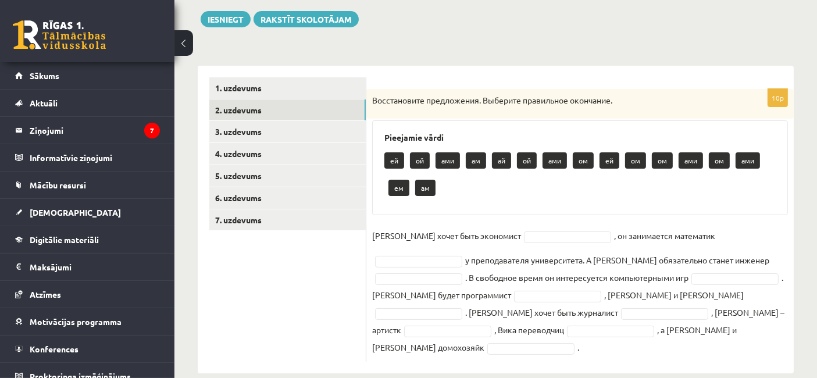
click at [522, 242] on fieldset "[PERSON_NAME] хочет быть экономист , он занимается математик у преподавателя ун…" at bounding box center [580, 291] width 416 height 129
click at [423, 192] on p "ам" at bounding box center [425, 188] width 20 height 16
click at [421, 187] on p "ам" at bounding box center [425, 188] width 20 height 16
click at [510, 245] on fieldset "Юра хочет быть экономист , он занимается математик у преподавателя университета…" at bounding box center [580, 291] width 416 height 129
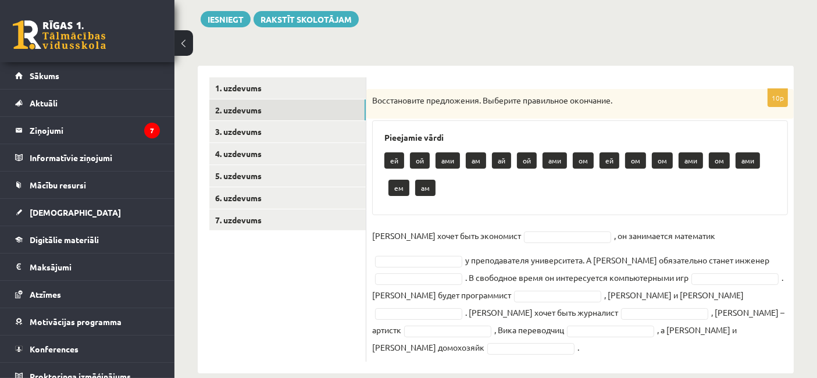
click at [578, 158] on p "ом" at bounding box center [583, 160] width 21 height 16
copy p "ом"
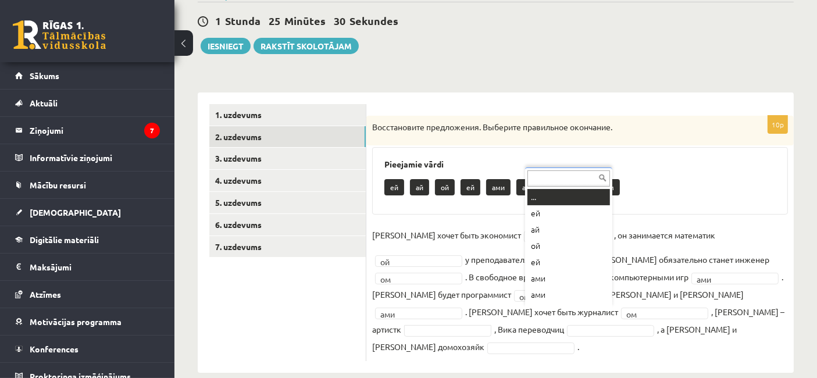
scroll to position [13, 0]
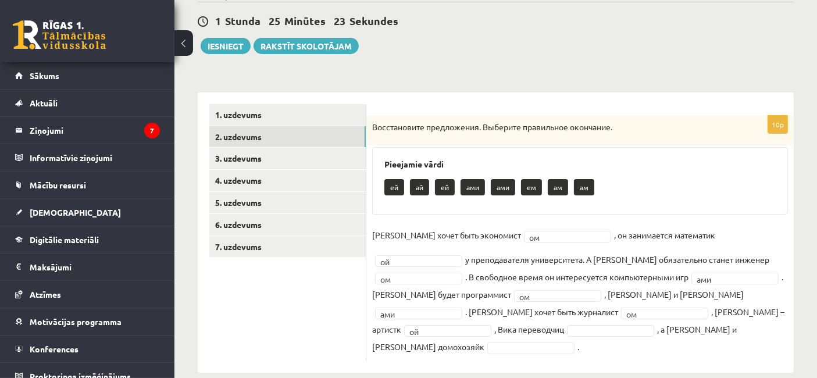
click at [728, 305] on fieldset "Юра хочет быть экономист ом ** , он занимается математик ой ** у преподавателя …" at bounding box center [580, 290] width 416 height 129
click at [326, 333] on ul "1. uzdevums 2. uzdevums 3. uzdevums 4. uzdevums 5. uzdevums 6. uzdevums 7. uzde…" at bounding box center [287, 232] width 157 height 257
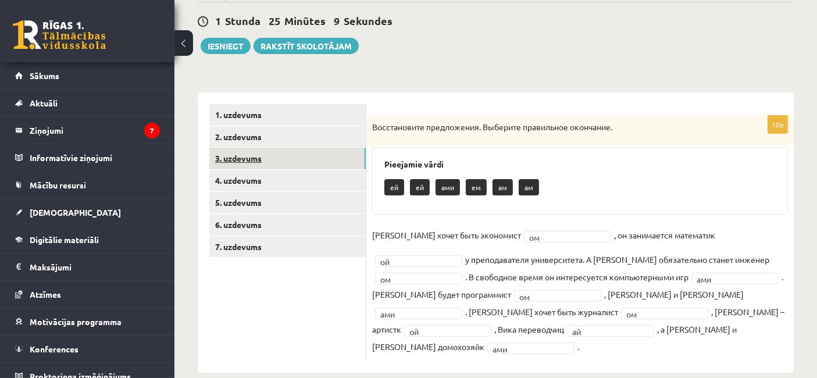
click at [306, 165] on link "3. uzdevums" at bounding box center [287, 159] width 156 height 22
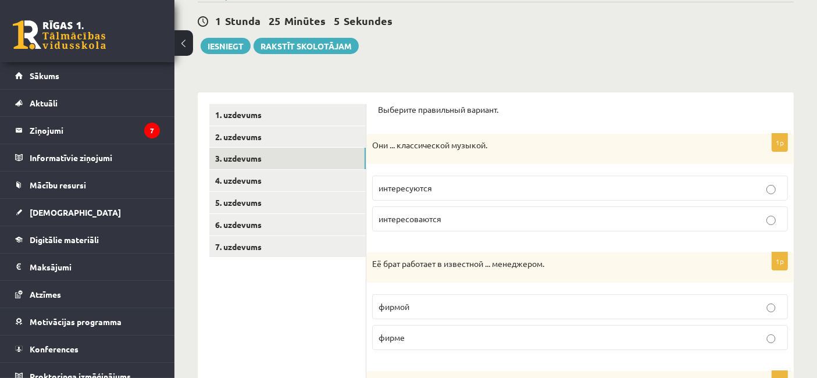
click at [473, 187] on p "интересуются" at bounding box center [579, 188] width 403 height 12
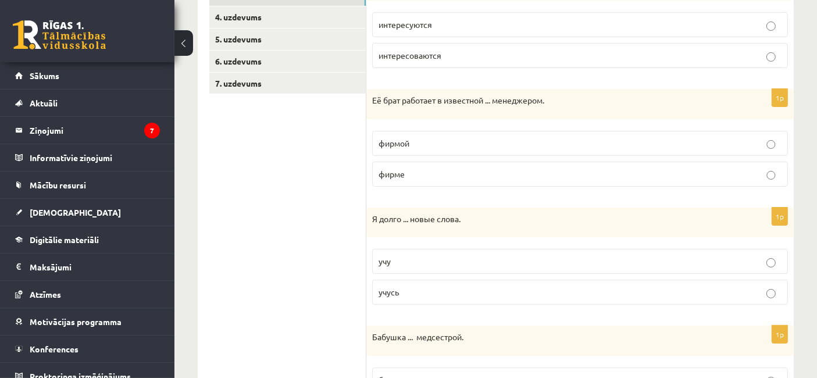
scroll to position [269, 0]
click at [412, 139] on p "фирмой" at bounding box center [579, 143] width 403 height 12
click at [433, 167] on p "фирме" at bounding box center [579, 173] width 403 height 12
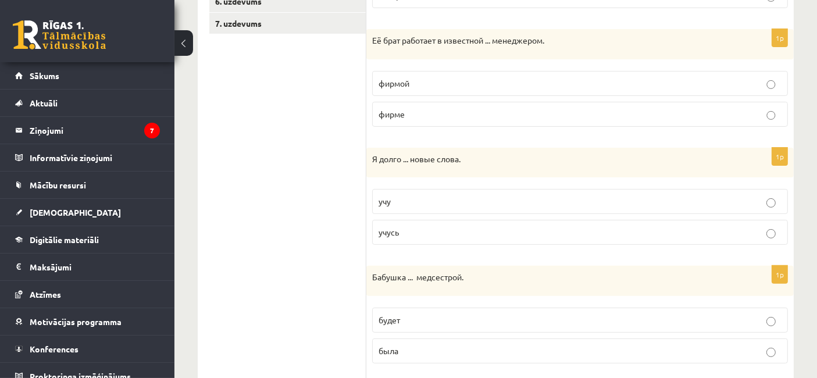
scroll to position [399, 0]
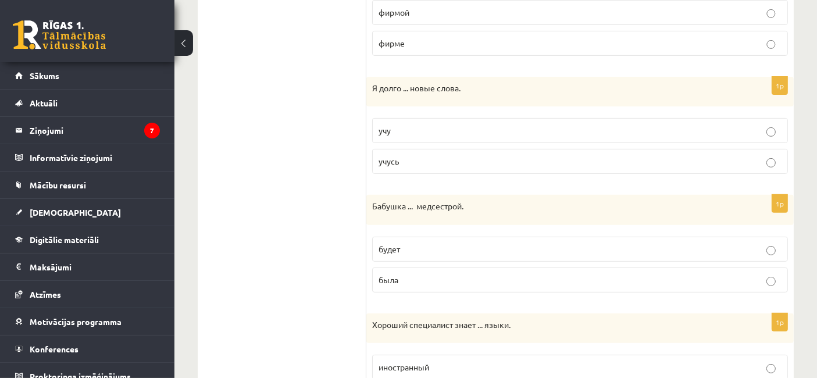
click at [416, 155] on p "учусь" at bounding box center [579, 161] width 403 height 12
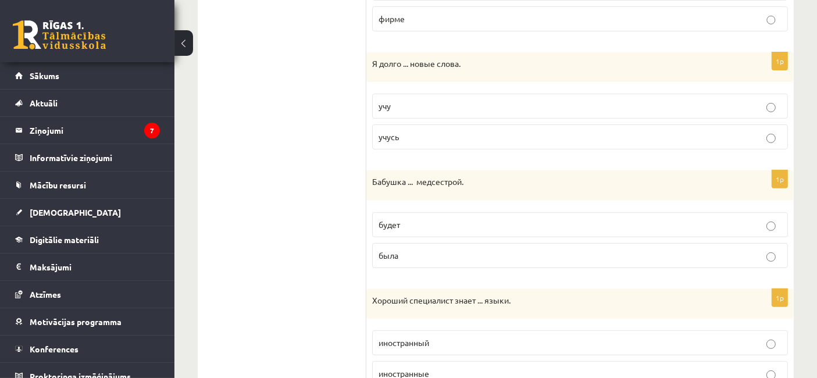
scroll to position [423, 0]
click at [416, 101] on p "учу" at bounding box center [579, 106] width 403 height 12
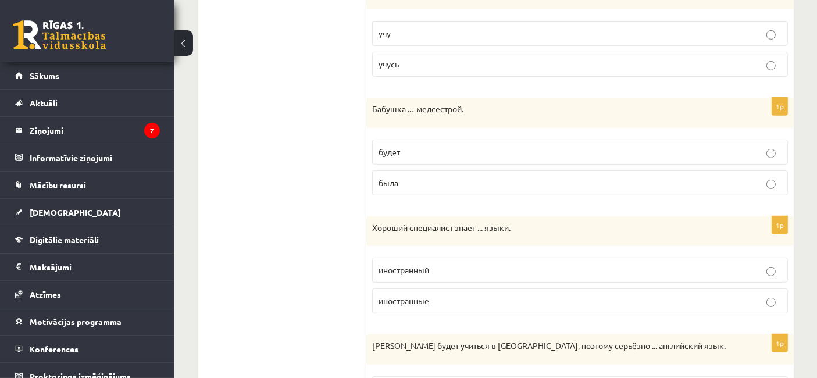
scroll to position [500, 0]
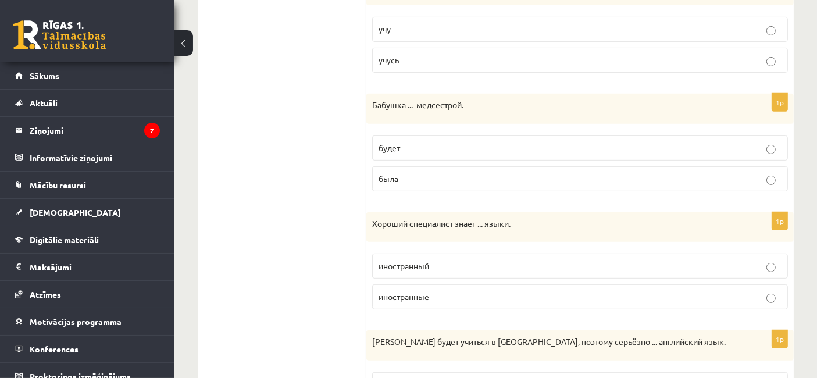
click at [431, 173] on p "была" at bounding box center [579, 179] width 403 height 12
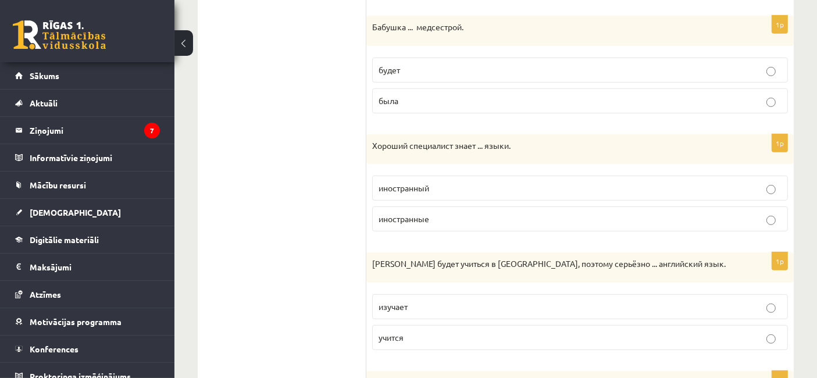
scroll to position [580, 0]
click at [444, 207] on label "иностранные" at bounding box center [580, 217] width 416 height 25
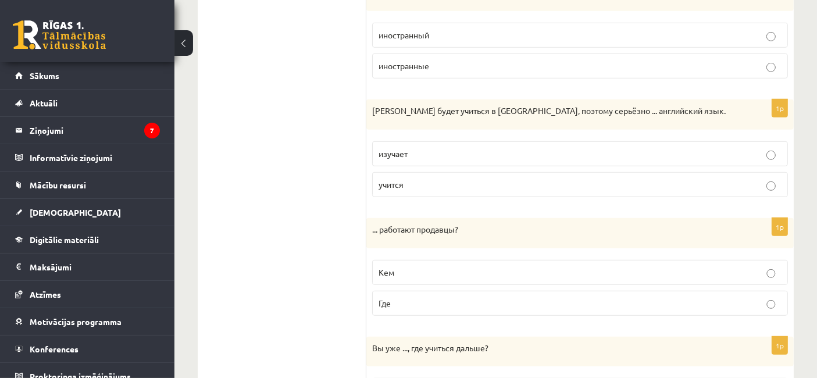
scroll to position [731, 0]
click at [432, 156] on label "изучает" at bounding box center [580, 153] width 416 height 25
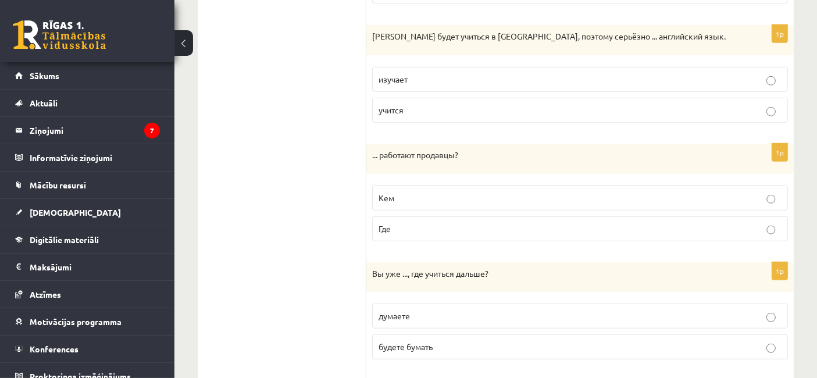
scroll to position [817, 0]
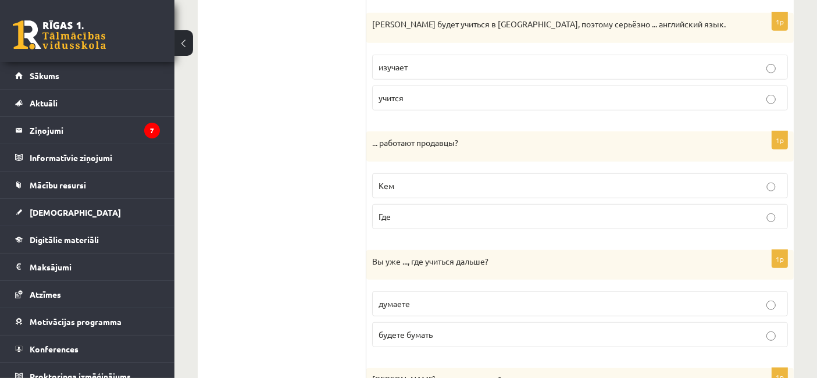
click at [426, 210] on p "Где" at bounding box center [579, 216] width 403 height 12
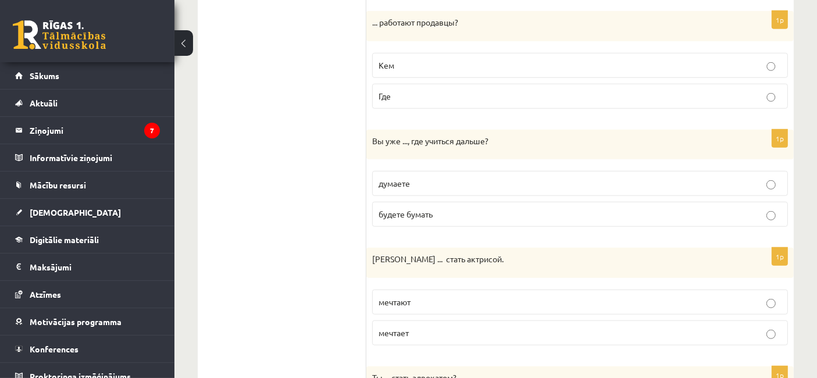
scroll to position [938, 0]
click at [443, 178] on p "думаете" at bounding box center [579, 183] width 403 height 12
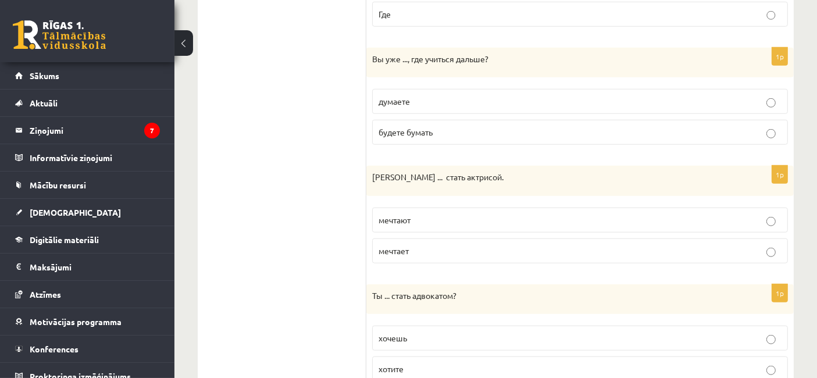
scroll to position [1060, 0]
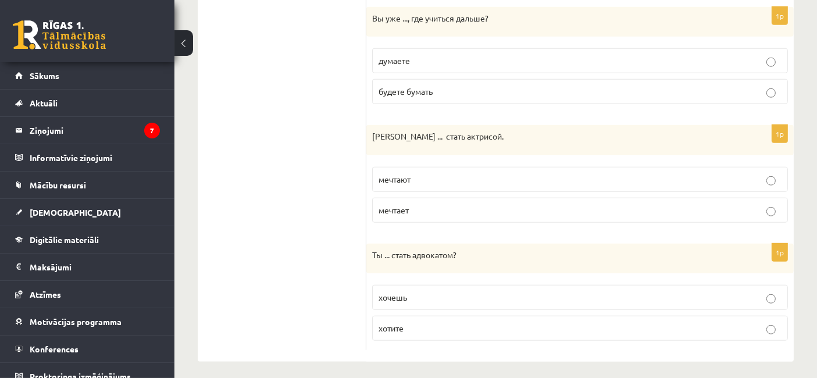
click at [433, 198] on label "мечтает" at bounding box center [580, 210] width 416 height 25
click at [422, 303] on label "хочешь" at bounding box center [580, 297] width 416 height 25
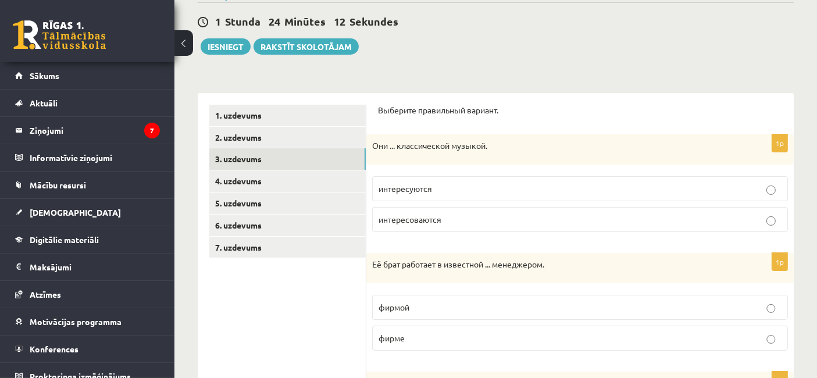
scroll to position [78, 0]
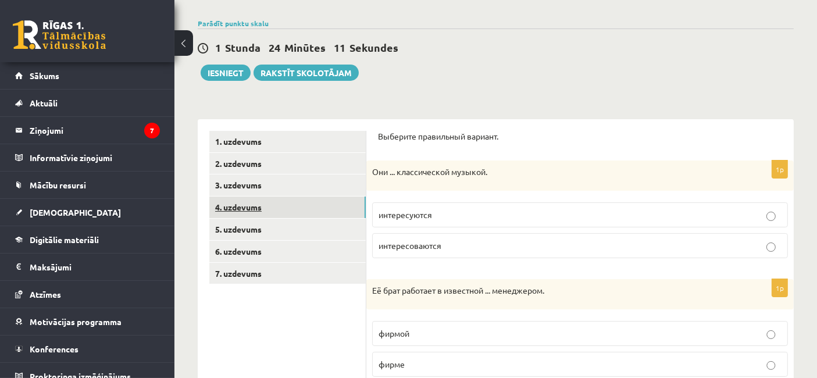
click at [259, 206] on link "4. uzdevums" at bounding box center [287, 207] width 156 height 22
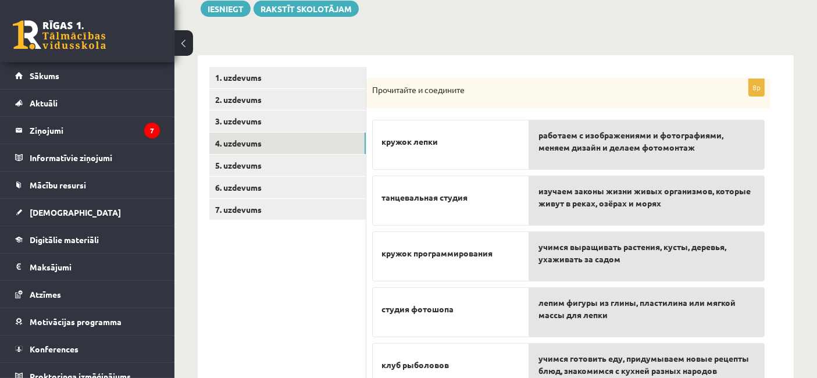
scroll to position [134, 0]
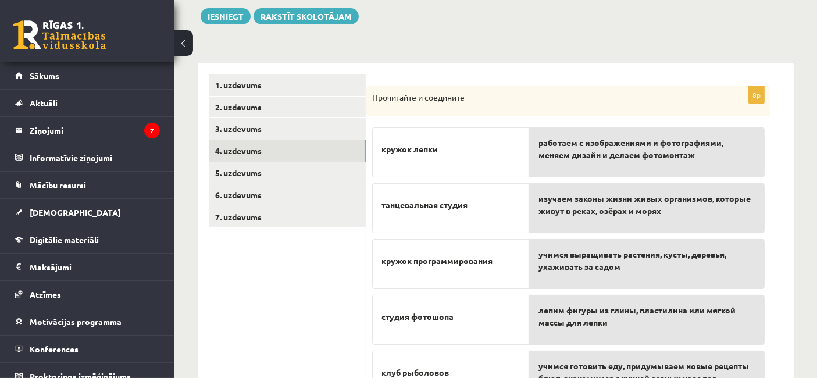
click at [579, 144] on span "работаем с изображениями и фотографиями, меняем дизайн и делаем фотомонтаж" at bounding box center [646, 149] width 217 height 24
click at [578, 140] on span "работаем с изображениями и фотографиями, меняем дизайн и делаем фотомонтаж" at bounding box center [646, 149] width 217 height 24
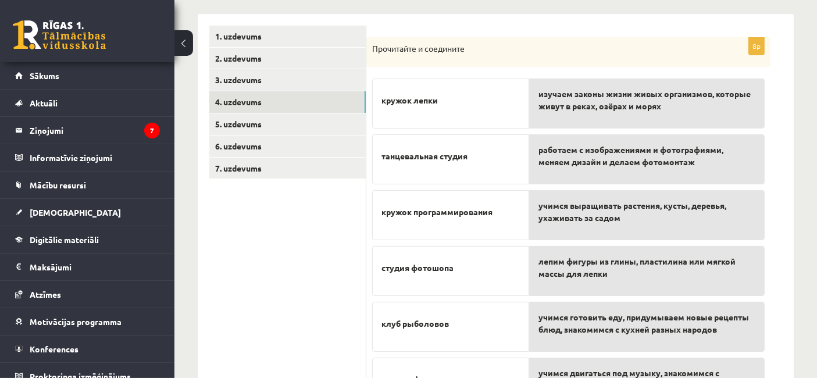
scroll to position [184, 0]
click at [590, 291] on div "изучаем законы жизни живых организмов, которые живут в реках, озёрах и морях" at bounding box center [646, 270] width 235 height 50
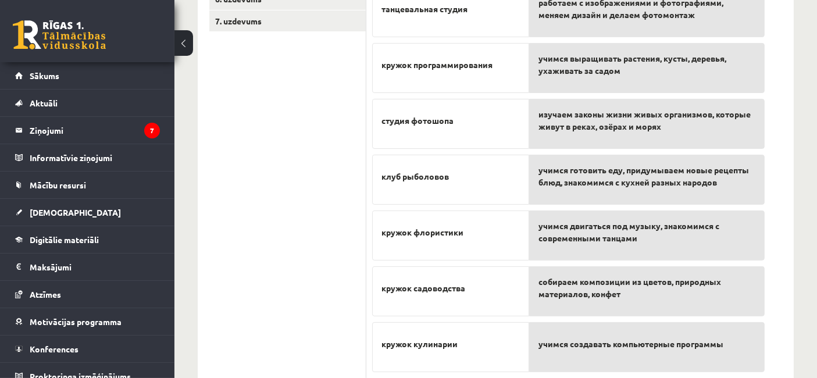
scroll to position [337, 0]
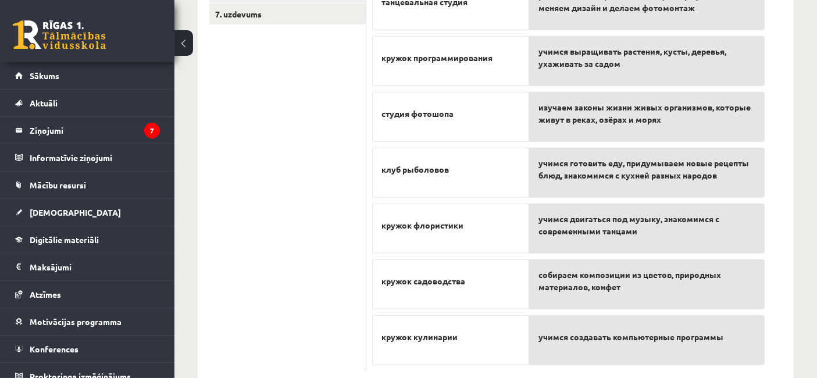
click at [646, 351] on div "учимся создавать компьютерные программы" at bounding box center [646, 340] width 235 height 50
click at [642, 335] on span "учимся создавать компьютерные программы" at bounding box center [630, 337] width 185 height 12
click at [636, 341] on p "учимся создавать компьютерные программы" at bounding box center [646, 336] width 217 height 24
click at [634, 348] on div "учимся создавать компьютерные программы" at bounding box center [646, 340] width 235 height 50
click at [633, 338] on span "учимся создавать компьютерные программы" at bounding box center [630, 337] width 185 height 12
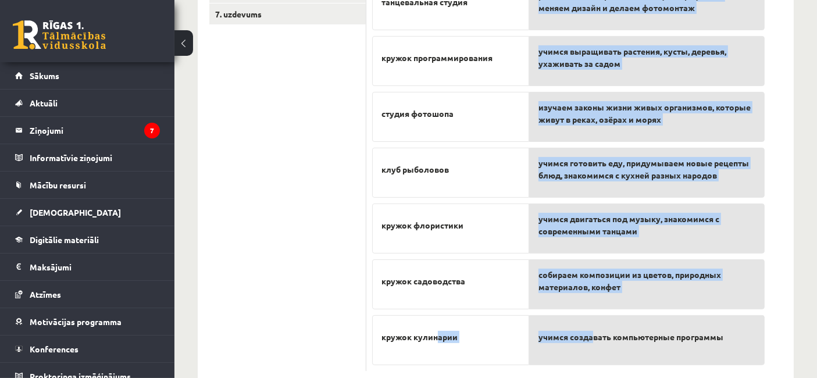
drag, startPoint x: 440, startPoint y: 337, endPoint x: 594, endPoint y: 351, distance: 154.7
click at [594, 351] on fieldset "кружок лепки танцевальная студия кружок программирования студия фотошопа клуб р…" at bounding box center [568, 142] width 392 height 446
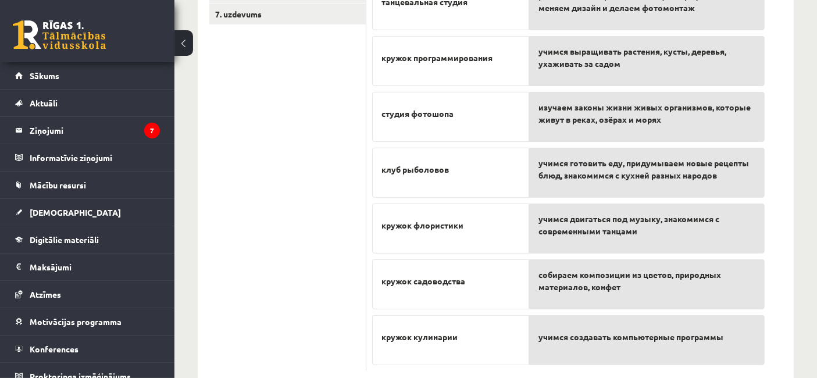
click at [594, 351] on div "учимся создавать компьютерные программы" at bounding box center [646, 340] width 235 height 50
click at [588, 330] on span "учимся создавать компьютерные программы" at bounding box center [630, 336] width 185 height 12
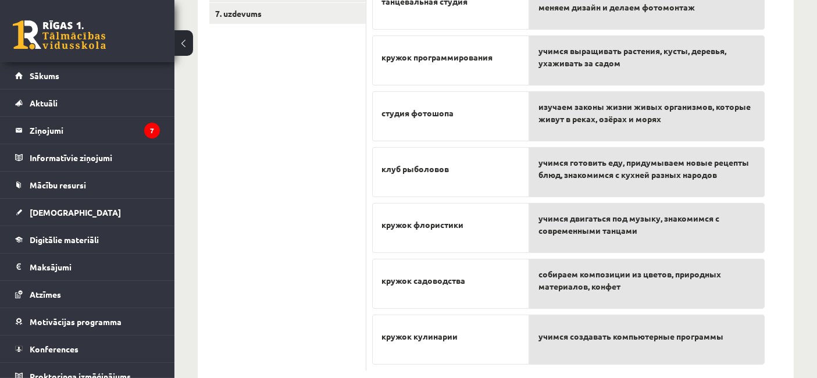
click at [588, 330] on span "учимся создавать компьютерные программы" at bounding box center [630, 336] width 185 height 12
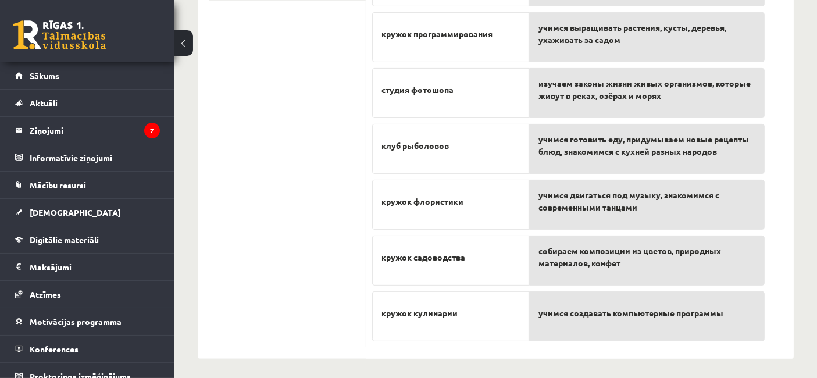
scroll to position [362, 0]
click at [598, 306] on span "учимся создавать компьютерные программы" at bounding box center [630, 312] width 185 height 12
click at [591, 208] on span "учимся двигаться под музыку, знакомимся с современными танцами" at bounding box center [646, 200] width 217 height 24
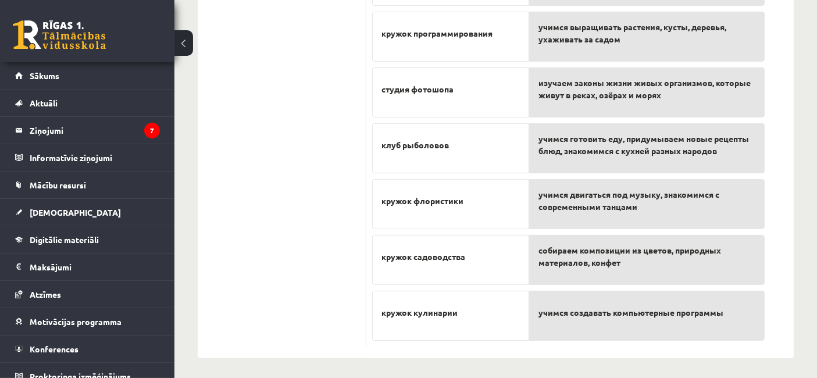
click at [591, 208] on span "учимся двигаться под музыку, знакомимся с современными танцами" at bounding box center [646, 200] width 217 height 24
click at [631, 235] on div "собираем композиции из цветов, природных материалов, конфет" at bounding box center [646, 260] width 235 height 50
drag, startPoint x: 632, startPoint y: 233, endPoint x: 633, endPoint y: 281, distance: 48.3
click at [633, 281] on div "собираем композиции из цветов, природных материалов, конфет" at bounding box center [646, 260] width 235 height 50
click at [633, 251] on span "собираем композиции из цветов, природных материалов, конфет" at bounding box center [646, 256] width 217 height 24
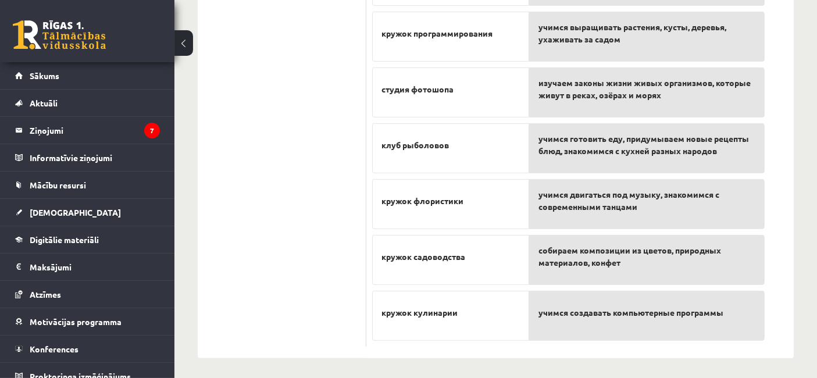
click at [633, 251] on span "собираем композиции из цветов, природных материалов, конфет" at bounding box center [646, 256] width 217 height 24
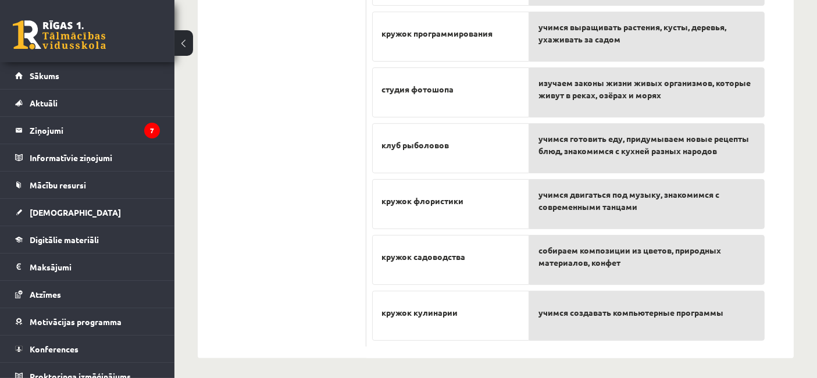
click at [633, 251] on span "собираем композиции из цветов, природных материалов, конфет" at bounding box center [646, 256] width 217 height 24
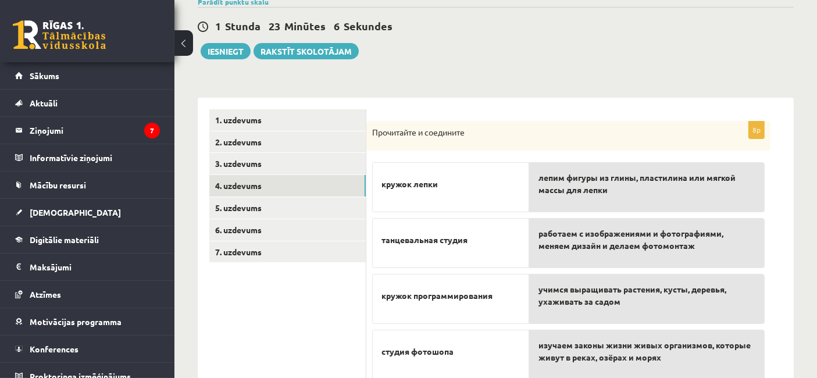
scroll to position [100, 0]
click at [621, 185] on span "лепим фигуры из глины, пластилина или мягкой массы для лепки" at bounding box center [646, 183] width 217 height 24
click at [626, 241] on span "работаем с изображениями и фотографиями, меняем дизайн и делаем фотомонтаж" at bounding box center [646, 239] width 217 height 24
click at [484, 236] on p "танцевальная студия" at bounding box center [450, 239] width 138 height 24
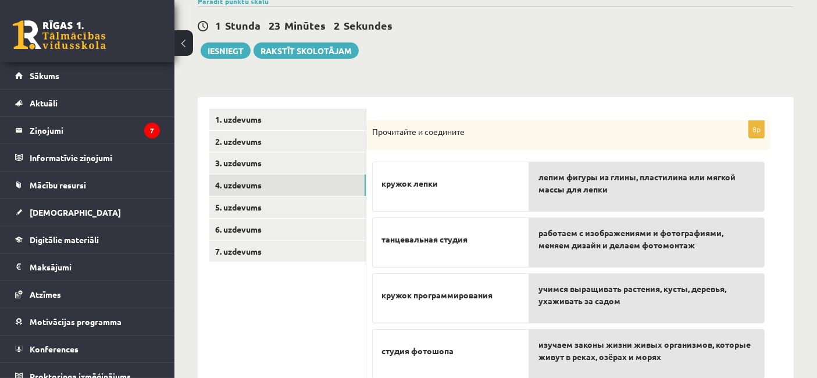
drag, startPoint x: 484, startPoint y: 235, endPoint x: 330, endPoint y: 297, distance: 166.5
click at [330, 297] on div "**********" at bounding box center [496, 358] width 596 height 523
click at [330, 297] on ul "1. uzdevums 2. uzdevums 3. uzdevums 4. uzdevums 5. uzdevums 6. uzdevums 7. uzde…" at bounding box center [287, 359] width 157 height 500
click at [564, 244] on span "работаем с изображениями и фотографиями, меняем дизайн и делаем фотомонтаж" at bounding box center [646, 239] width 217 height 24
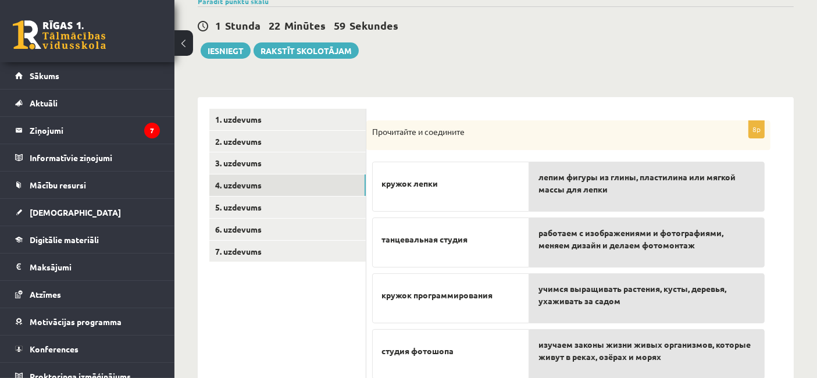
click at [566, 295] on span "учимся выращивать растения, кусты, деревья, ухаживать за садом" at bounding box center [646, 295] width 217 height 24
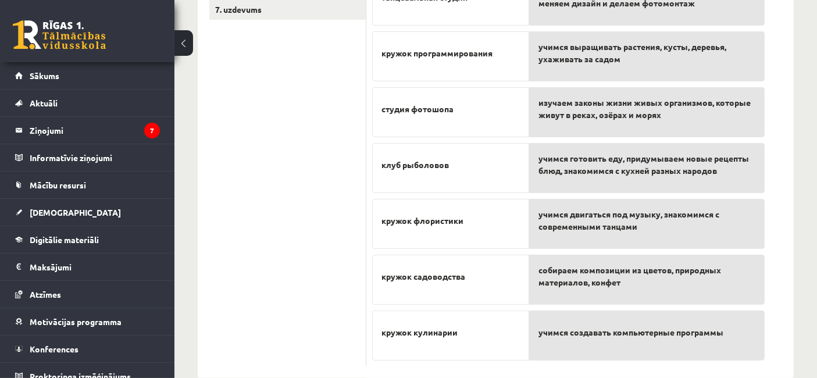
scroll to position [362, 0]
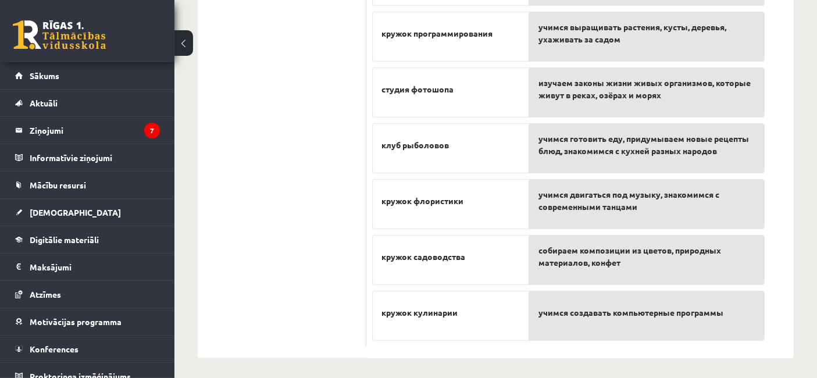
click at [571, 306] on span "учимся создавать компьютерные программы" at bounding box center [630, 312] width 185 height 12
click at [592, 326] on div "учимся создавать компьютерные программы" at bounding box center [646, 316] width 235 height 50
click at [593, 302] on p "учимся создавать компьютерные программы" at bounding box center [646, 312] width 217 height 24
click at [607, 274] on div "собираем композиции из цветов, природных материалов, конфет" at bounding box center [646, 260] width 235 height 50
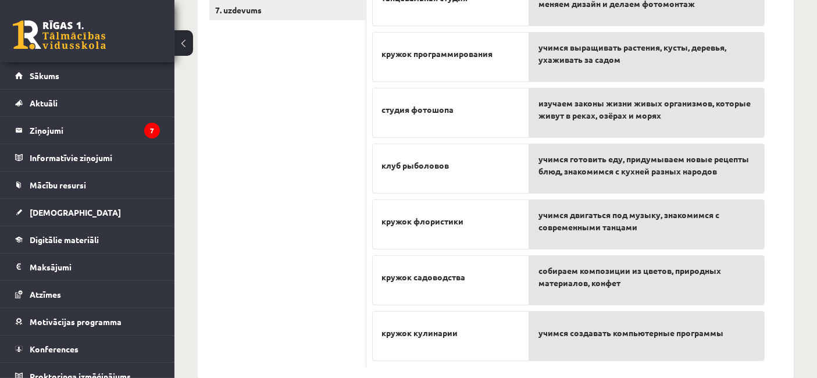
scroll to position [332, 0]
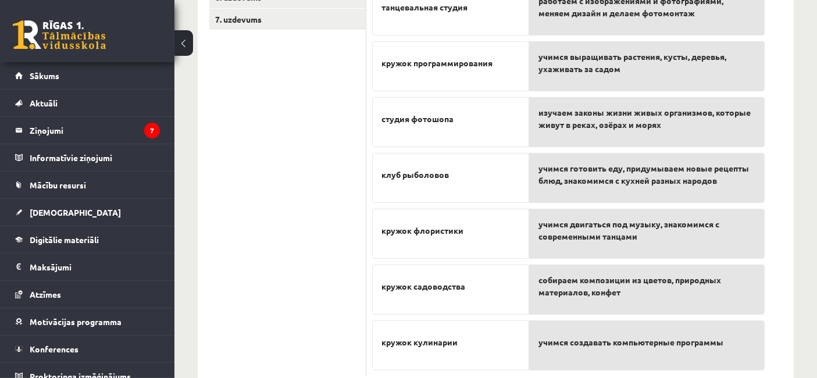
click at [610, 255] on div "учимся двигаться под музыку, знакомимся с современными танцами" at bounding box center [646, 234] width 235 height 50
drag, startPoint x: 610, startPoint y: 255, endPoint x: 612, endPoint y: 236, distance: 18.7
click at [612, 236] on div "учимся двигаться под музыку, знакомимся с современными танцами" at bounding box center [646, 234] width 235 height 50
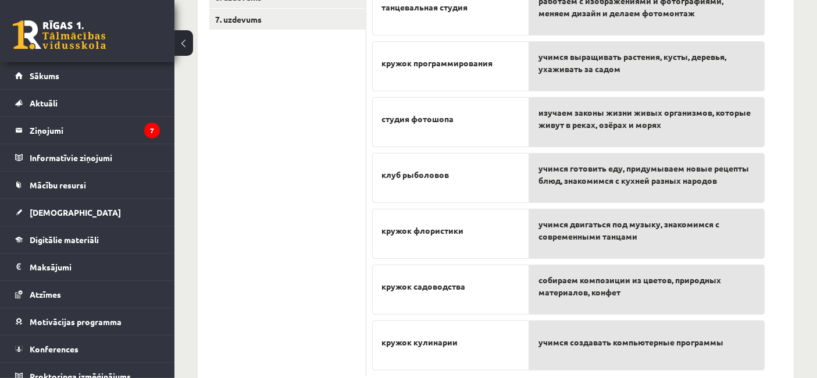
click at [612, 236] on span "учимся двигаться под музыку, знакомимся с современными танцами" at bounding box center [646, 230] width 217 height 24
click at [585, 290] on span "собираем композиции из цветов, природных материалов, конфет" at bounding box center [646, 286] width 217 height 24
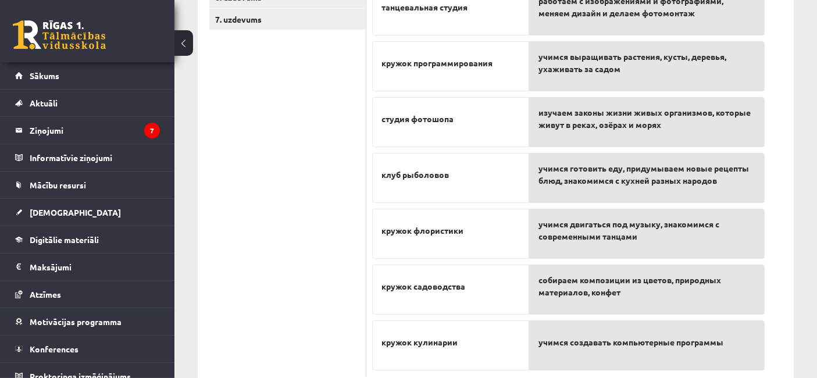
click at [587, 240] on div "учимся двигаться под музыку, знакомимся с современными танцами" at bounding box center [646, 234] width 235 height 50
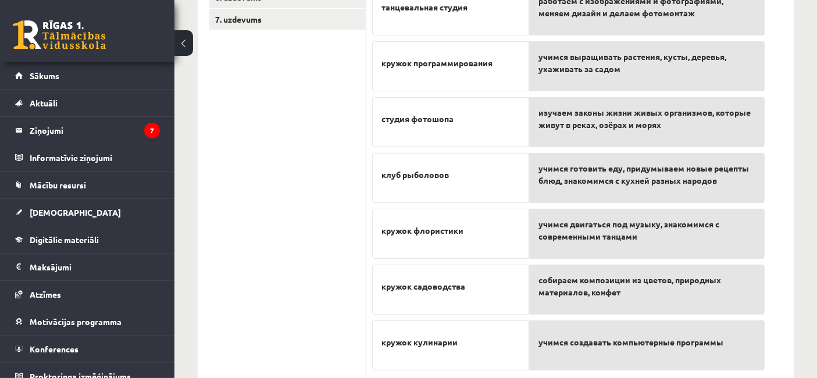
click at [587, 240] on div "учимся двигаться под музыку, знакомимся с современными танцами" at bounding box center [646, 234] width 235 height 50
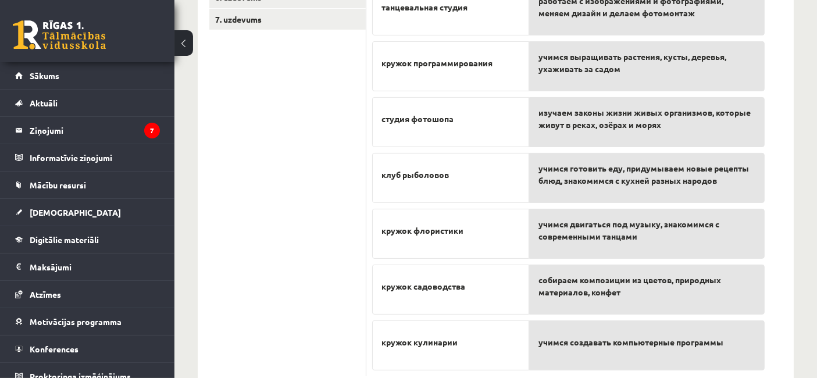
click at [587, 240] on div "учимся двигаться под музыку, знакомимся с современными танцами" at bounding box center [646, 234] width 235 height 50
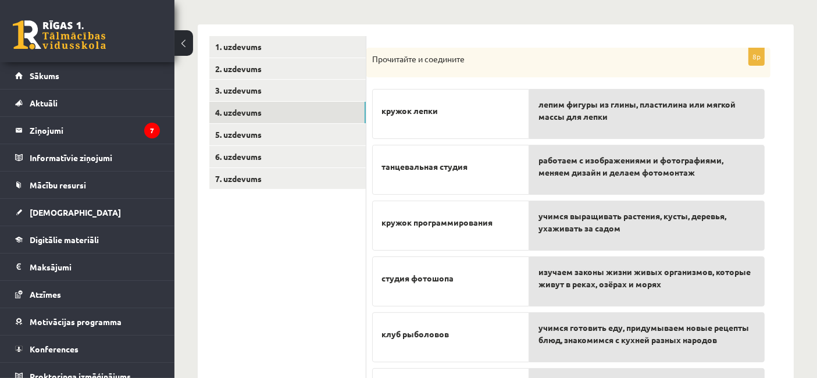
scroll to position [173, 0]
click at [616, 99] on span "лепим фигуры из глины, пластилина или мягкой массы для лепки" at bounding box center [646, 110] width 217 height 24
click at [623, 124] on div "лепим фигуры из глины, пластилина или мягкой массы для лепки" at bounding box center [646, 114] width 235 height 50
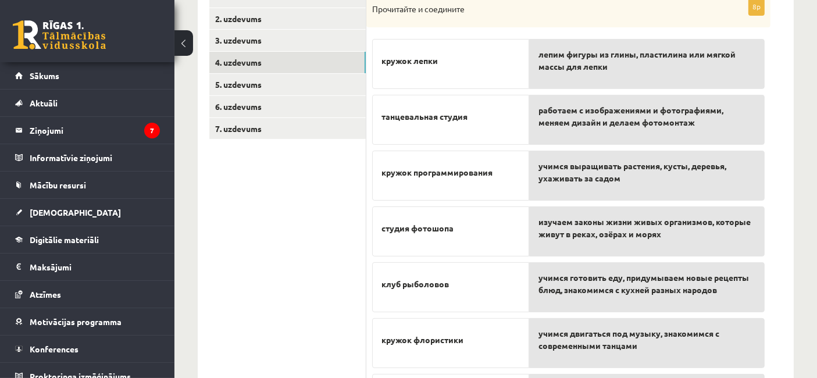
scroll to position [203, 0]
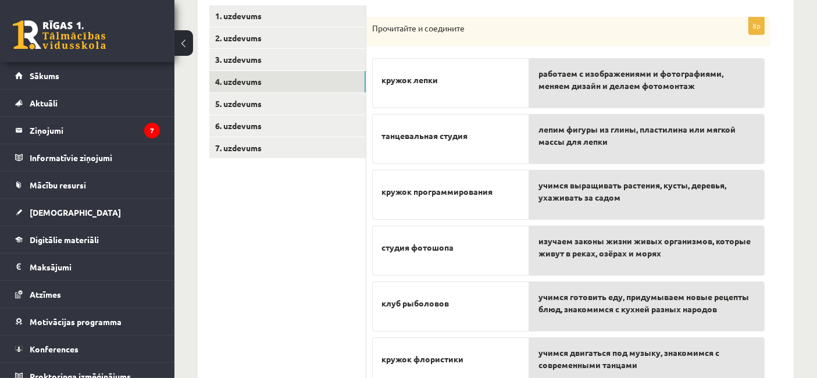
click at [606, 81] on span "работаем с изображениями и фотографиями, меняем дизайн и делаем фотомонтаж" at bounding box center [646, 79] width 217 height 24
click at [631, 140] on span "лепим фигуры из глины, пластилина или мягкой массы для лепки" at bounding box center [646, 135] width 217 height 24
click at [613, 200] on span "учимся выращивать растения, кусты, деревья, ухаживать за садом" at bounding box center [646, 191] width 217 height 24
click at [625, 185] on span "учимся выращивать растения, кусты, деревья, ухаживать за садом" at bounding box center [646, 191] width 217 height 24
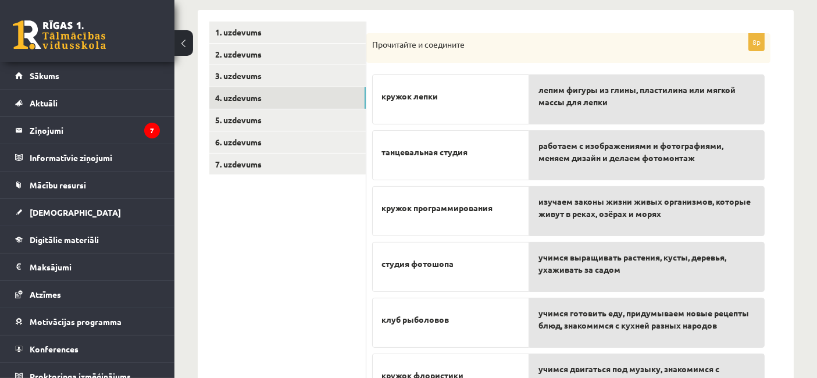
scroll to position [192, 0]
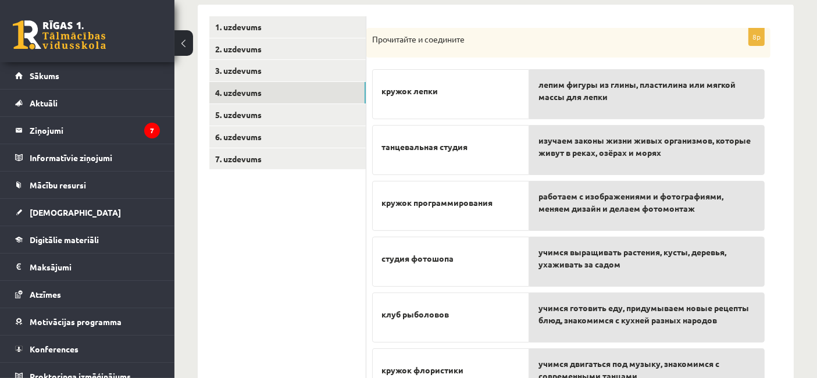
click at [587, 214] on div "работаем с изображениями и фотографиями, меняем дизайн и делаем фотомонтаж" at bounding box center [646, 206] width 235 height 50
click at [571, 147] on span "изучаем законы жизни живых организмов, которые живут в реках, озёрах и морях" at bounding box center [646, 146] width 217 height 24
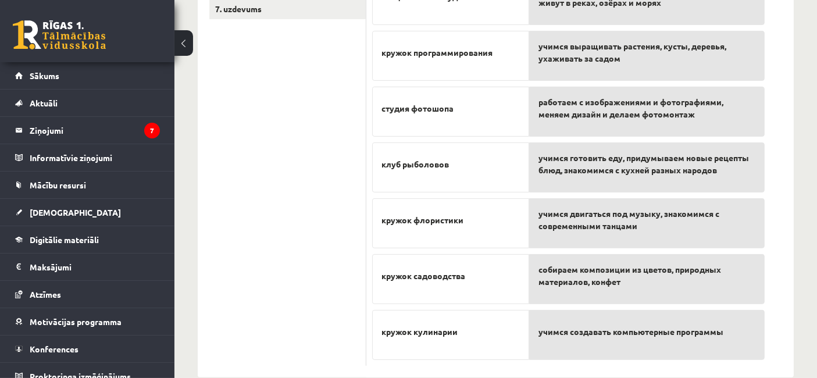
scroll to position [362, 0]
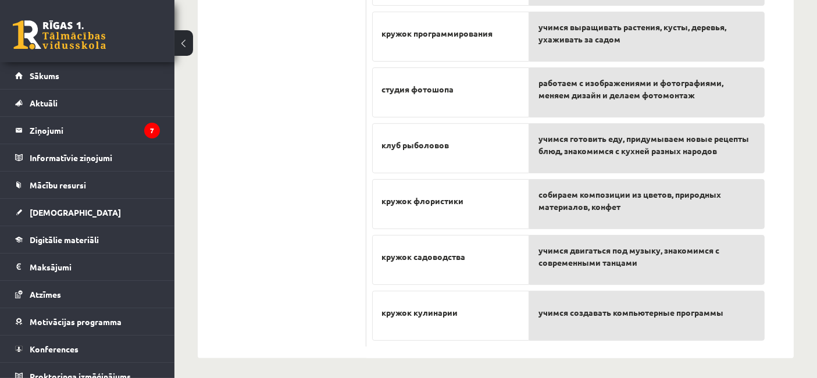
click at [619, 239] on div "учимся двигаться под музыку, знакомимся с современными танцами" at bounding box center [646, 260] width 235 height 50
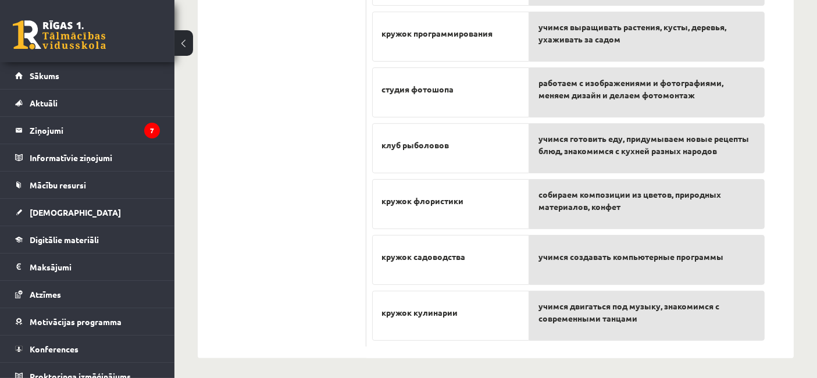
click at [629, 314] on span "учимся двигаться под музыку, знакомимся с современными танцами" at bounding box center [646, 312] width 217 height 24
click at [577, 315] on span "учимся двигаться под музыку, знакомимся с современными танцами" at bounding box center [646, 312] width 217 height 24
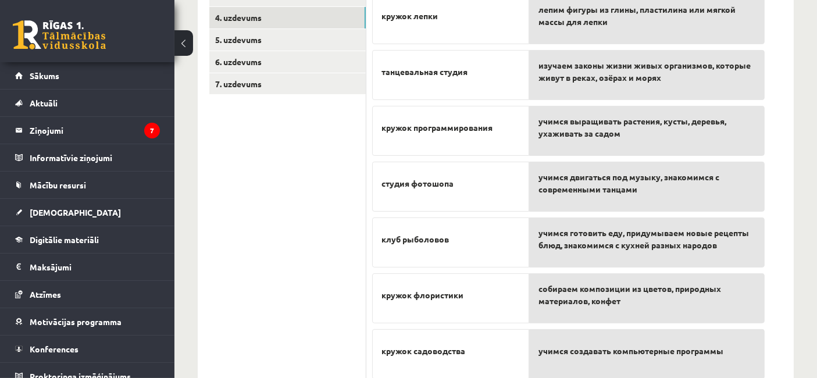
scroll to position [264, 0]
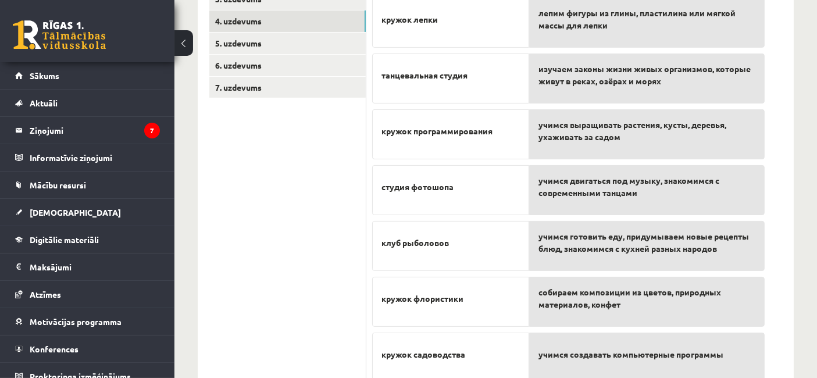
click at [608, 187] on span "учимся двигаться под музыку, знакомимся с современными танцами" at bounding box center [646, 186] width 217 height 24
drag, startPoint x: 608, startPoint y: 187, endPoint x: 619, endPoint y: 193, distance: 13.3
click at [619, 193] on span "учимся двигаться под музыку, знакомимся с современными танцами" at bounding box center [646, 186] width 217 height 24
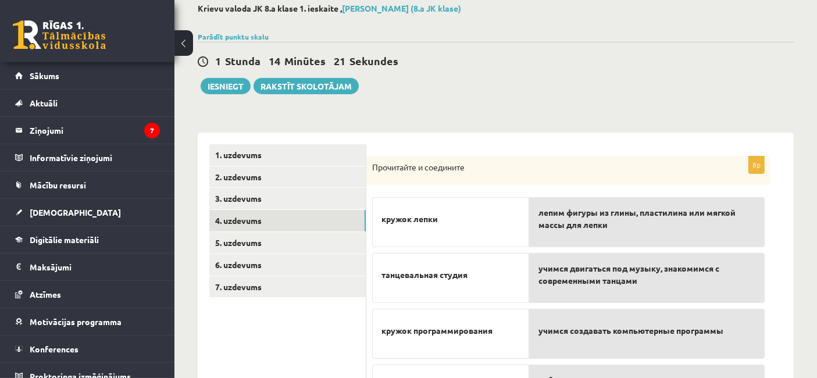
scroll to position [0, 0]
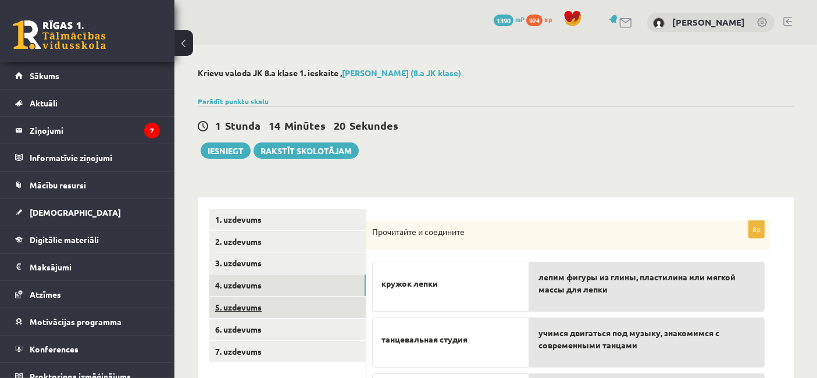
click at [266, 309] on link "5. uzdevums" at bounding box center [287, 307] width 156 height 22
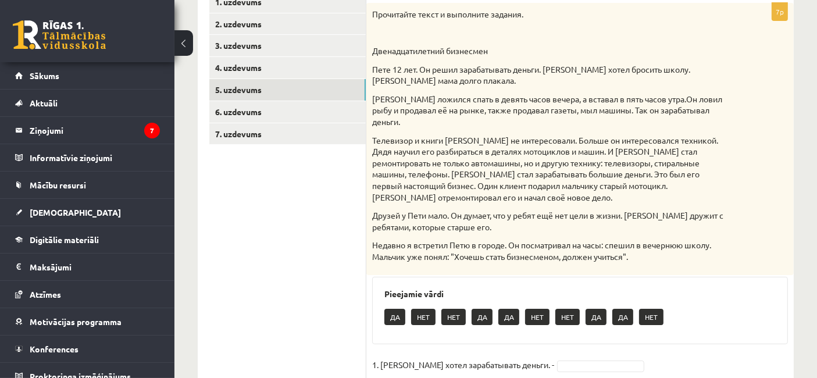
scroll to position [215, 0]
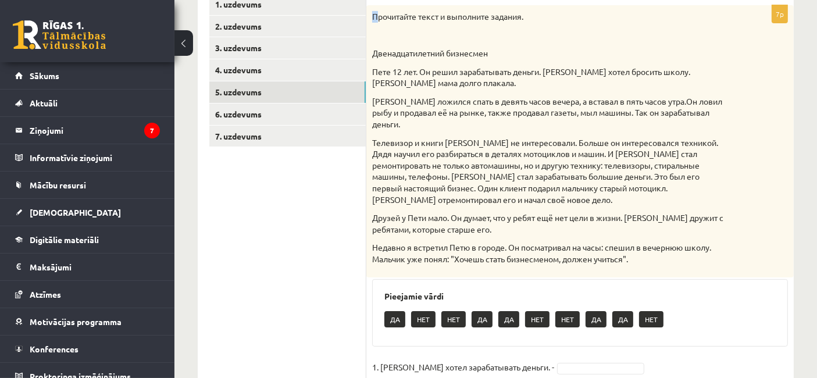
drag, startPoint x: 368, startPoint y: 14, endPoint x: 382, endPoint y: 18, distance: 14.5
click at [379, 17] on div "Прочитайте текст и выполните задания. Двенадцатилетний бизнесмен Пете 12 лет. О…" at bounding box center [579, 141] width 427 height 273
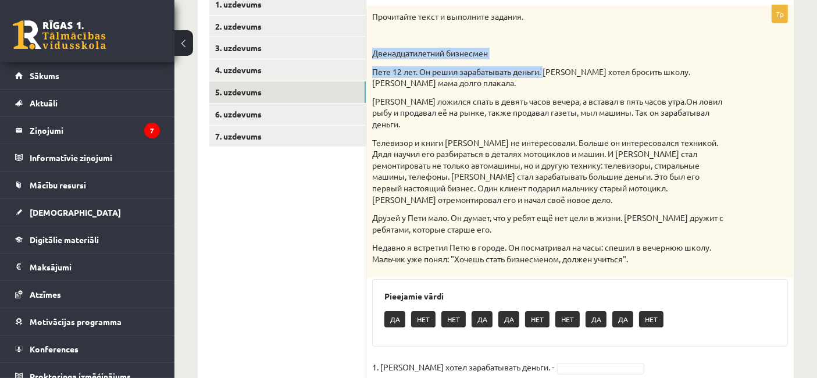
drag, startPoint x: 403, startPoint y: 24, endPoint x: 505, endPoint y: 67, distance: 111.2
click at [510, 69] on div "Прочитайте текст и выполните задания. Двенадцатилетний бизнесмен Пете 12 лет. О…" at bounding box center [579, 141] width 427 height 273
click at [530, 39] on p at bounding box center [551, 35] width 358 height 12
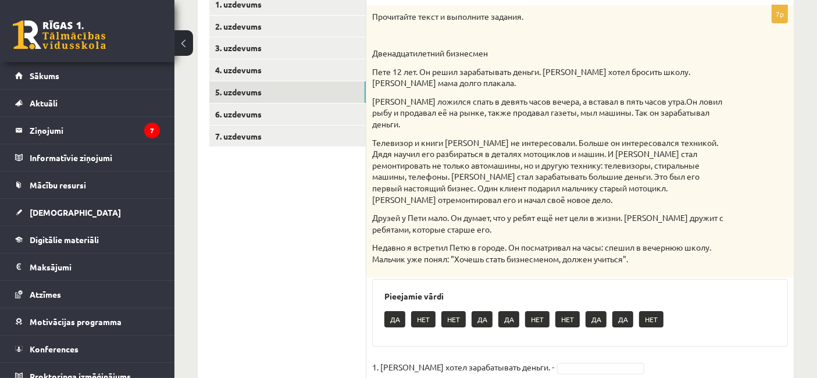
click at [530, 39] on p at bounding box center [551, 35] width 358 height 12
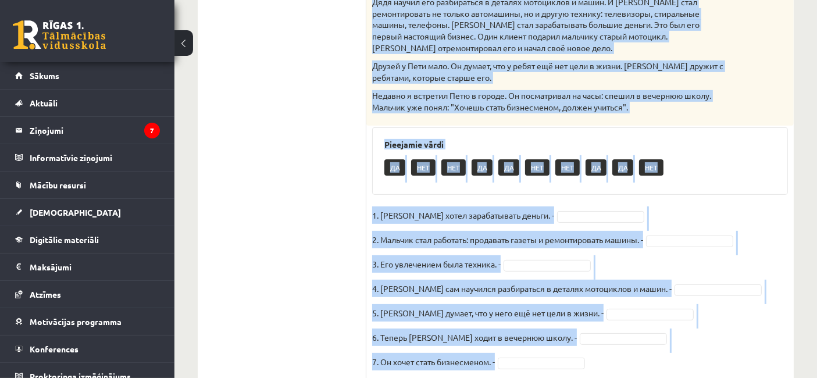
scroll to position [395, 0]
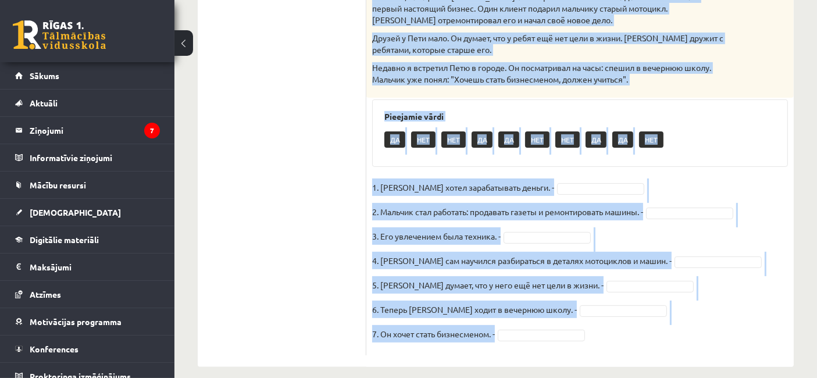
drag, startPoint x: 369, startPoint y: 10, endPoint x: 732, endPoint y: 376, distance: 515.5
click at [732, 376] on div "**********" at bounding box center [495, 20] width 642 height 740
copy div "Прочитайте текст и выполните задания. Двенадцатилетний бизнесмен Пете 12 лет. О…"
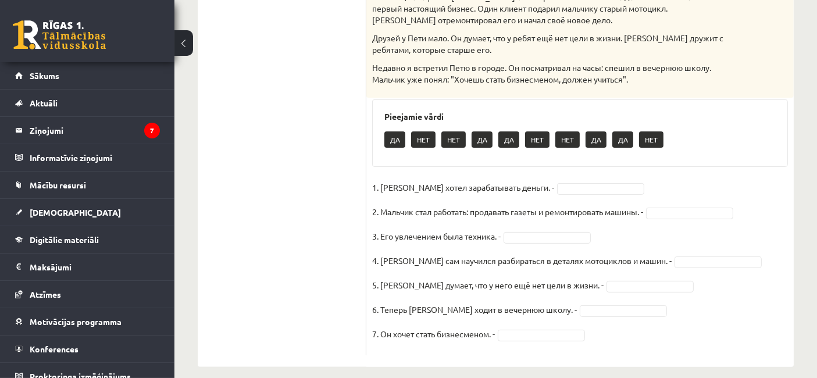
click at [337, 153] on ul "1. uzdevums 2. uzdevums 3. uzdevums 4. uzdevums 5. uzdevums 6. uzdevums 7. uzde…" at bounding box center [287, 84] width 157 height 541
click at [563, 181] on fieldset "1. Петя хотел зарабатывать деньги. - 2. Мальчик стал работать: продавать газеты…" at bounding box center [580, 263] width 416 height 171
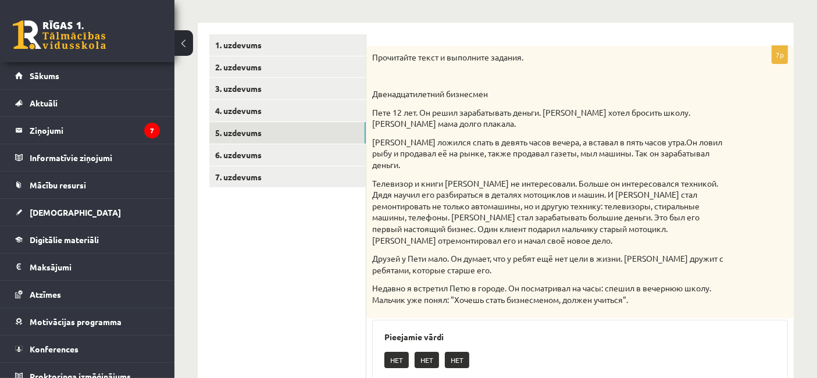
scroll to position [153, 0]
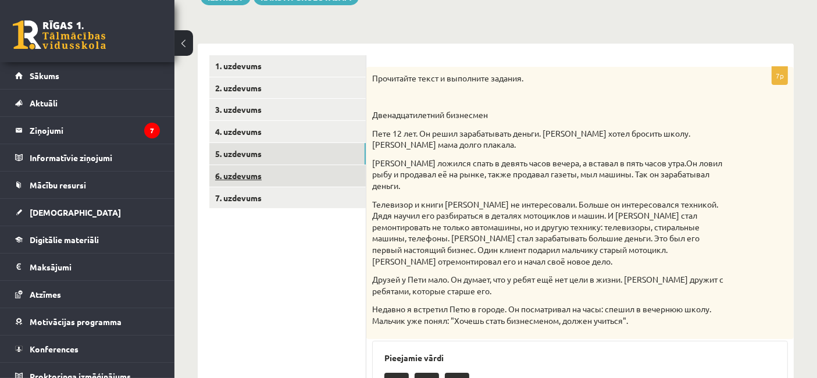
click at [297, 175] on link "6. uzdevums" at bounding box center [287, 176] width 156 height 22
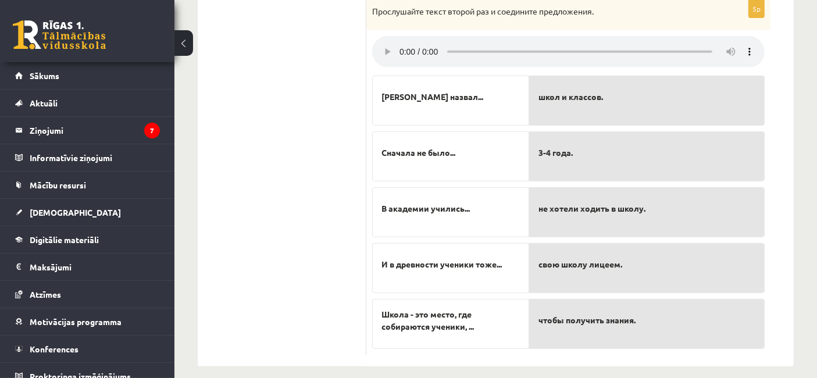
scroll to position [543, 0]
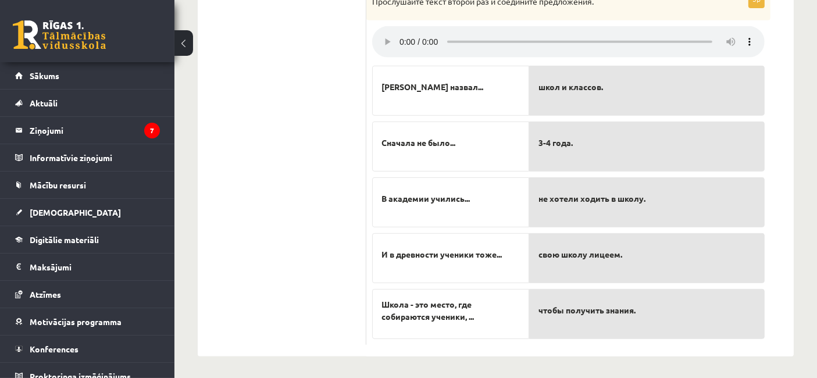
click at [585, 98] on p "школ и классов." at bounding box center [646, 87] width 217 height 24
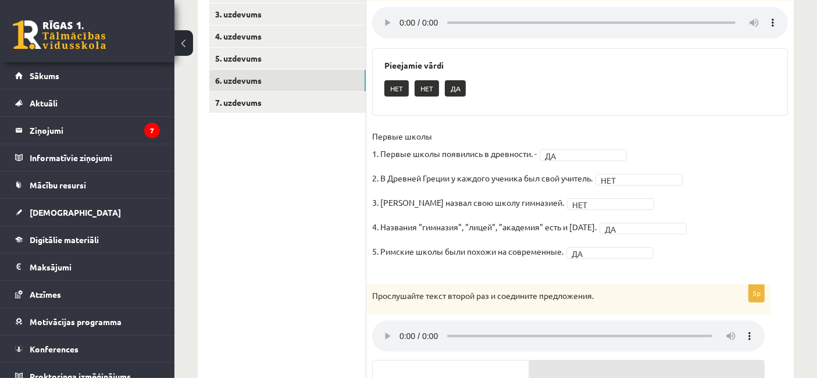
scroll to position [242, 0]
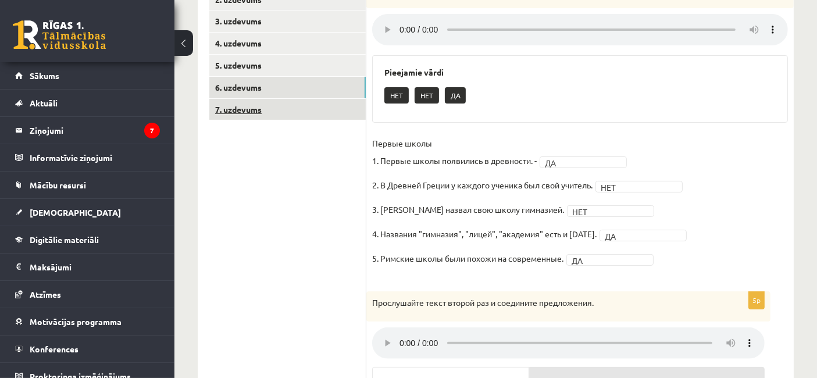
click at [244, 104] on link "7. uzdevums" at bounding box center [287, 110] width 156 height 22
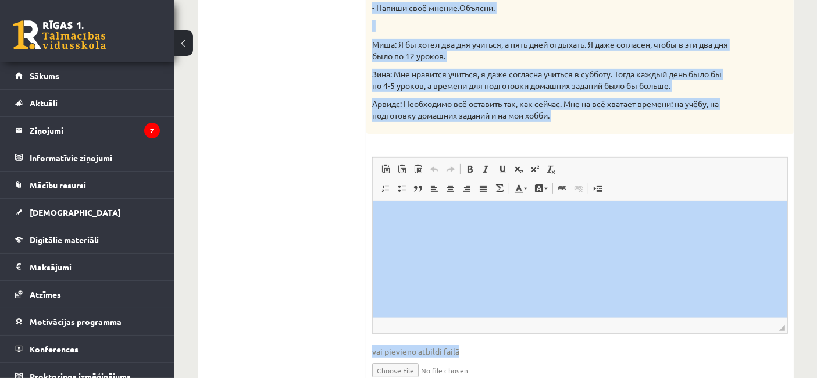
scroll to position [462, 0]
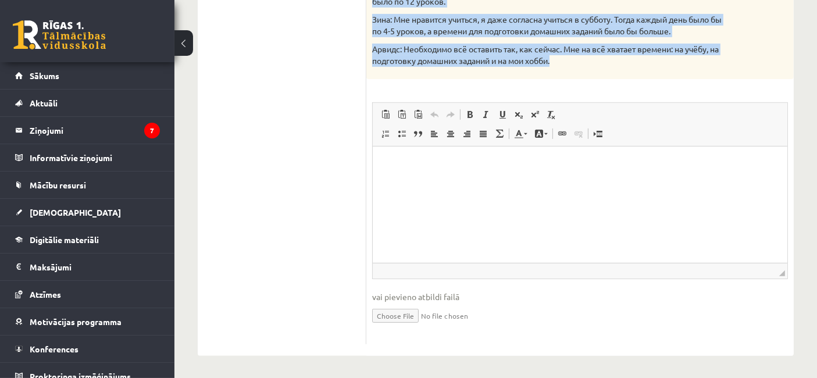
drag, startPoint x: 372, startPoint y: 82, endPoint x: 705, endPoint y: 65, distance: 333.0
copy div "Прочитайте мнения учеников. Напишите своё мнение (60-80 слов) Критерии оцениван…"
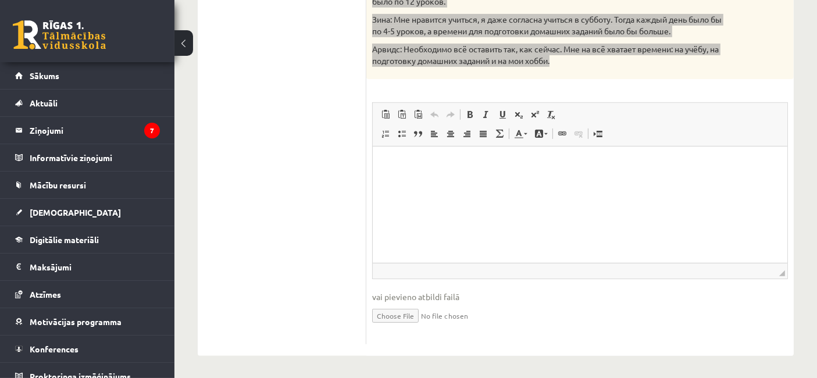
click at [467, 165] on p "Bagātinātā teksta redaktors, wiswyg-editor-user-answer-47433859929100" at bounding box center [579, 164] width 391 height 12
paste body "Bagātinātā teksta redaktors, wiswyg-editor-user-answer-47433859929100"
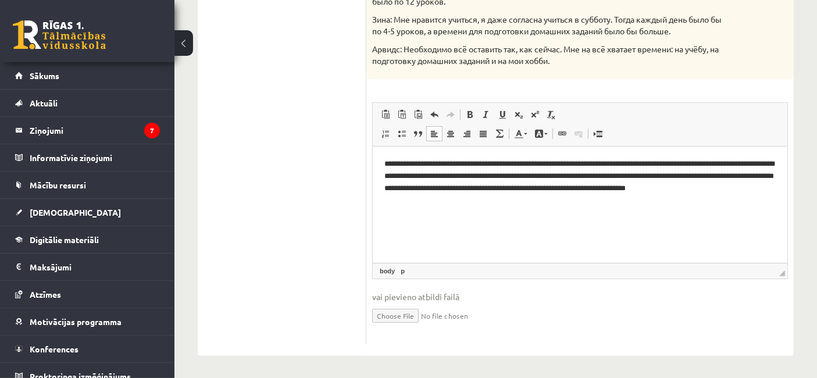
drag, startPoint x: 724, startPoint y: 360, endPoint x: 722, endPoint y: 353, distance: 7.8
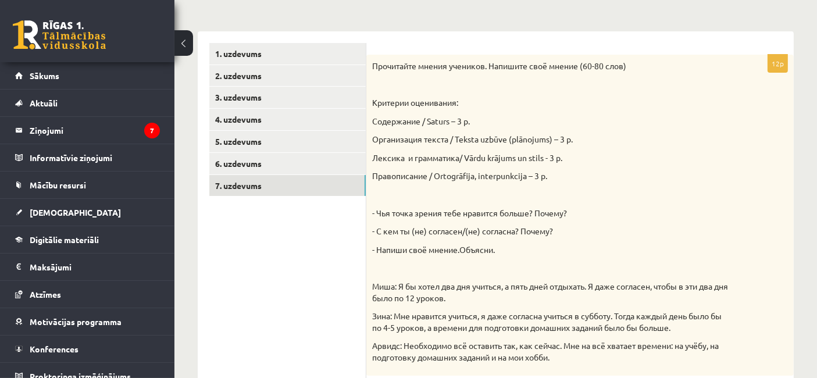
drag, startPoint x: 805, startPoint y: 150, endPoint x: 805, endPoint y: 134, distance: 16.3
click at [805, 134] on div "**********" at bounding box center [495, 277] width 642 height 796
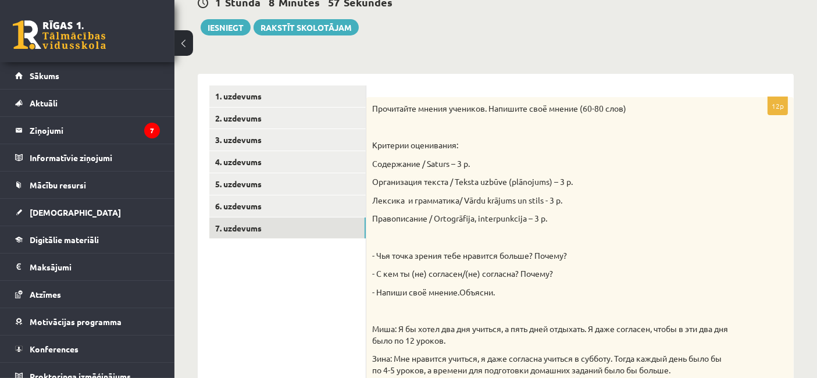
scroll to position [115, 0]
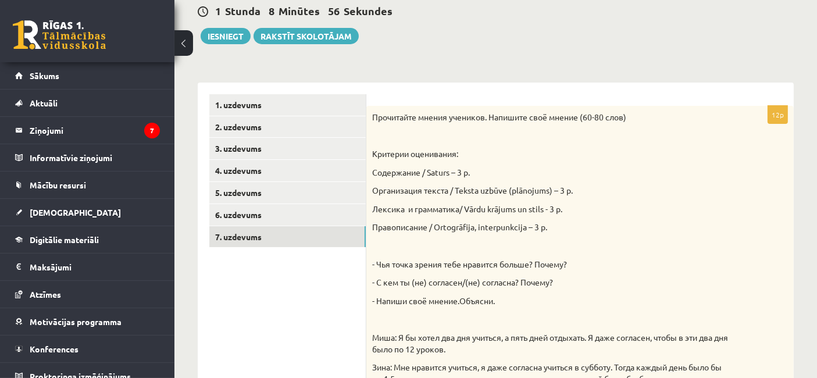
click at [760, 50] on div "**********" at bounding box center [495, 328] width 642 height 796
click at [213, 29] on button "Iesniegt" at bounding box center [226, 36] width 50 height 16
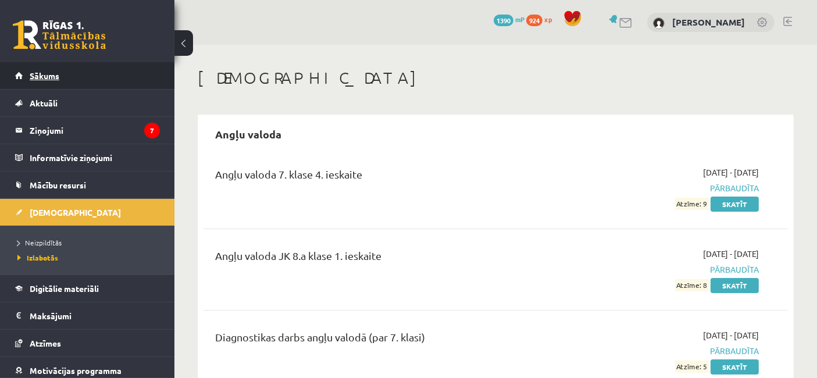
click at [53, 72] on span "Sākums" at bounding box center [45, 75] width 30 height 10
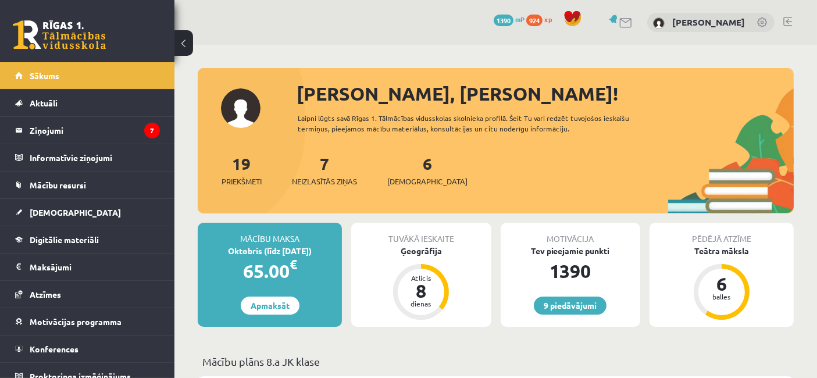
click at [428, 186] on div "19 Priekšmeti 7 Neizlasītās ziņas 6 Ieskaites" at bounding box center [496, 182] width 596 height 62
click at [426, 184] on span "[DEMOGRAPHIC_DATA]" at bounding box center [427, 182] width 80 height 12
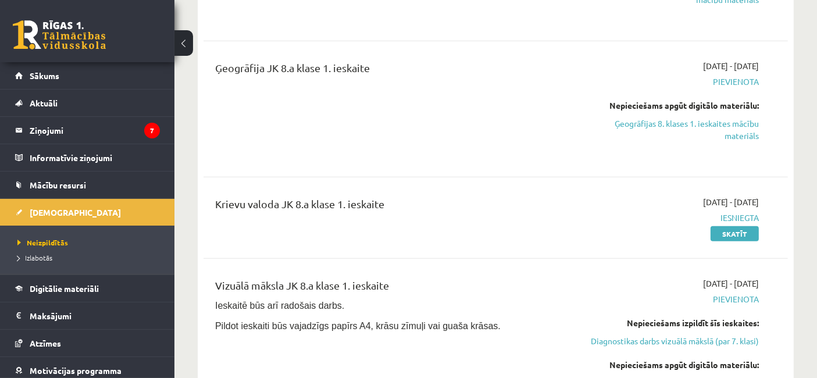
scroll to position [764, 0]
